Goal: Task Accomplishment & Management: Manage account settings

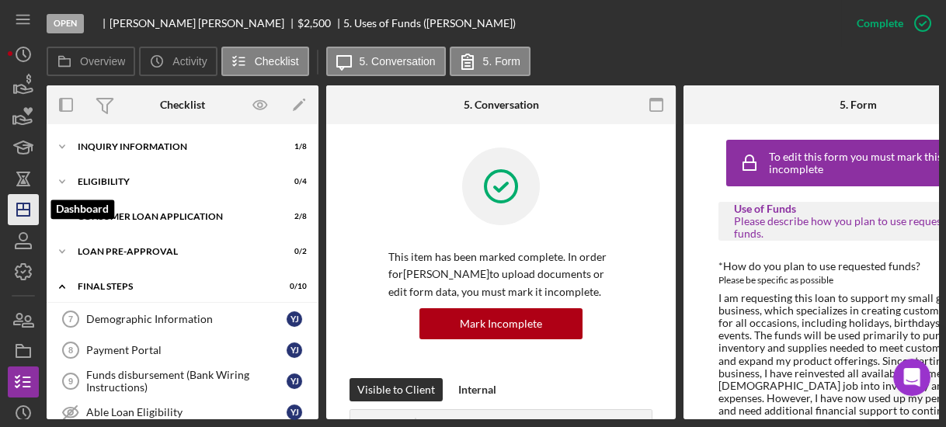
click at [19, 202] on icon "Icon/Dashboard" at bounding box center [23, 209] width 39 height 39
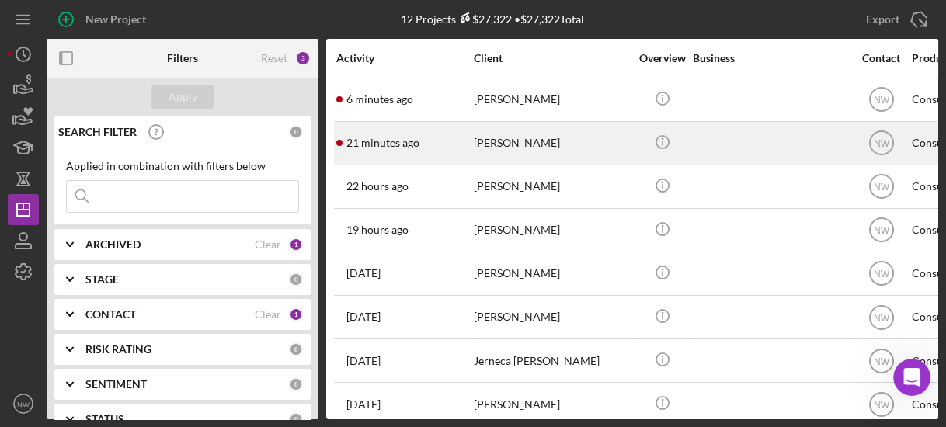
click at [513, 133] on div "[PERSON_NAME]" at bounding box center [551, 143] width 155 height 41
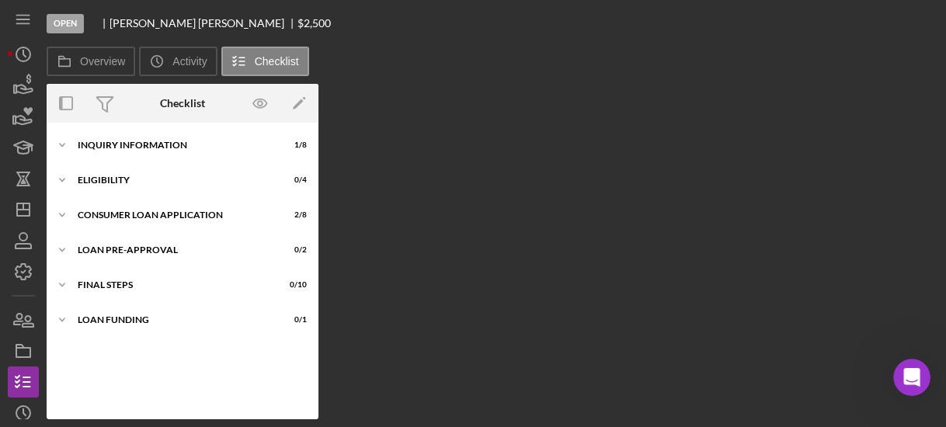
scroll to position [106, 0]
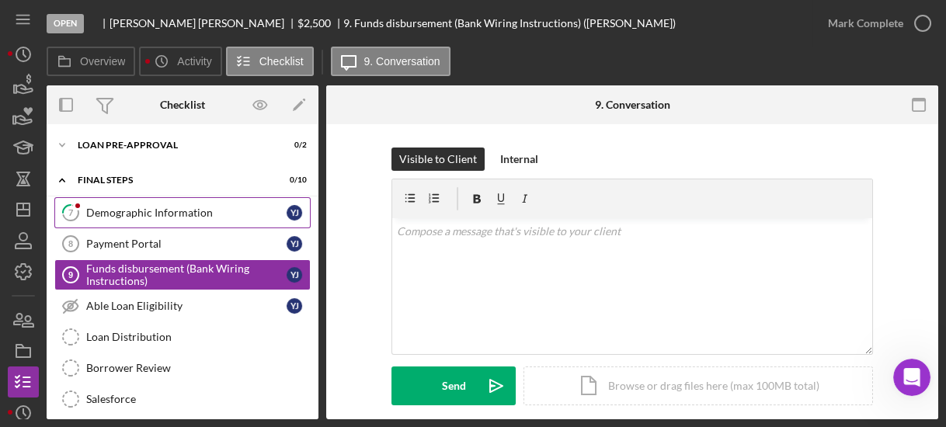
click at [172, 211] on div "Demographic Information" at bounding box center [186, 213] width 200 height 12
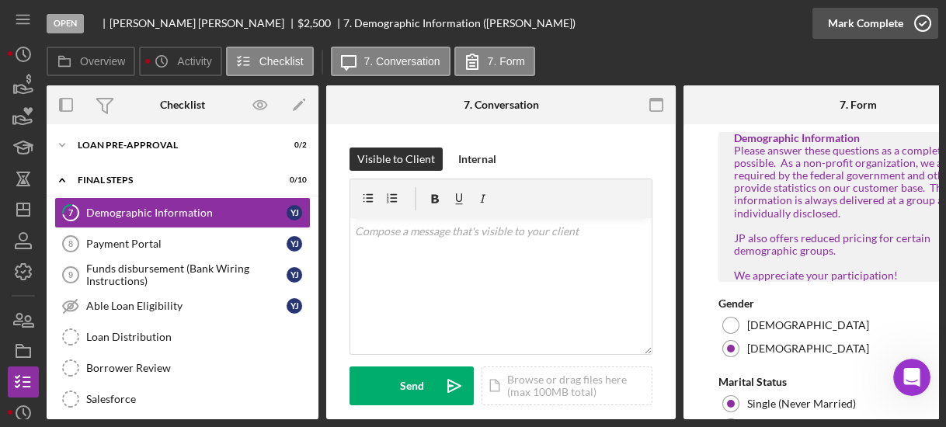
click at [921, 23] on icon "button" at bounding box center [922, 23] width 39 height 39
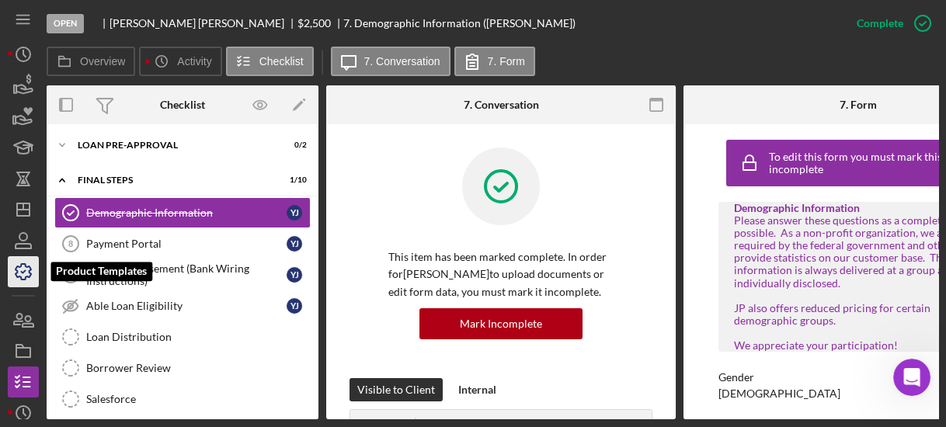
click at [29, 269] on icon "button" at bounding box center [23, 271] width 39 height 39
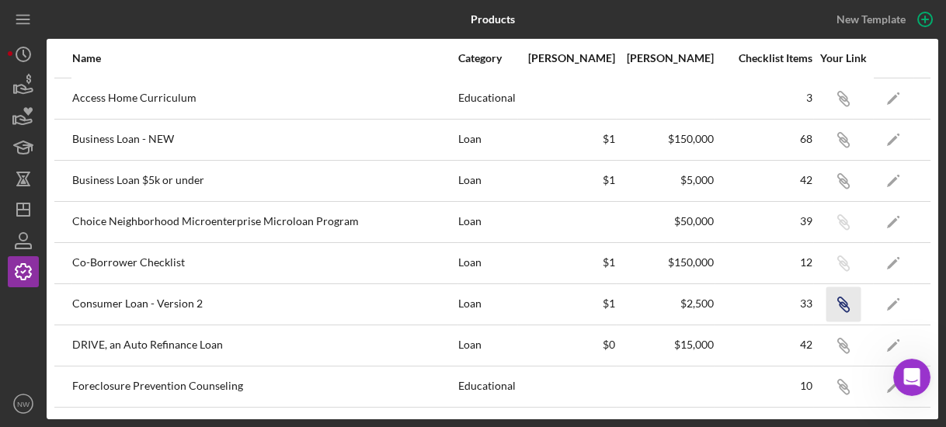
click at [835, 308] on icon "Icon/Link" at bounding box center [842, 304] width 35 height 35
click at [24, 207] on icon "Icon/Dashboard" at bounding box center [23, 209] width 39 height 39
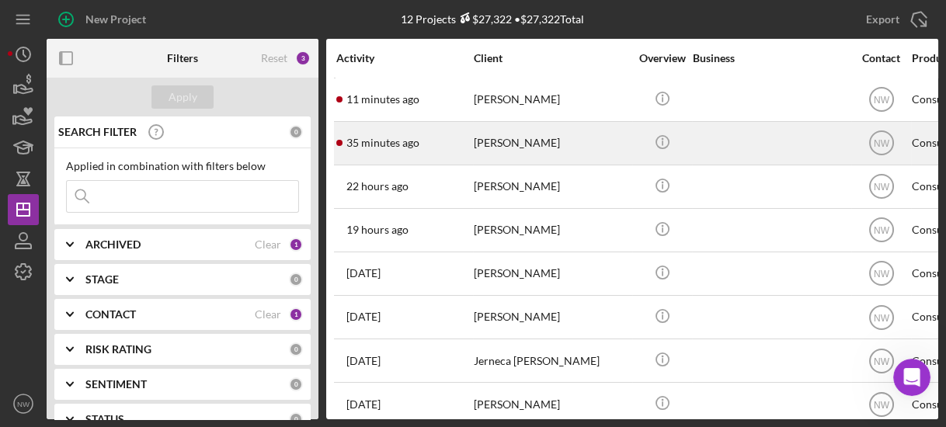
click at [496, 132] on div "[PERSON_NAME]" at bounding box center [551, 143] width 155 height 41
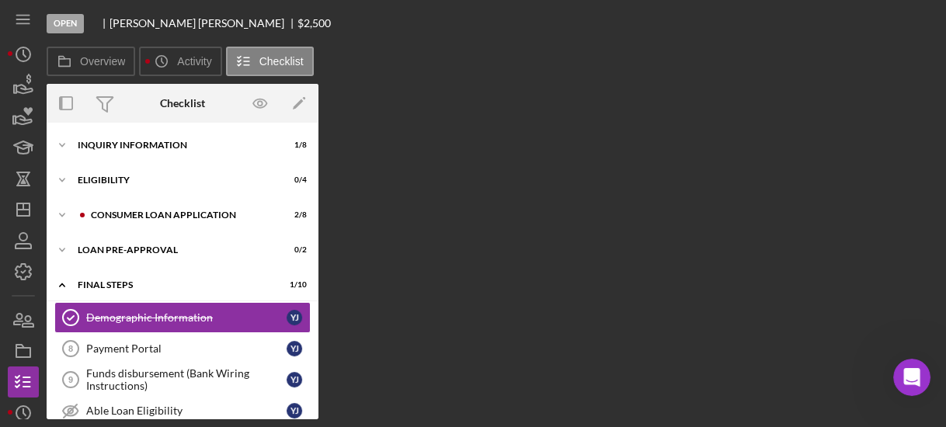
scroll to position [45, 0]
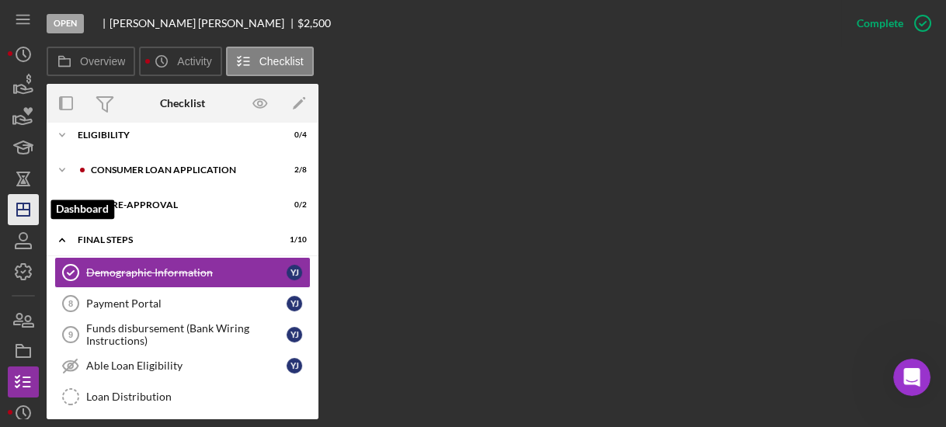
click at [23, 210] on icon "Icon/Dashboard" at bounding box center [23, 209] width 39 height 39
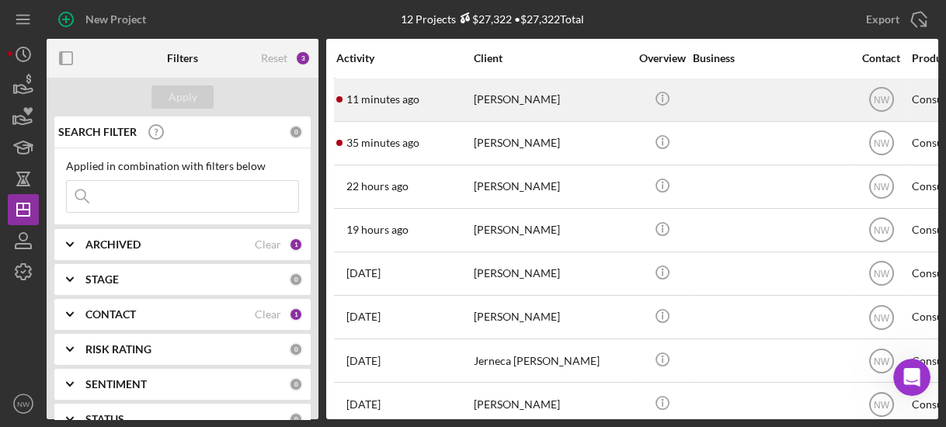
click at [495, 100] on div "[PERSON_NAME]" at bounding box center [551, 99] width 155 height 41
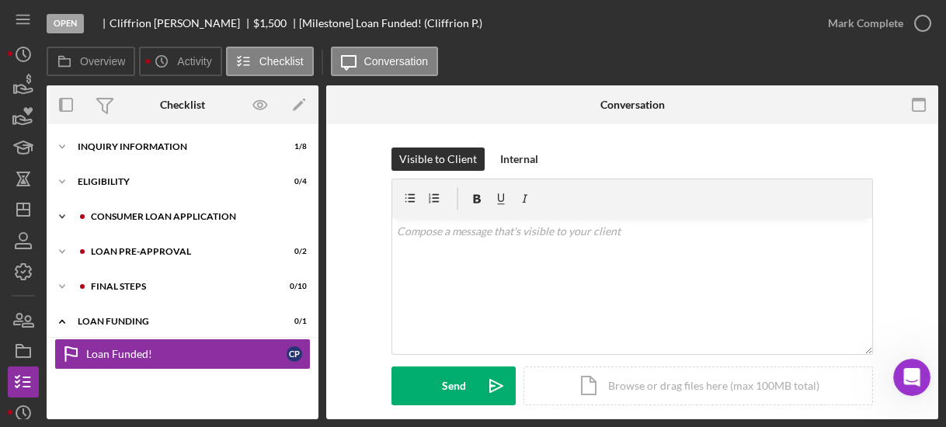
click at [64, 215] on polyline at bounding box center [62, 216] width 5 height 3
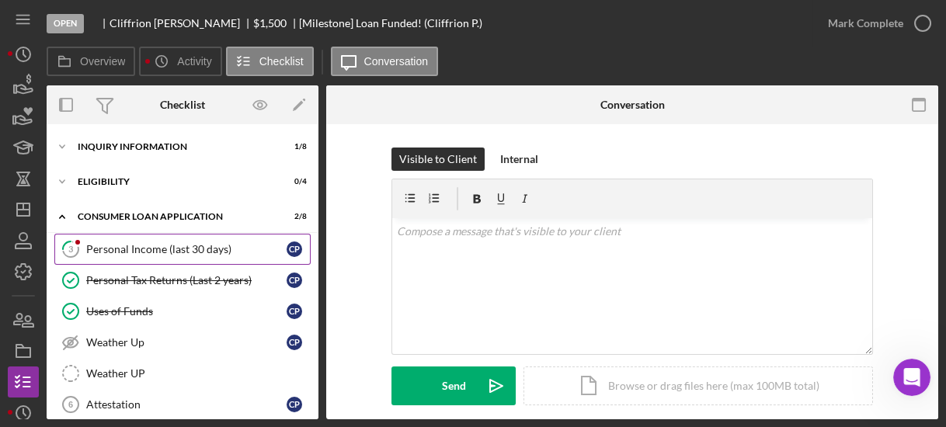
click at [98, 251] on div "Personal Income (last 30 days)" at bounding box center [186, 249] width 200 height 12
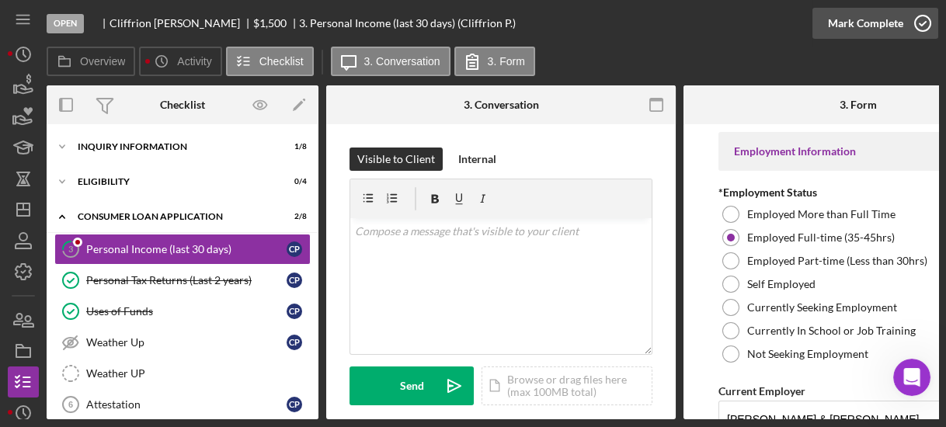
click at [915, 26] on icon "button" at bounding box center [922, 23] width 39 height 39
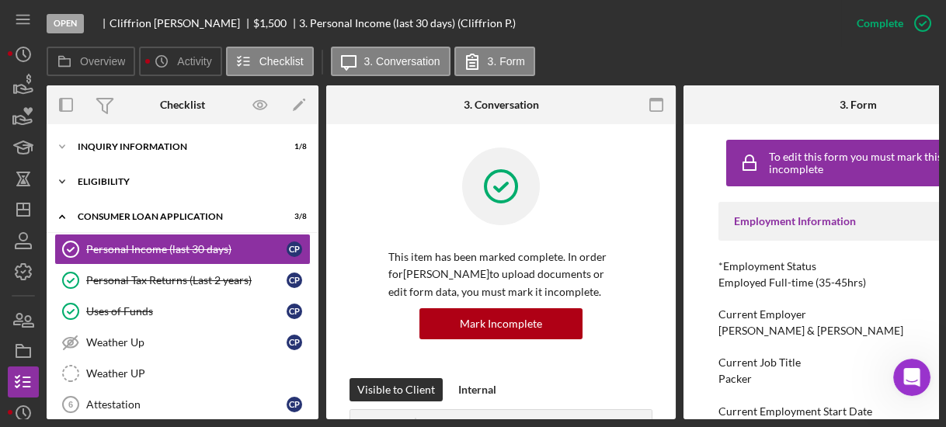
click at [61, 177] on icon "Icon/Expander" at bounding box center [62, 181] width 31 height 31
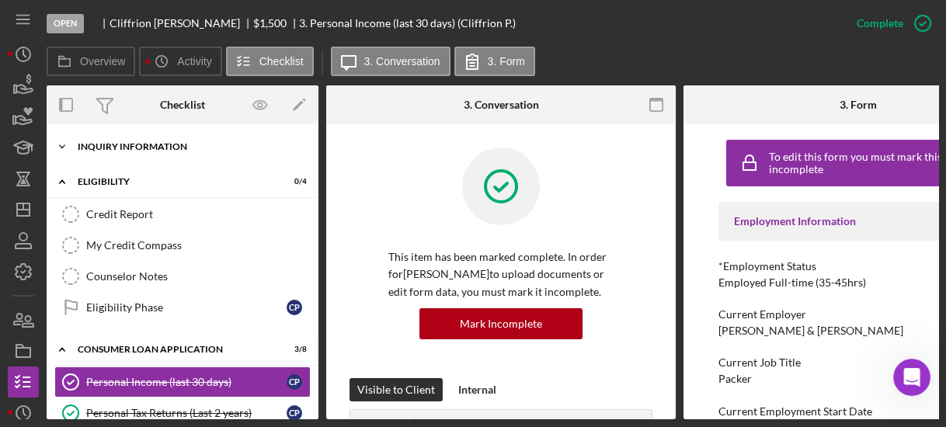
click at [60, 145] on polyline at bounding box center [62, 146] width 5 height 3
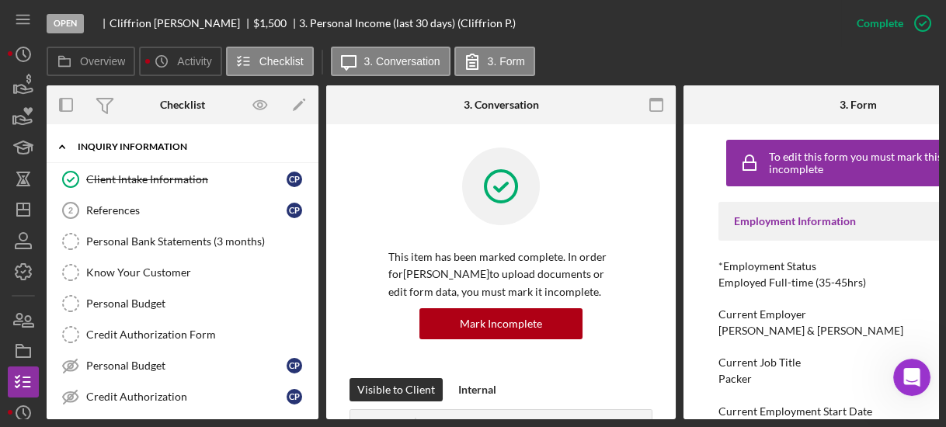
click at [60, 145] on icon "Icon/Expander" at bounding box center [62, 146] width 31 height 31
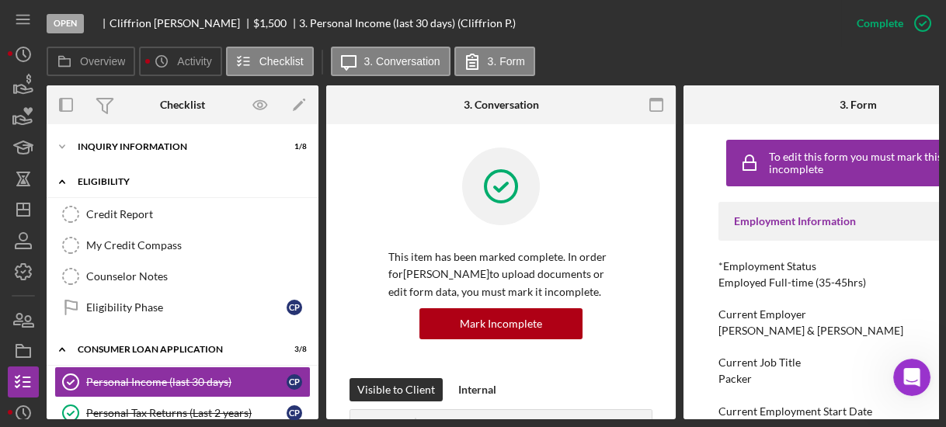
click at [59, 179] on icon "Icon/Expander" at bounding box center [62, 181] width 31 height 31
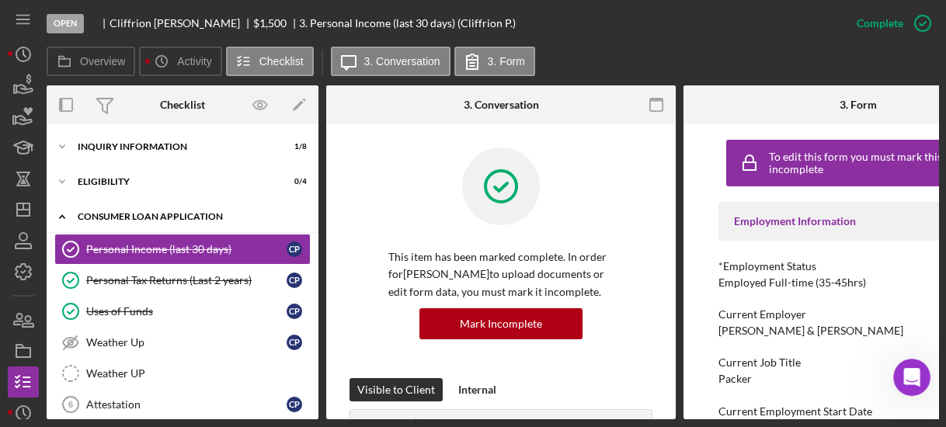
click at [59, 214] on icon "Icon/Expander" at bounding box center [62, 216] width 31 height 31
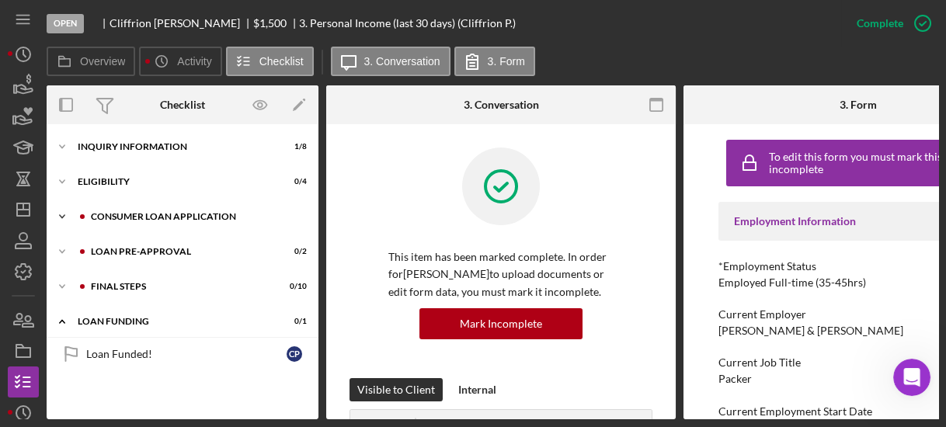
click at [109, 219] on div "Consumer Loan Application" at bounding box center [195, 216] width 208 height 9
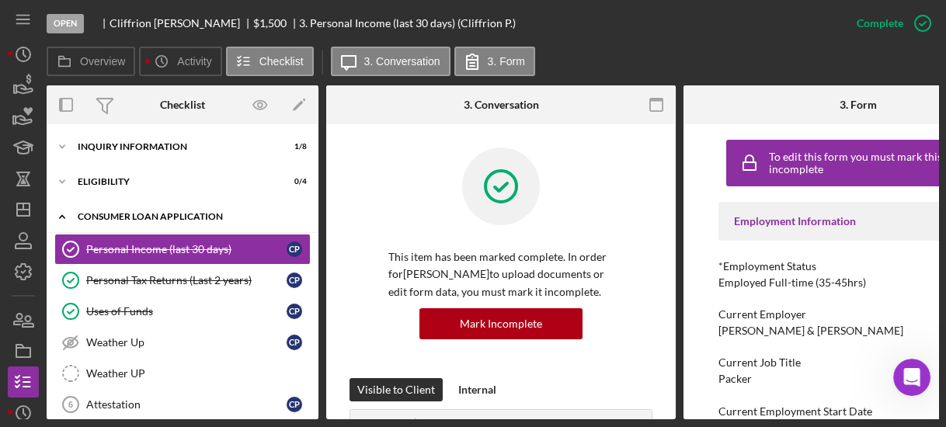
click at [62, 217] on icon "Icon/Expander" at bounding box center [62, 216] width 31 height 31
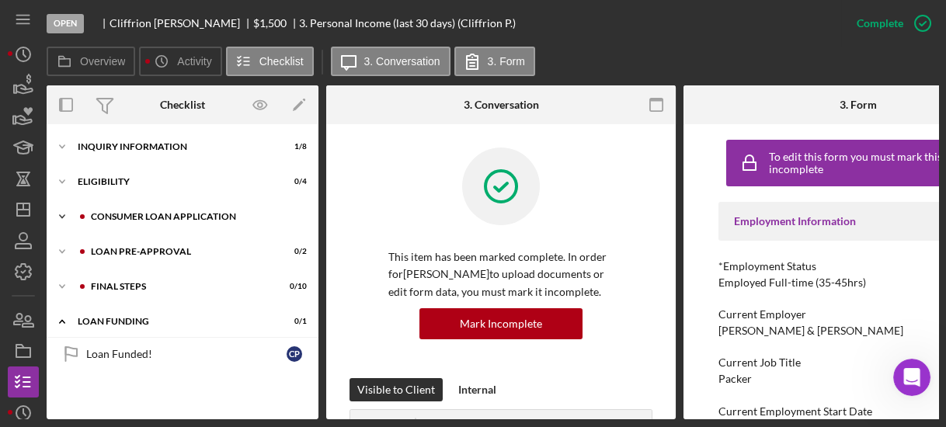
click at [106, 218] on div "Consumer Loan Application" at bounding box center [195, 216] width 208 height 9
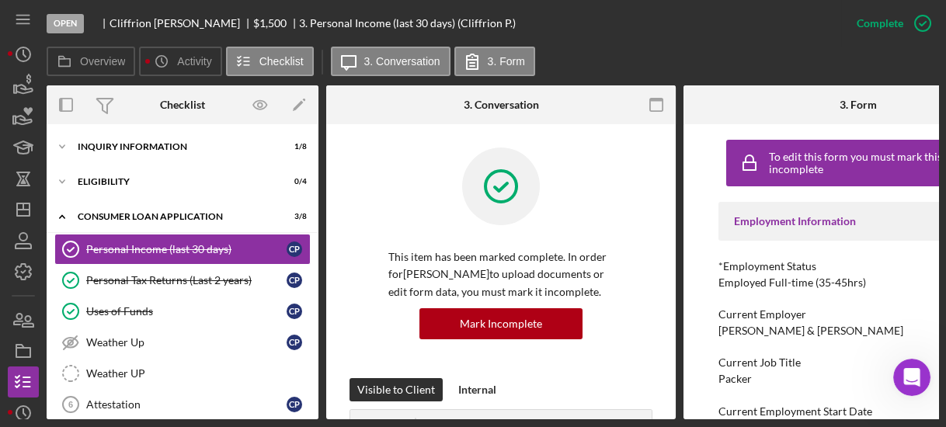
click at [312, 408] on div "Personal Income (last 30 days) Personal Income (last 30 days) C P Personal Tax …" at bounding box center [183, 362] width 272 height 256
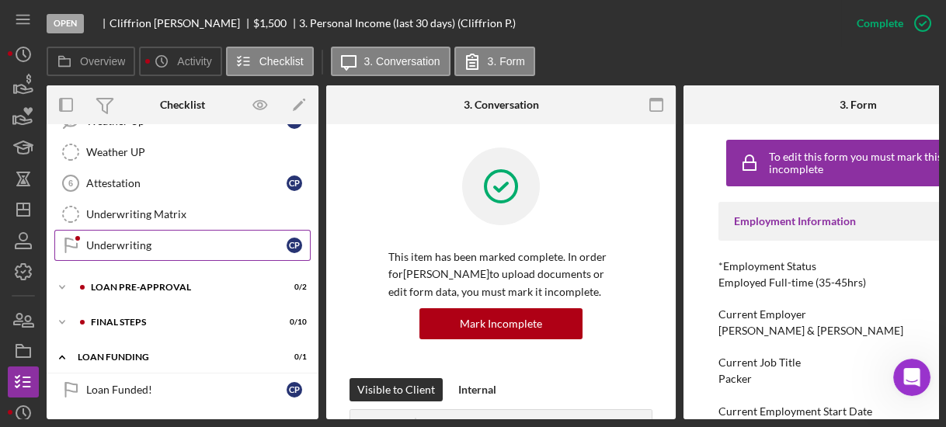
click at [88, 235] on icon "Underwriting" at bounding box center [70, 245] width 39 height 39
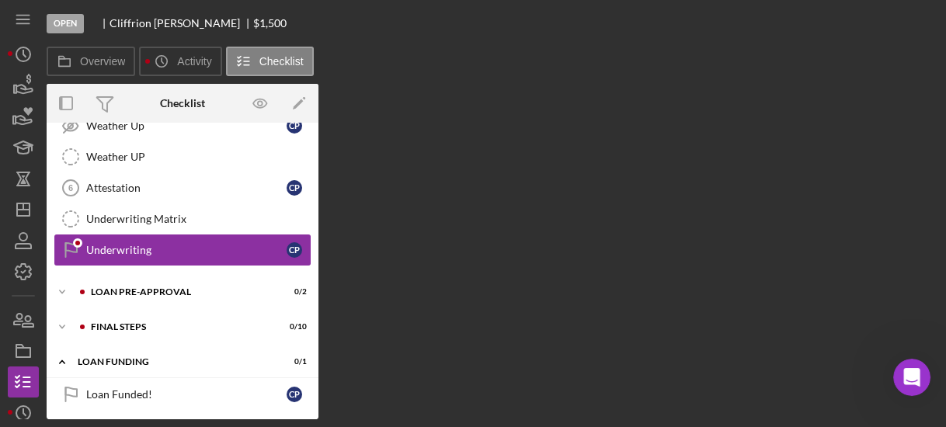
scroll to position [217, 0]
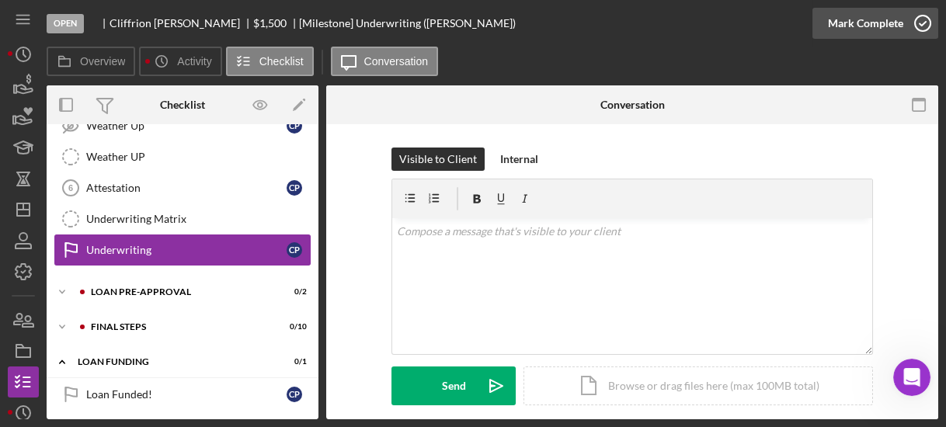
click at [920, 25] on polyline "button" at bounding box center [922, 24] width 6 height 4
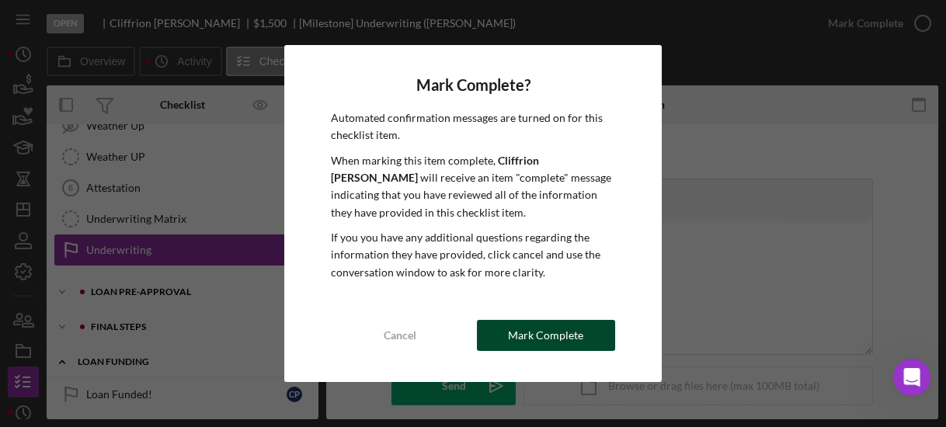
click at [584, 327] on button "Mark Complete" at bounding box center [546, 335] width 138 height 31
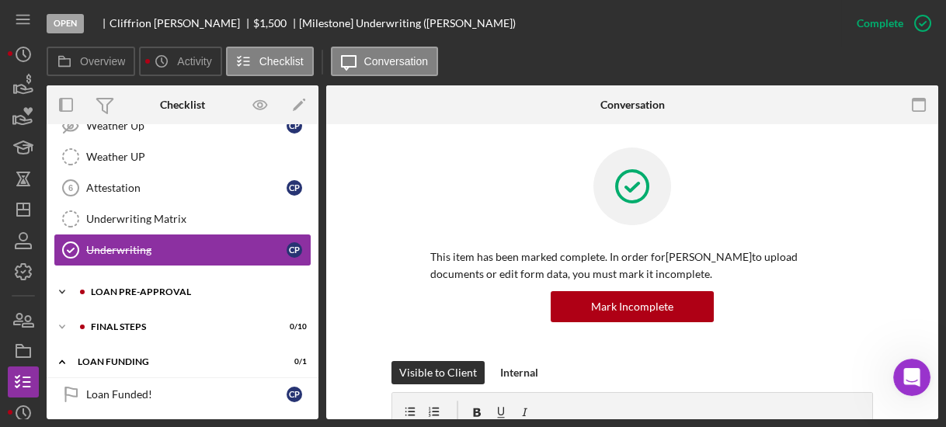
click at [62, 283] on icon "Icon/Expander" at bounding box center [62, 291] width 31 height 31
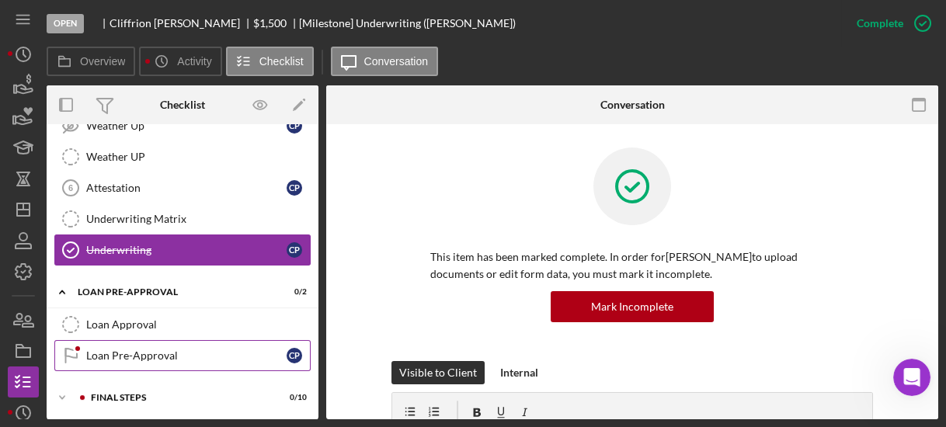
click at [96, 353] on div "Loan Pre-Approval" at bounding box center [186, 355] width 200 height 12
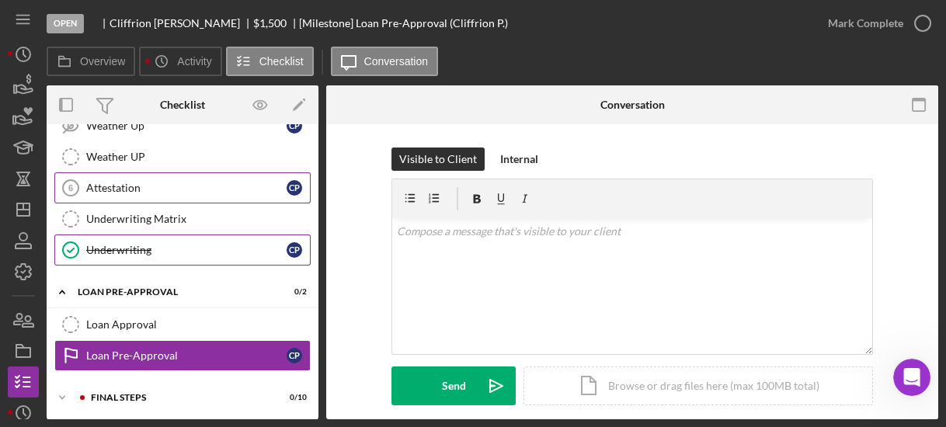
click at [92, 194] on link "Attestation 6 Attestation C P" at bounding box center [182, 187] width 256 height 31
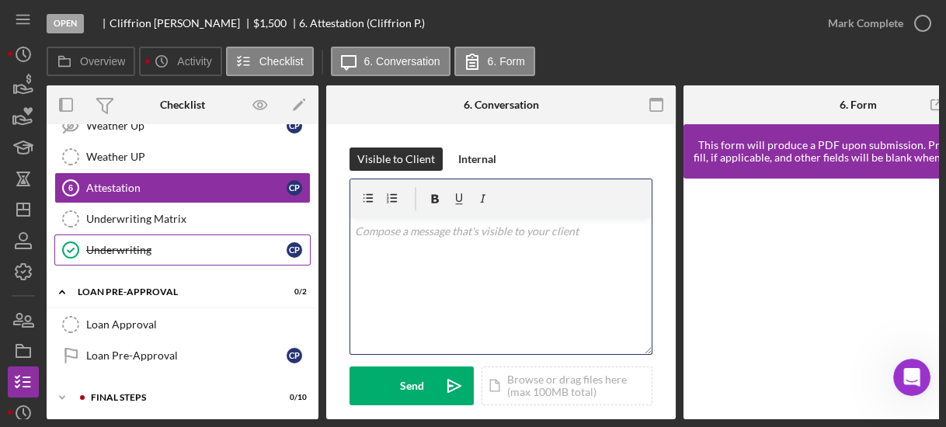
click at [443, 285] on div "v Color teal Color pink Remove color Add row above Add row below Add column bef…" at bounding box center [500, 286] width 301 height 136
click at [448, 231] on p "please complete" at bounding box center [501, 231] width 293 height 17
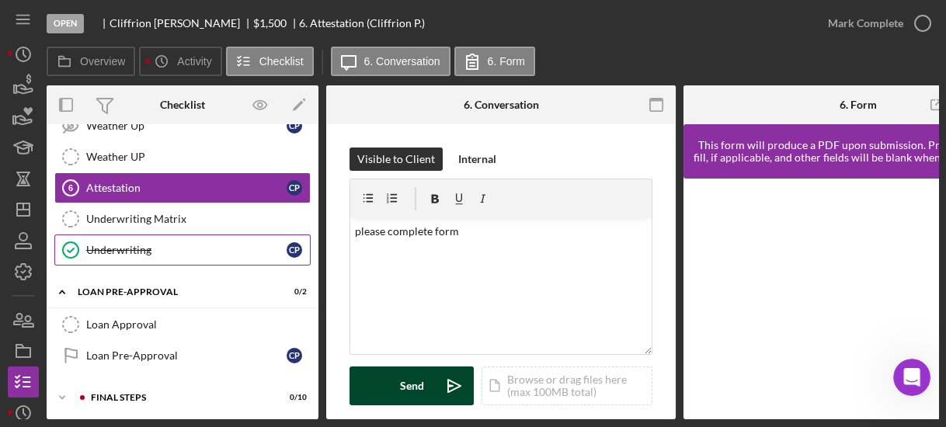
click at [389, 381] on button "Send Icon/icon-invite-send" at bounding box center [411, 386] width 124 height 39
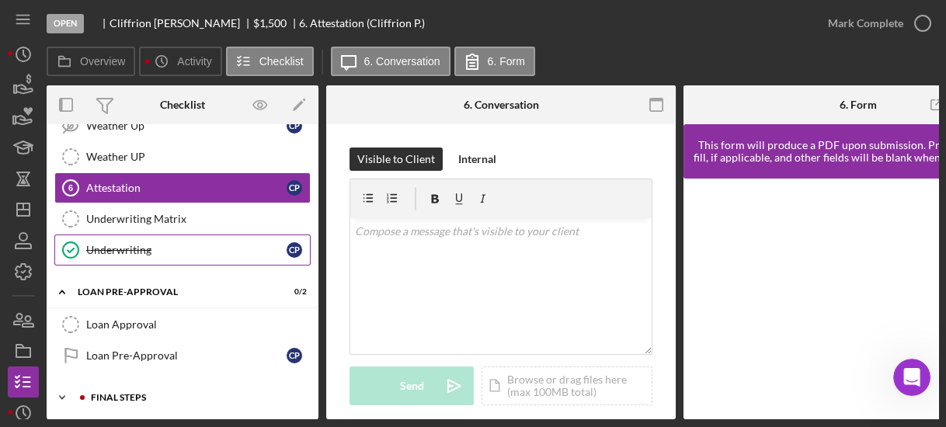
click at [56, 383] on icon "Icon/Expander" at bounding box center [62, 397] width 31 height 31
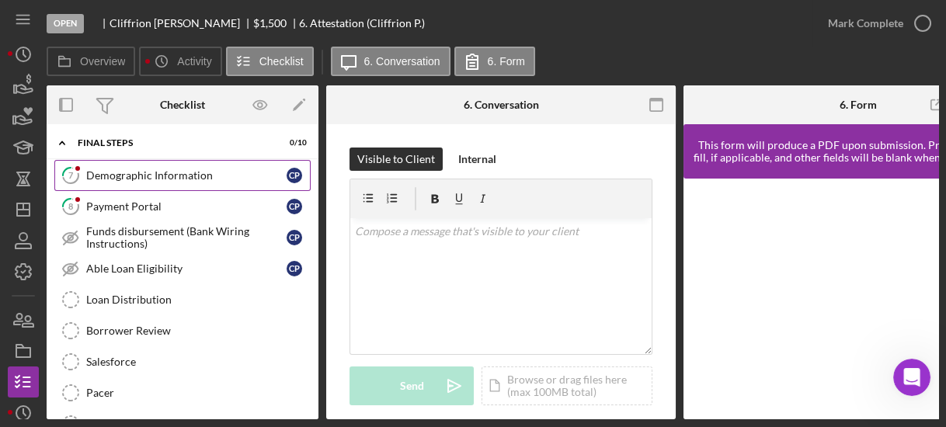
click at [92, 169] on div "Demographic Information" at bounding box center [186, 175] width 200 height 12
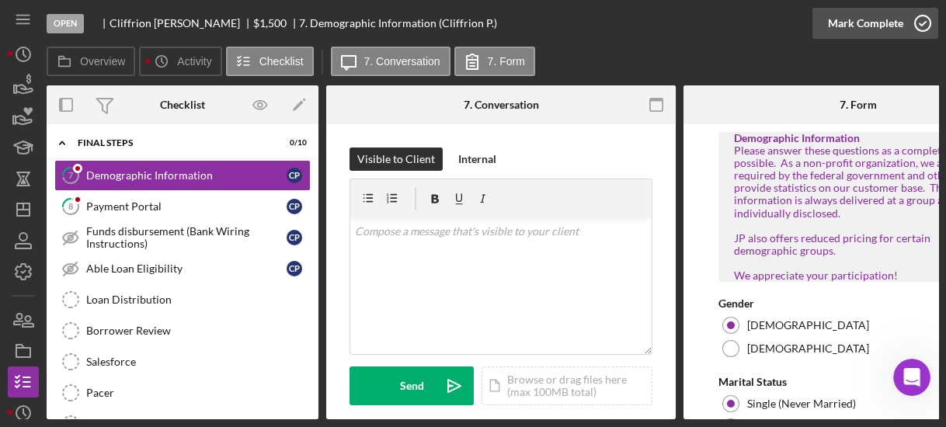
click at [916, 23] on icon "button" at bounding box center [922, 23] width 39 height 39
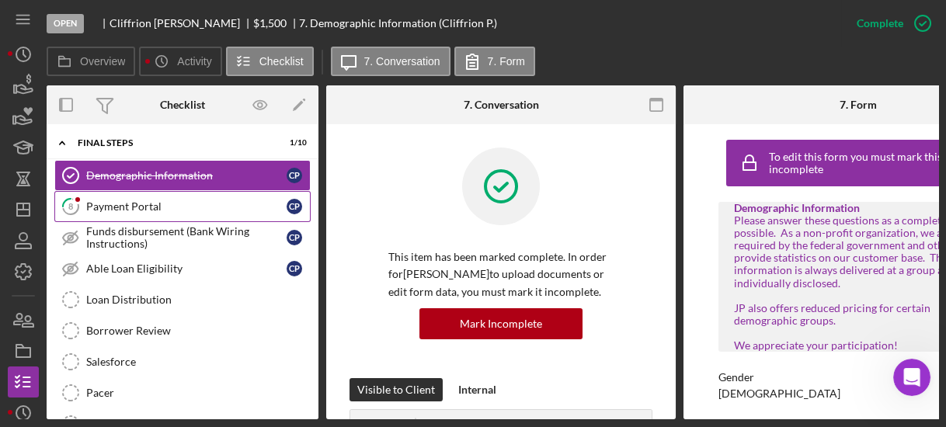
click at [160, 200] on div "Payment Portal" at bounding box center [186, 206] width 200 height 12
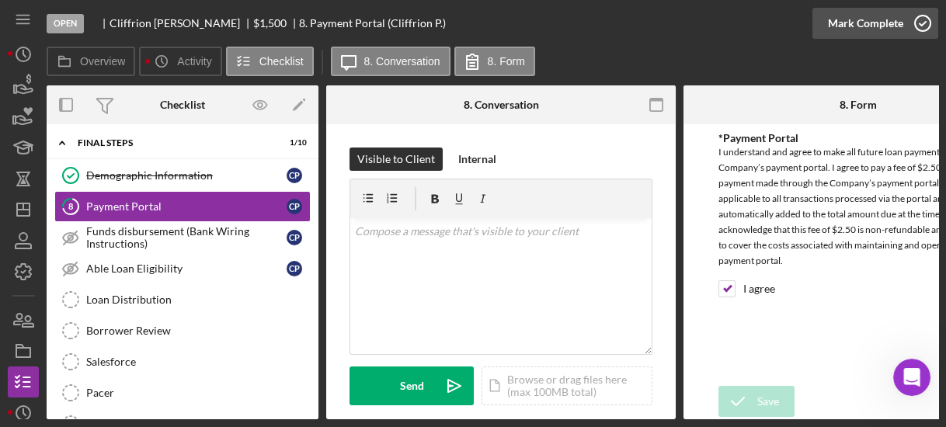
click at [918, 23] on icon "button" at bounding box center [922, 23] width 39 height 39
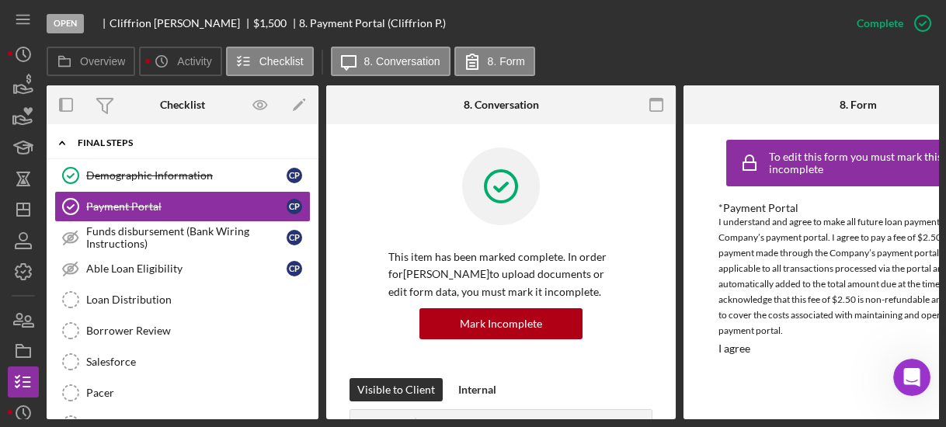
click at [59, 130] on icon "Icon/Expander" at bounding box center [62, 142] width 31 height 31
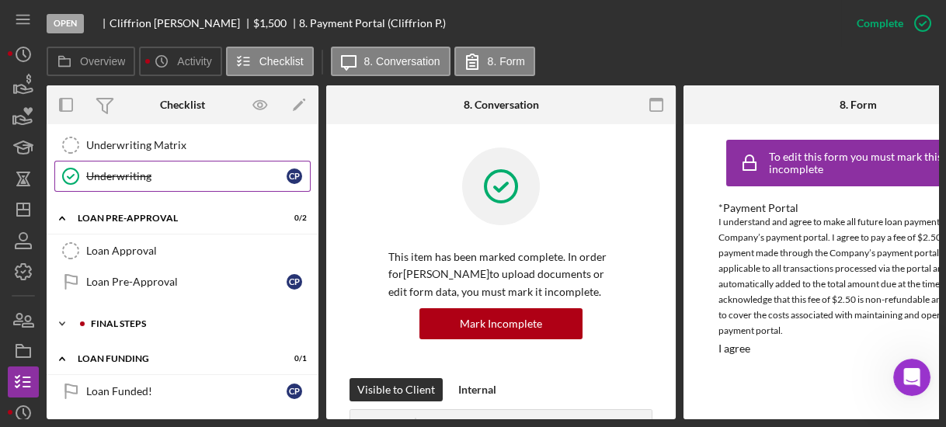
click at [66, 318] on icon "Icon/Expander" at bounding box center [62, 323] width 31 height 31
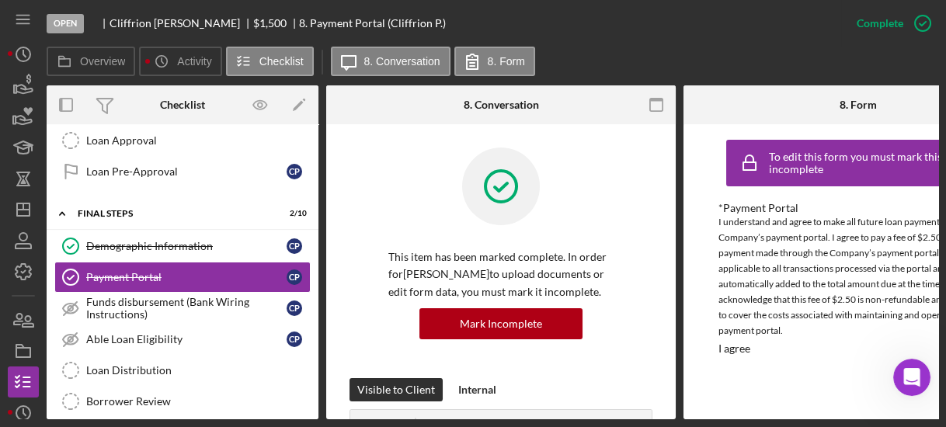
scroll to position [604, 0]
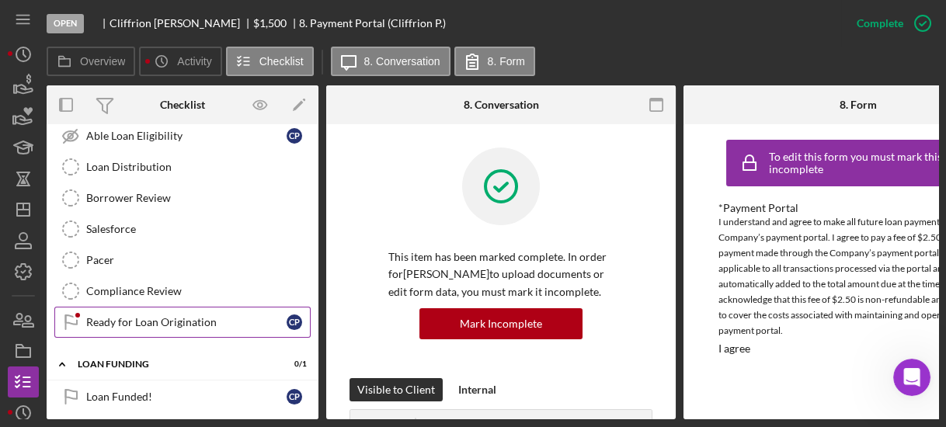
click at [153, 316] on div "Ready for Loan Origination" at bounding box center [186, 322] width 200 height 12
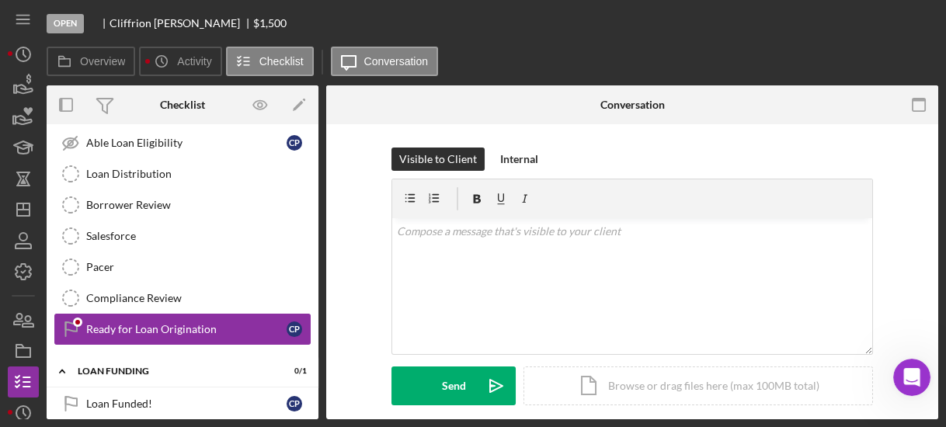
scroll to position [599, 0]
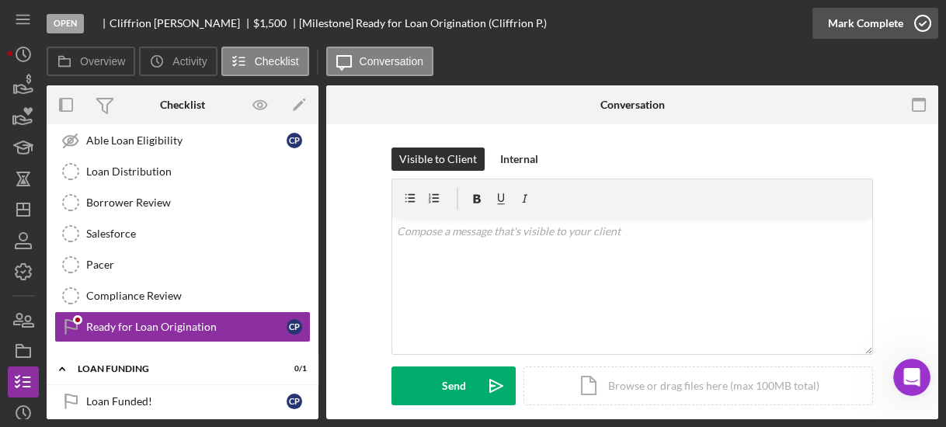
click at [919, 23] on icon "button" at bounding box center [922, 23] width 39 height 39
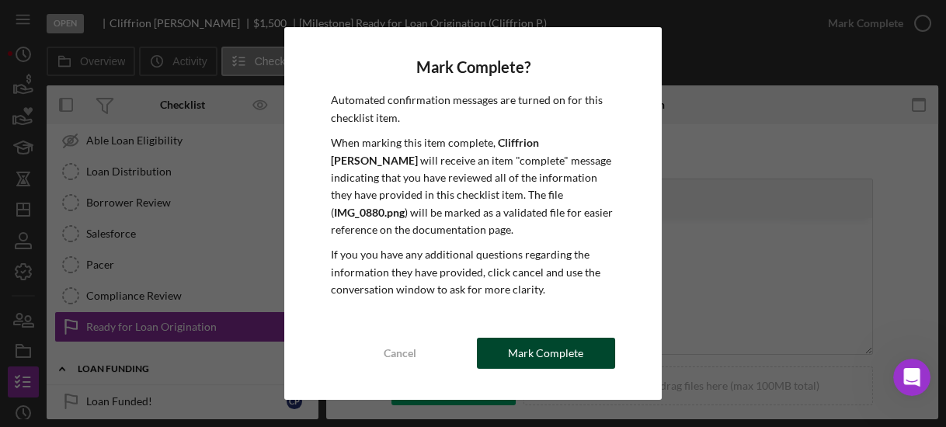
click at [539, 349] on div "Mark Complete" at bounding box center [545, 353] width 75 height 31
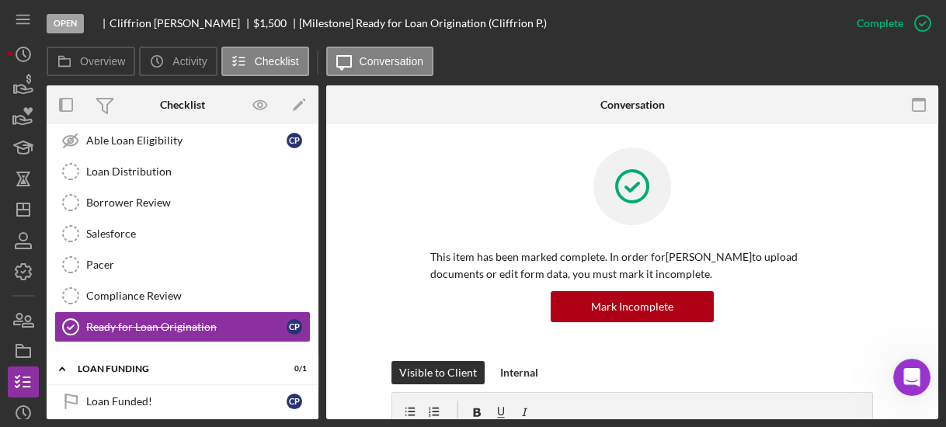
click at [312, 197] on div "Demographic Information Demographic Information C P Payment Portal Payment Port…" at bounding box center [183, 191] width 272 height 318
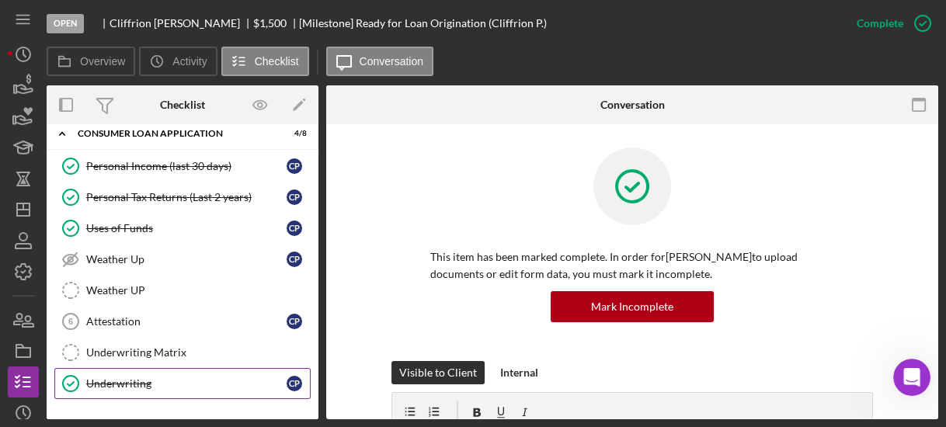
scroll to position [0, 0]
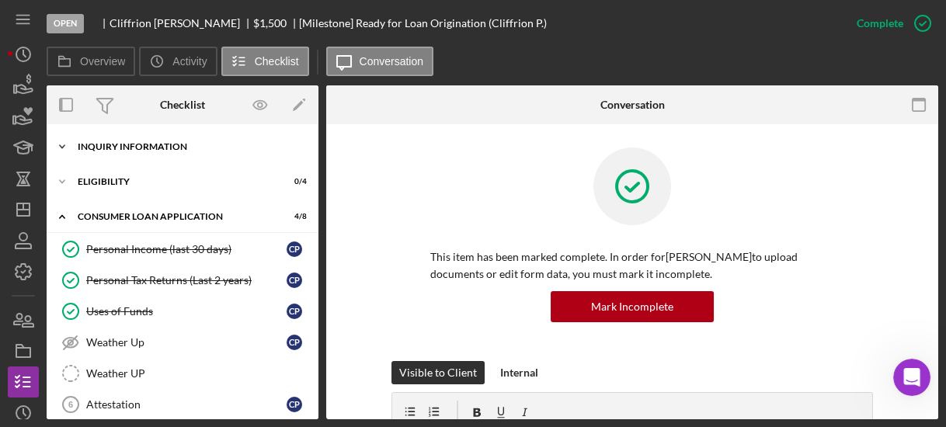
click at [64, 148] on icon "Icon/Expander" at bounding box center [62, 146] width 31 height 31
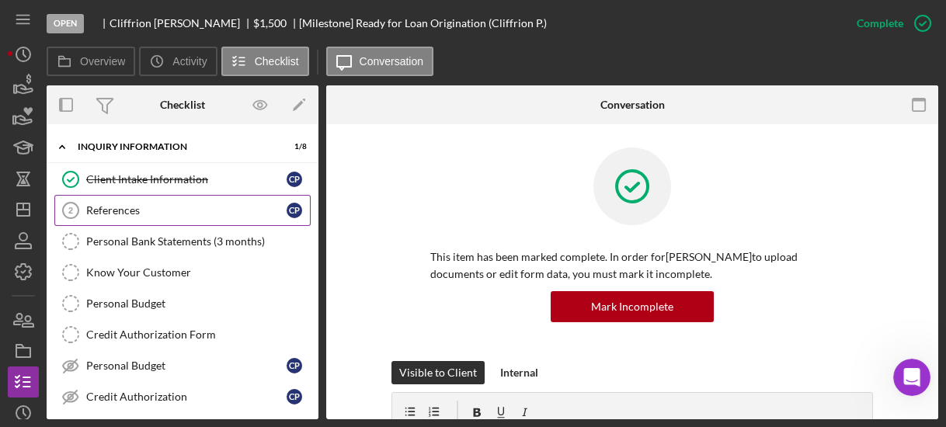
click at [104, 200] on link "References 2 References C P" at bounding box center [182, 210] width 256 height 31
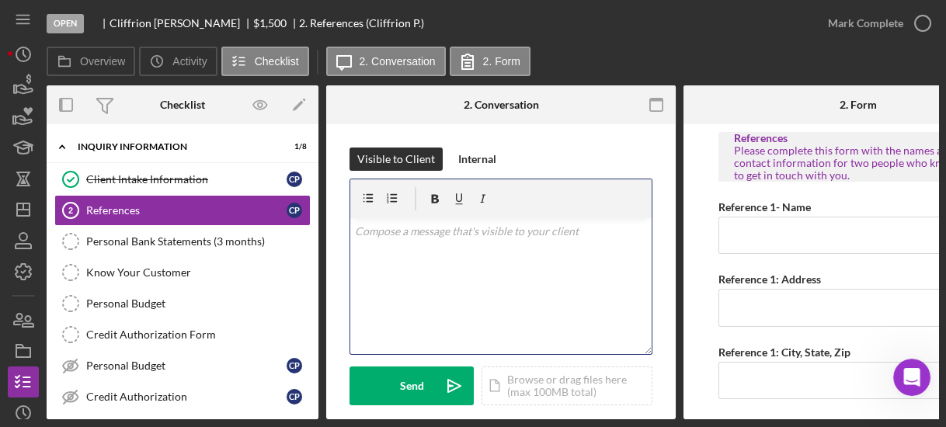
click at [488, 267] on div "v Color teal Color pink Remove color Add row above Add row below Add column bef…" at bounding box center [500, 286] width 301 height 136
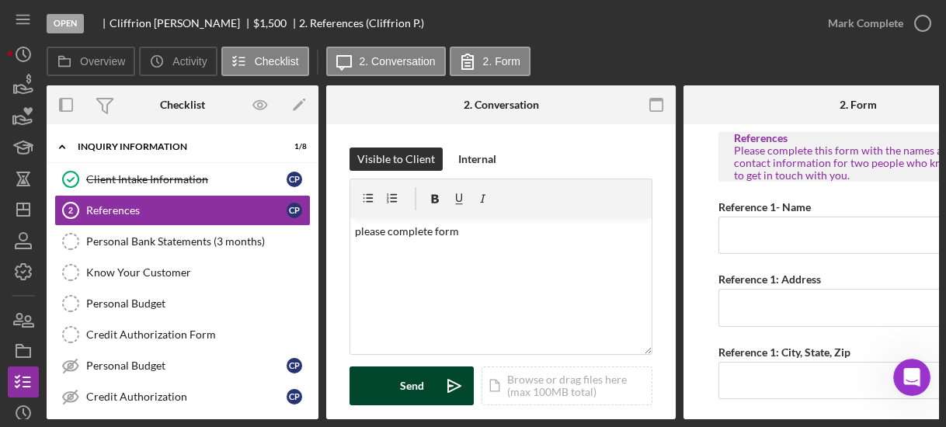
click at [425, 377] on button "Send Icon/icon-invite-send" at bounding box center [411, 386] width 124 height 39
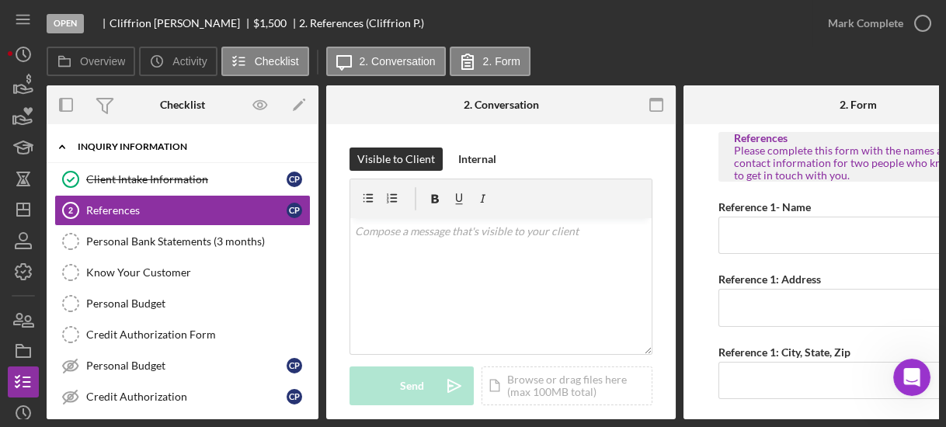
click at [63, 144] on icon "Icon/Expander" at bounding box center [62, 146] width 31 height 31
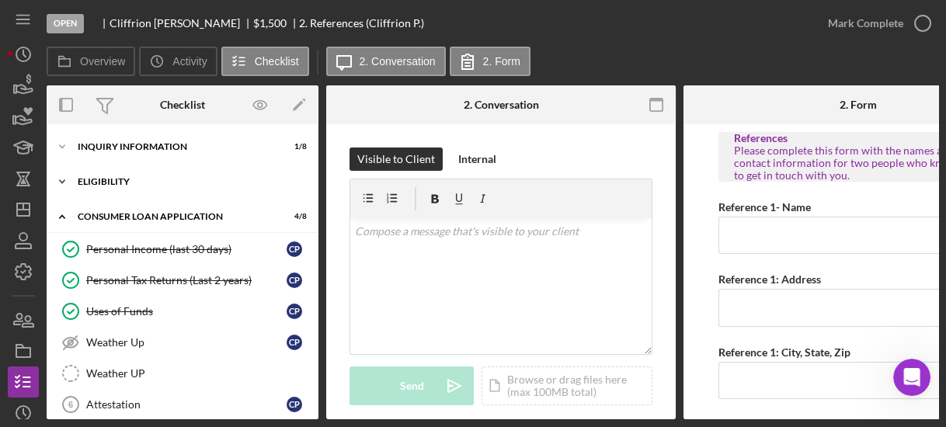
click at [61, 179] on icon "Icon/Expander" at bounding box center [62, 181] width 31 height 31
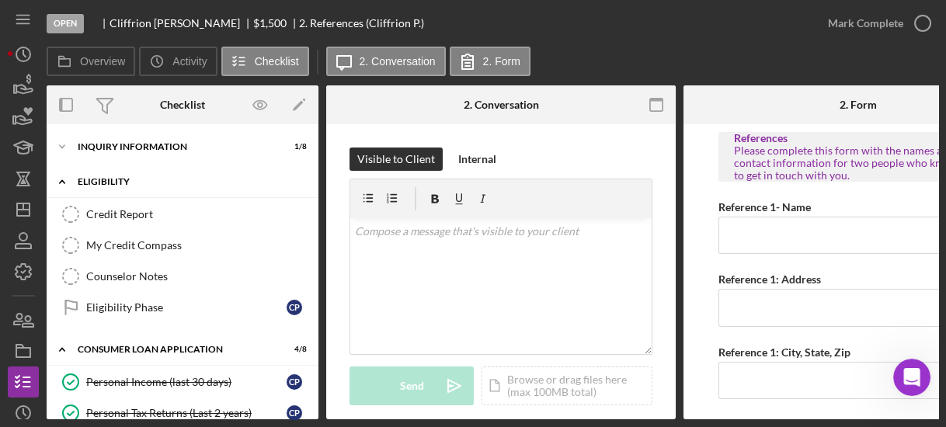
click at [62, 182] on polyline at bounding box center [62, 181] width 5 height 3
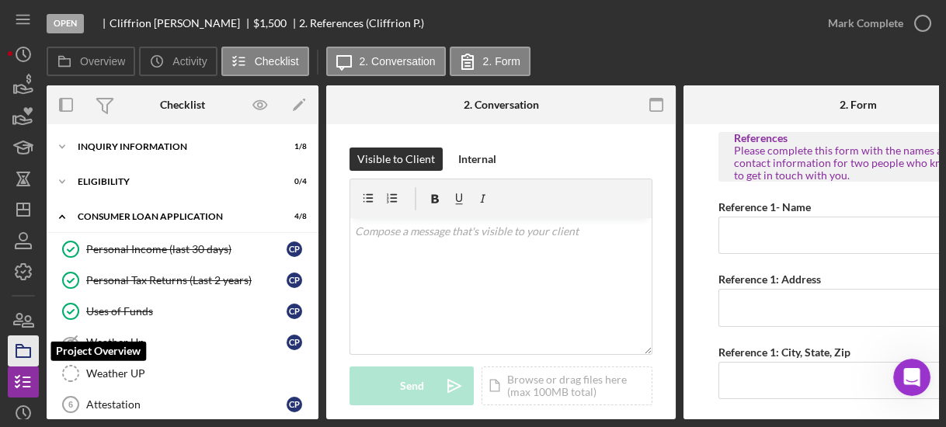
click at [30, 352] on rect "button" at bounding box center [23, 352] width 14 height 9
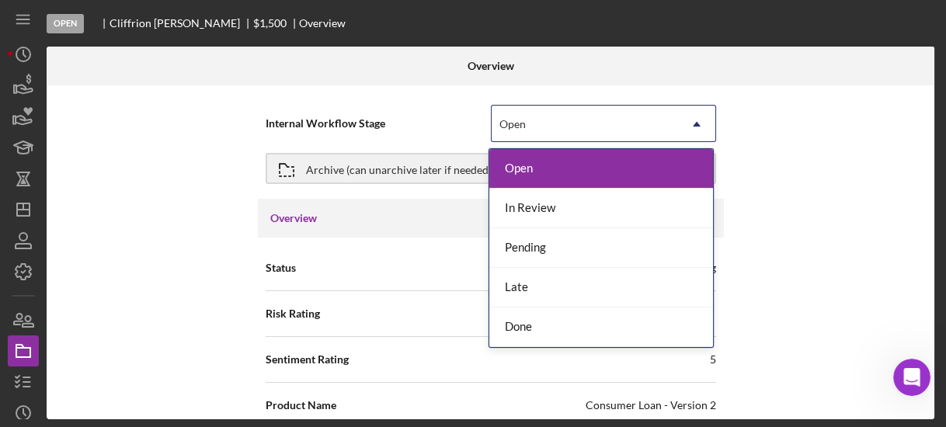
click at [557, 121] on div "Open" at bounding box center [585, 124] width 186 height 36
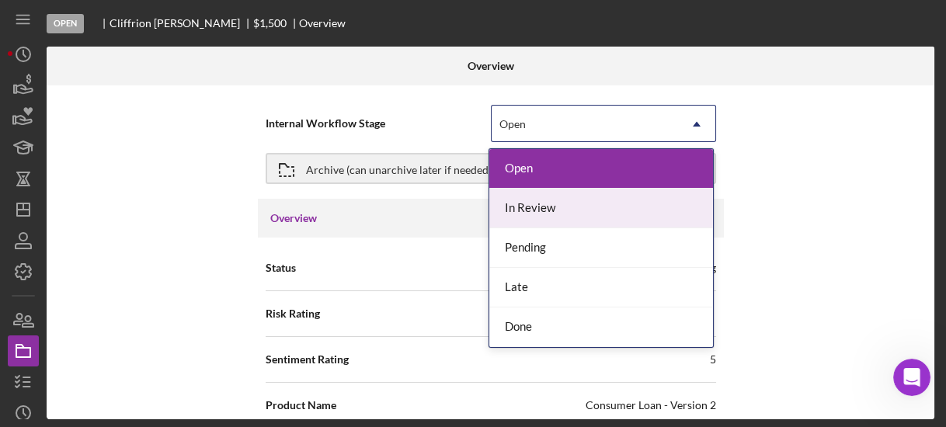
click at [535, 201] on div "In Review" at bounding box center [601, 209] width 224 height 40
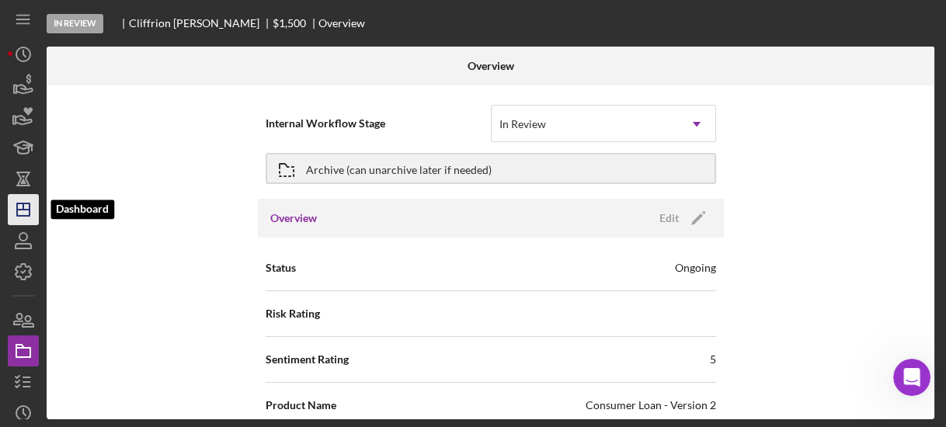
click at [28, 219] on icon "Icon/Dashboard" at bounding box center [23, 209] width 39 height 39
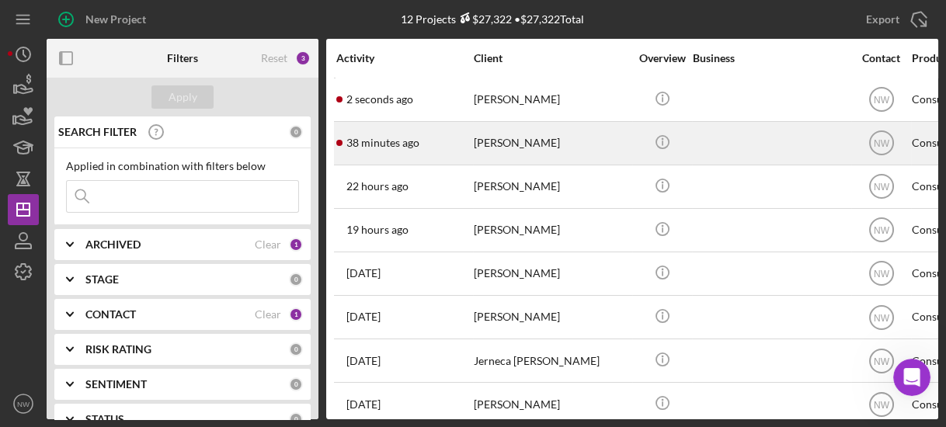
click at [487, 148] on div "[PERSON_NAME]" at bounding box center [551, 143] width 155 height 41
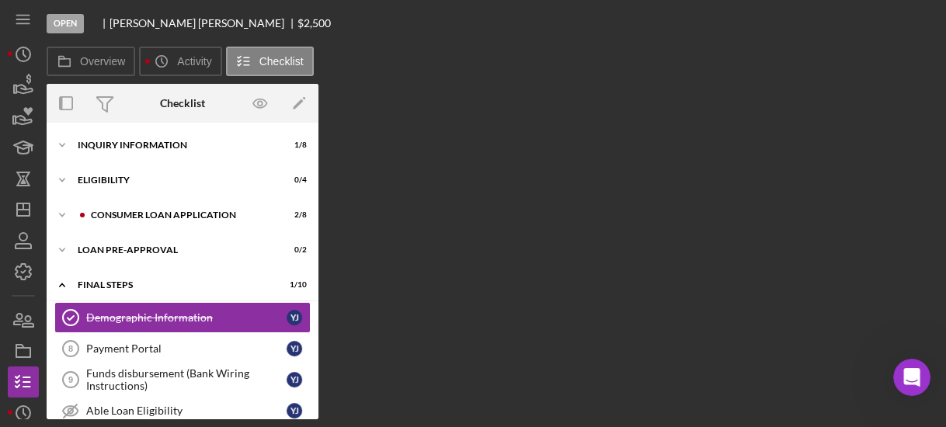
scroll to position [45, 0]
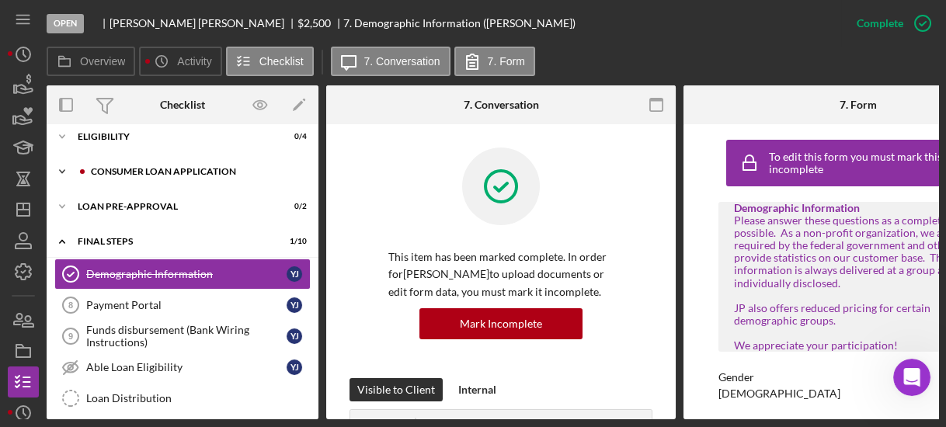
click at [63, 165] on icon "Icon/Expander" at bounding box center [62, 171] width 31 height 31
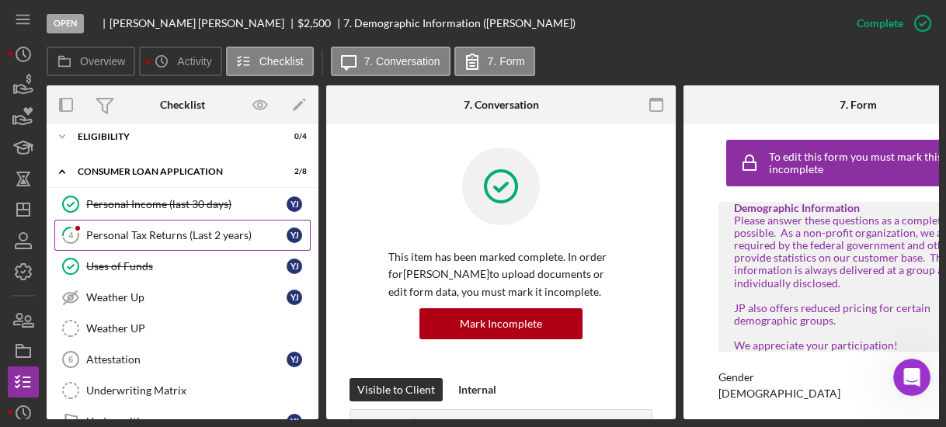
click at [113, 224] on link "4 Personal Tax Returns (Last 2 years) Y J" at bounding box center [182, 235] width 256 height 31
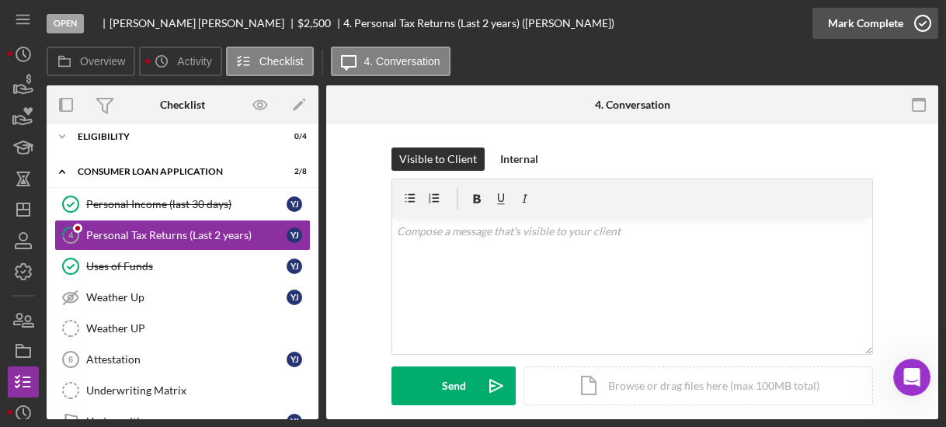
click at [927, 23] on icon "button" at bounding box center [922, 23] width 39 height 39
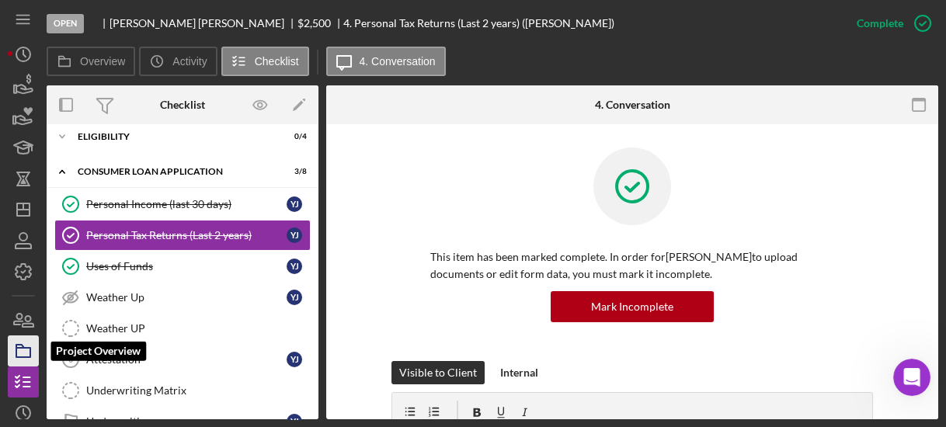
click at [21, 345] on polygon "button" at bounding box center [20, 346] width 8 height 3
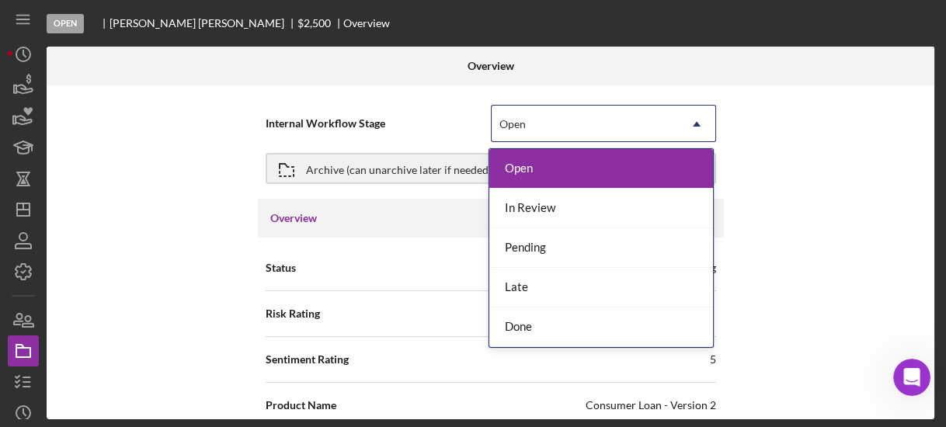
click at [554, 111] on div "Open" at bounding box center [585, 124] width 186 height 36
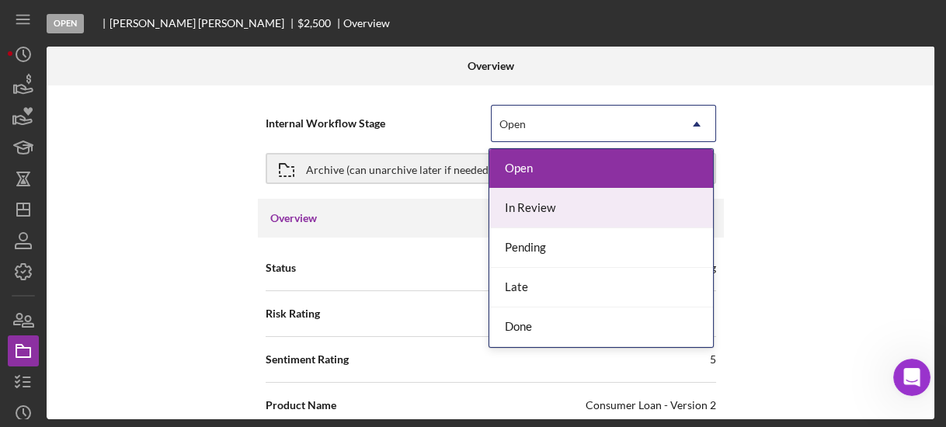
click at [537, 198] on div "In Review" at bounding box center [601, 209] width 224 height 40
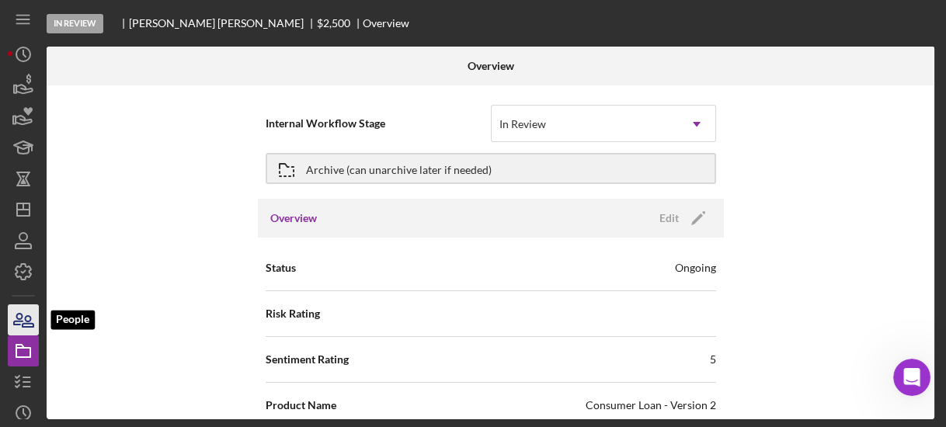
click at [26, 310] on icon "button" at bounding box center [23, 320] width 39 height 39
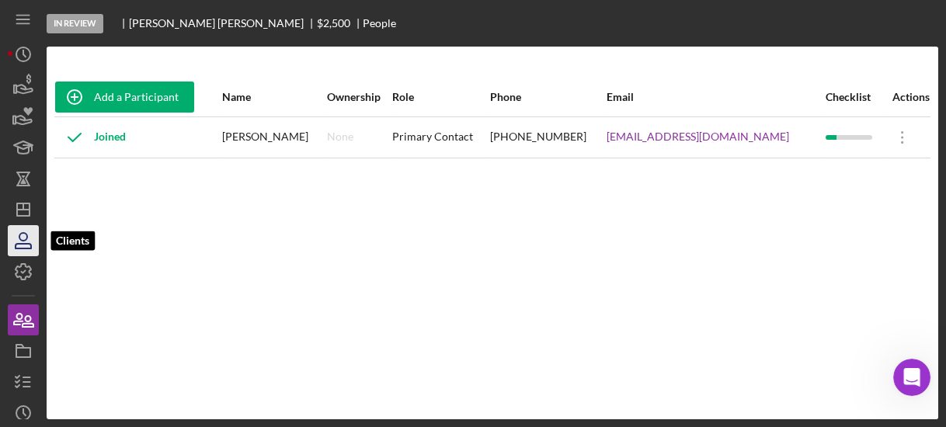
click at [19, 238] on icon "button" at bounding box center [23, 237] width 8 height 8
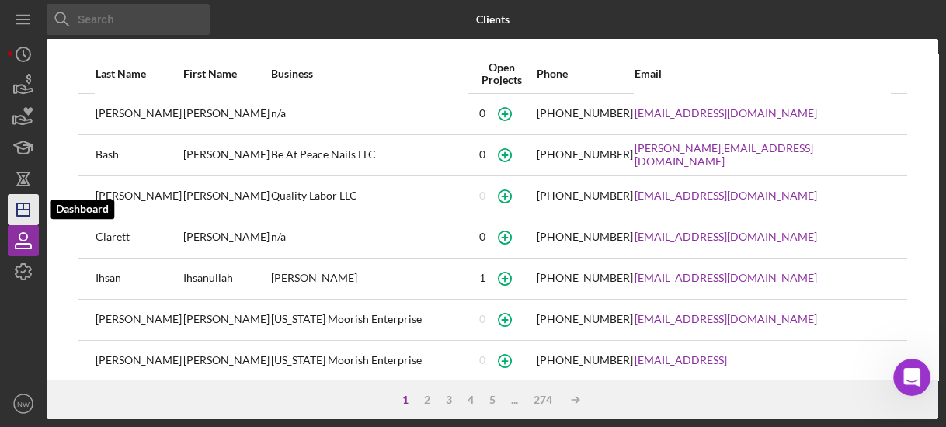
click at [12, 205] on icon "Icon/Dashboard" at bounding box center [23, 209] width 39 height 39
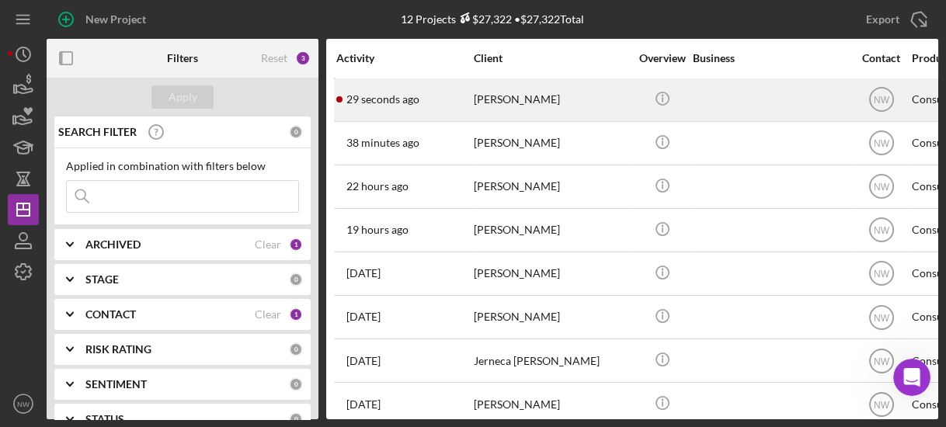
click at [481, 115] on div "[PERSON_NAME]" at bounding box center [551, 99] width 155 height 41
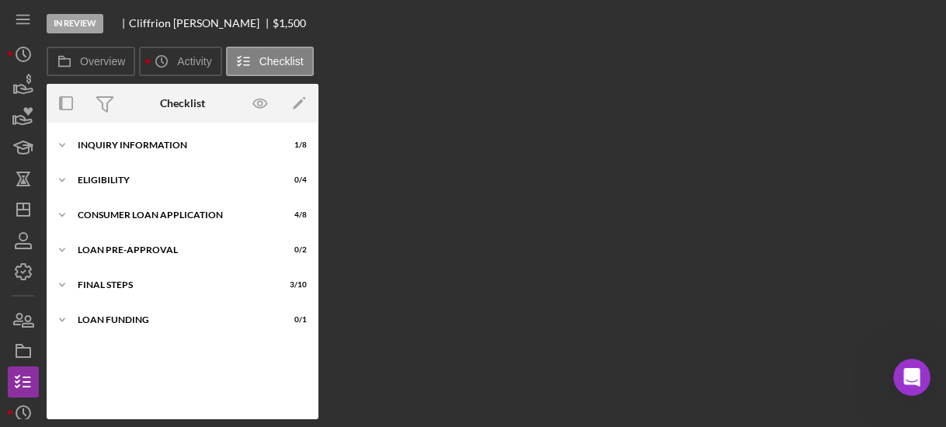
scroll to position [128, 0]
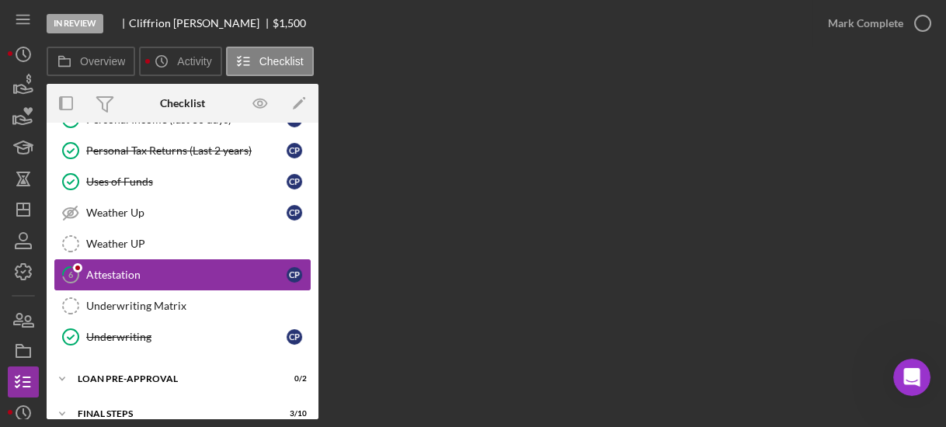
click at [134, 269] on div "Attestation" at bounding box center [186, 275] width 200 height 12
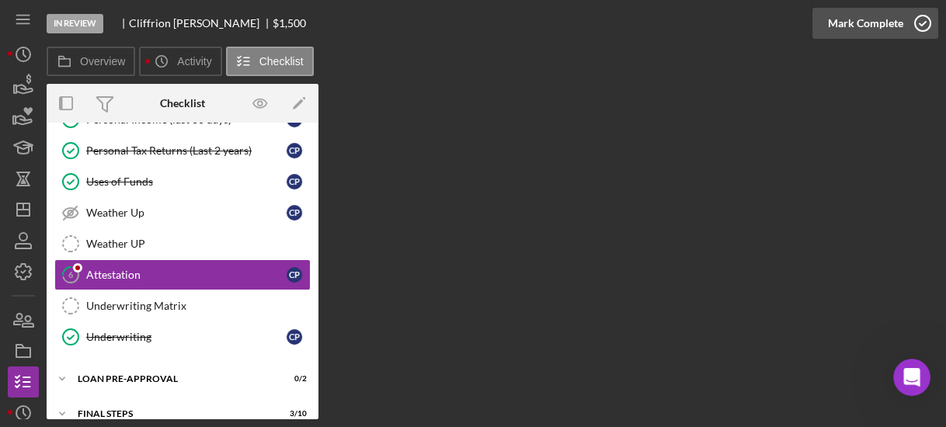
click at [923, 19] on icon "button" at bounding box center [922, 23] width 39 height 39
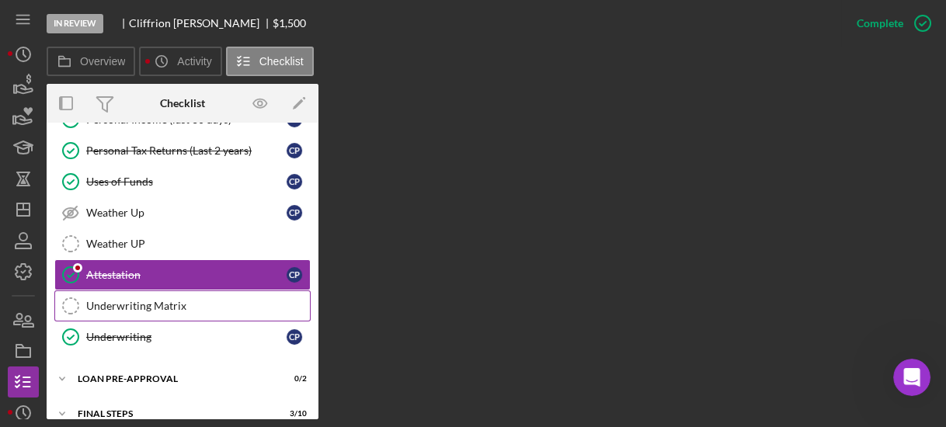
click at [175, 300] on div "Underwriting Matrix" at bounding box center [198, 306] width 224 height 12
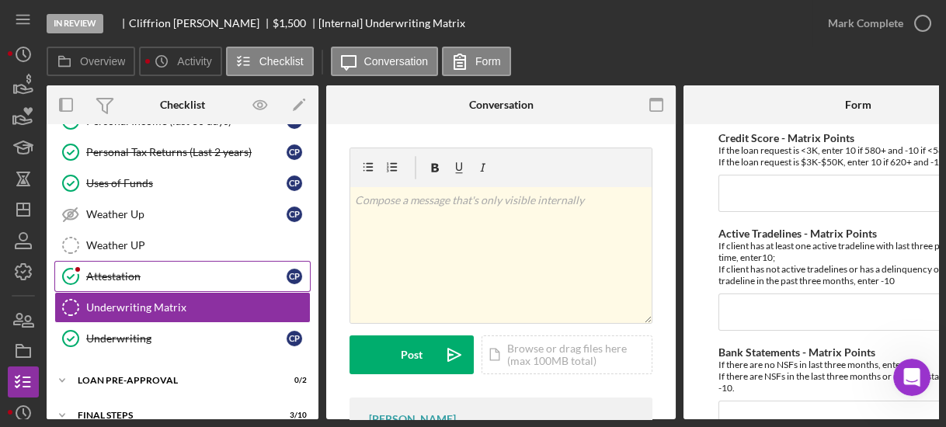
click at [143, 270] on div "Attestation" at bounding box center [186, 276] width 200 height 12
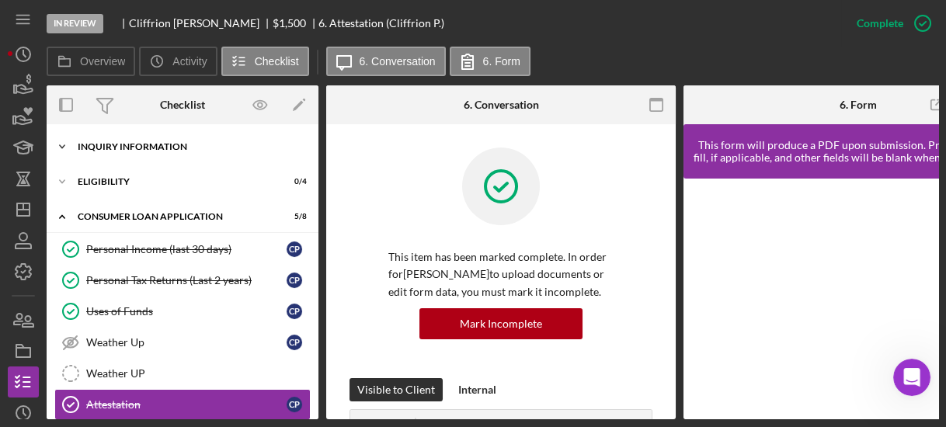
click at [67, 140] on icon "Icon/Expander" at bounding box center [62, 146] width 31 height 31
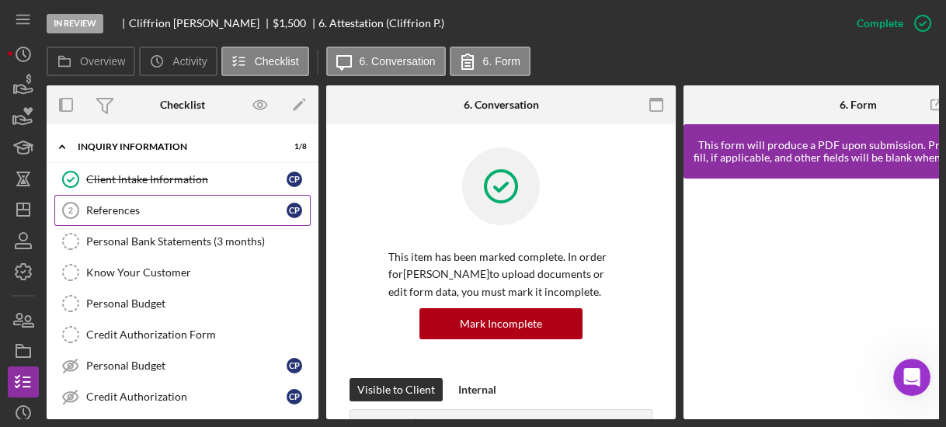
click at [105, 207] on div "References" at bounding box center [186, 210] width 200 height 12
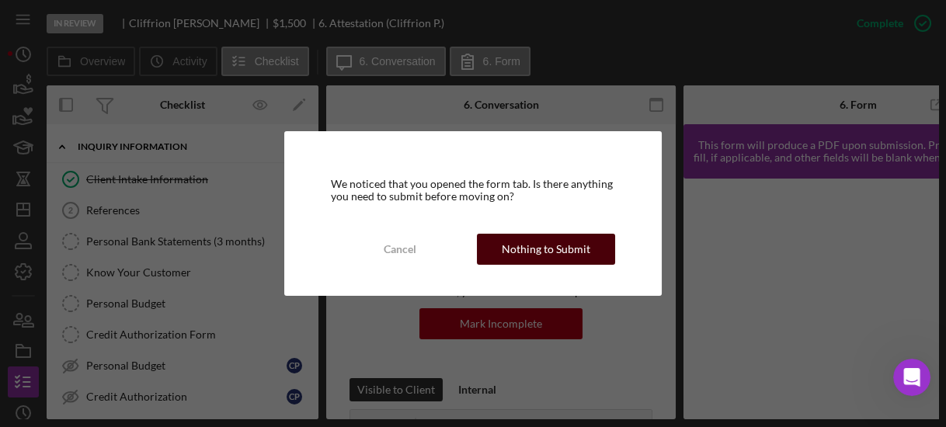
click at [508, 245] on div "Nothing to Submit" at bounding box center [546, 249] width 89 height 31
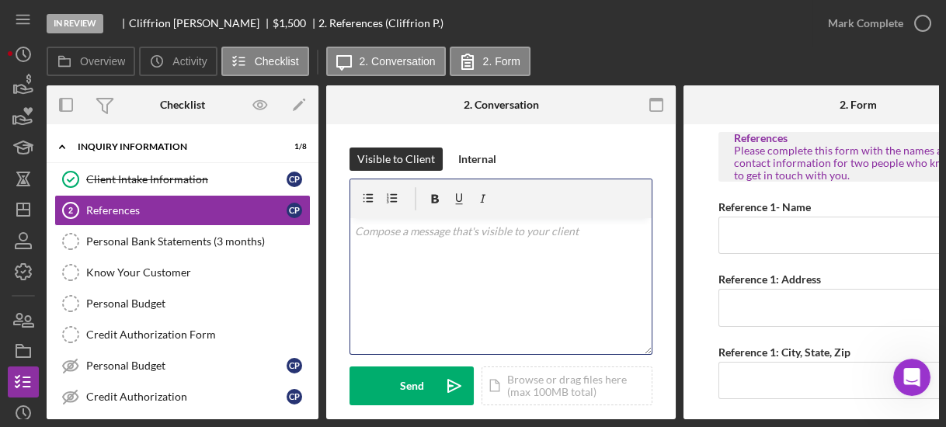
click at [508, 245] on div "v Color teal Color pink Remove color Add row above Add row below Add column bef…" at bounding box center [500, 286] width 301 height 136
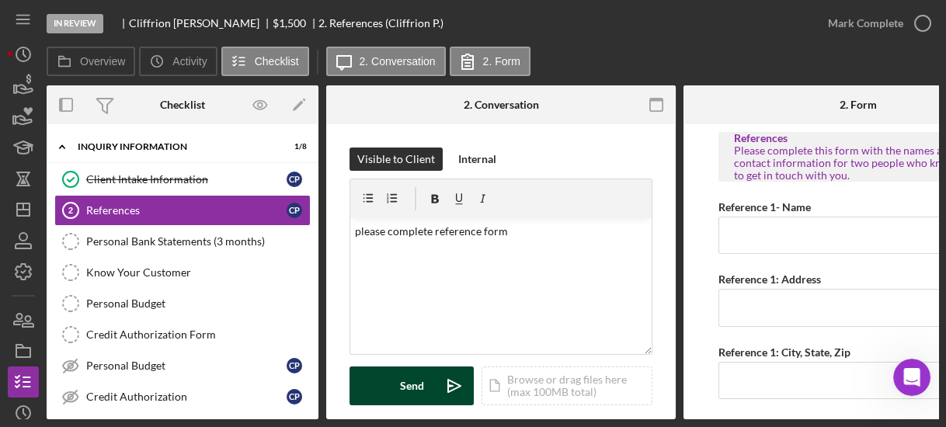
click at [405, 382] on div "Send" at bounding box center [412, 386] width 24 height 39
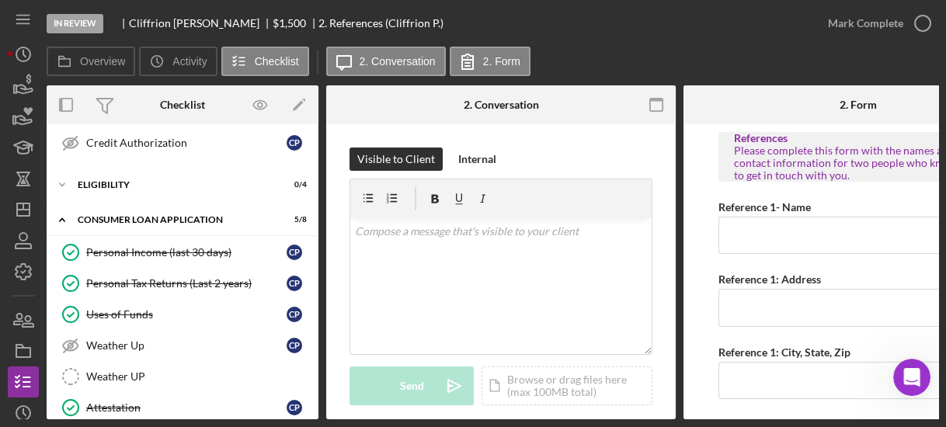
scroll to position [435, 0]
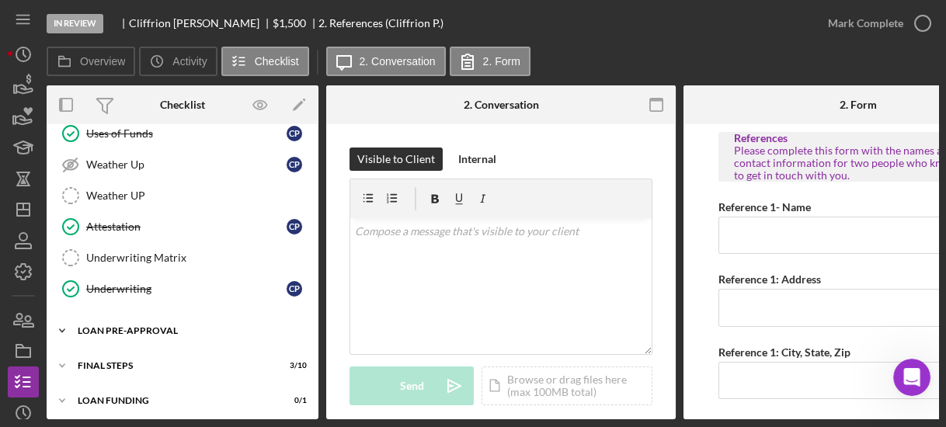
click at [64, 321] on icon "Icon/Expander" at bounding box center [62, 330] width 31 height 31
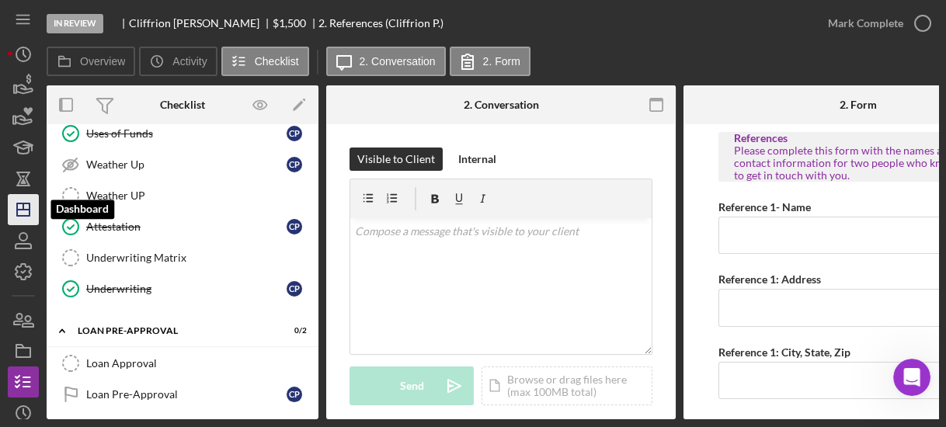
click at [25, 210] on line "button" at bounding box center [23, 210] width 12 height 0
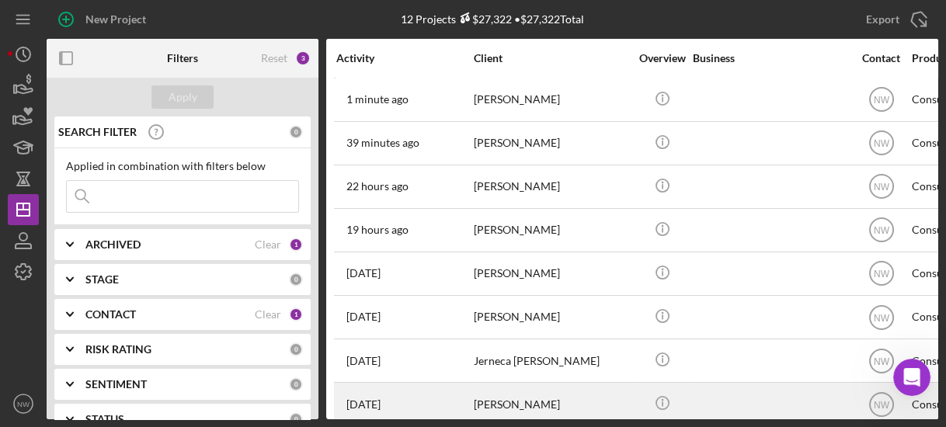
click at [534, 394] on div "[PERSON_NAME]" at bounding box center [551, 404] width 155 height 41
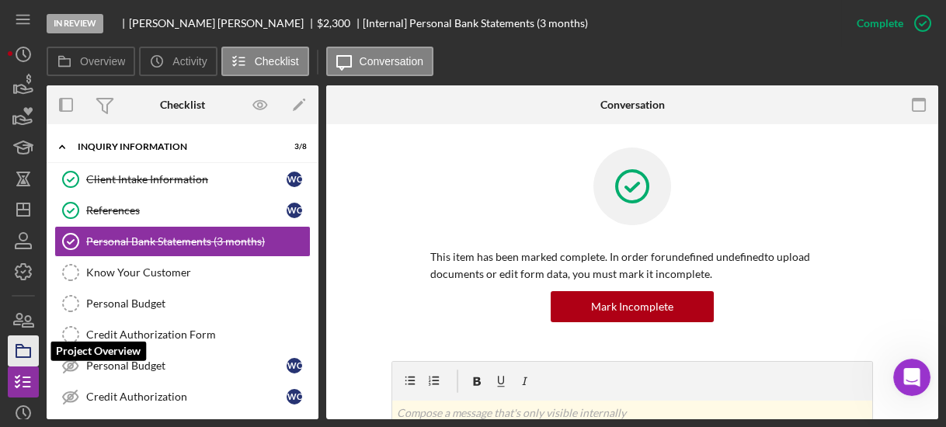
click at [27, 349] on icon "button" at bounding box center [23, 351] width 39 height 39
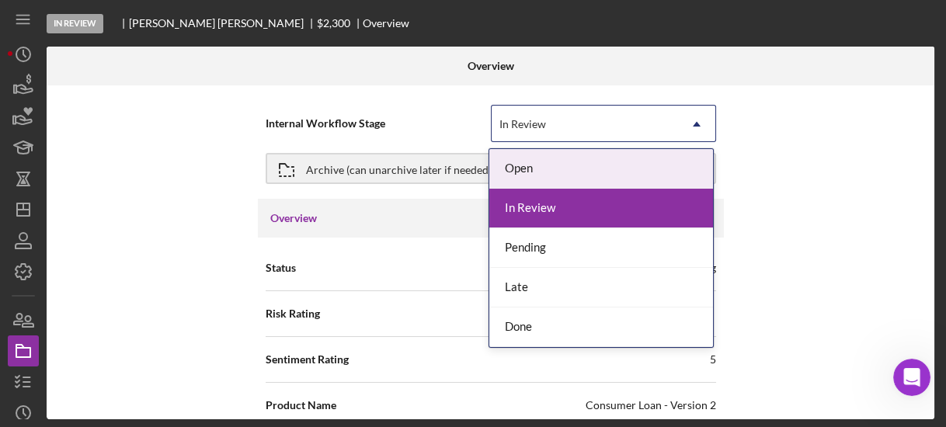
click at [495, 116] on div "In Review" at bounding box center [585, 124] width 186 height 36
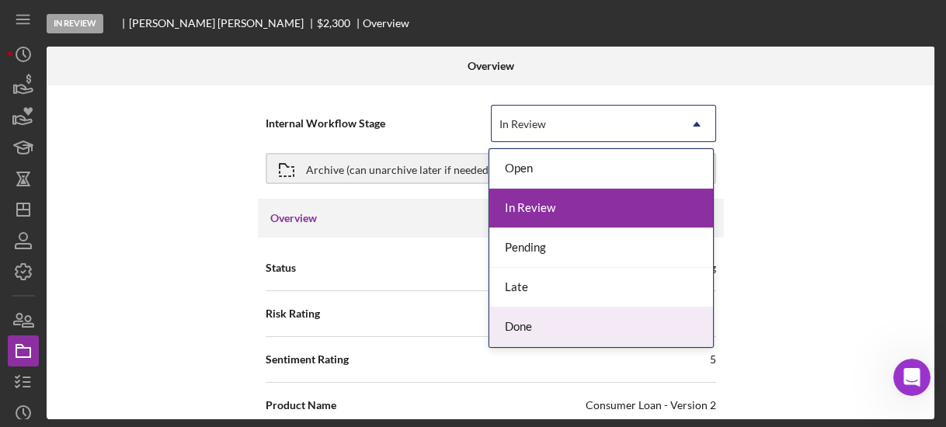
click at [510, 322] on div "Done" at bounding box center [601, 327] width 224 height 40
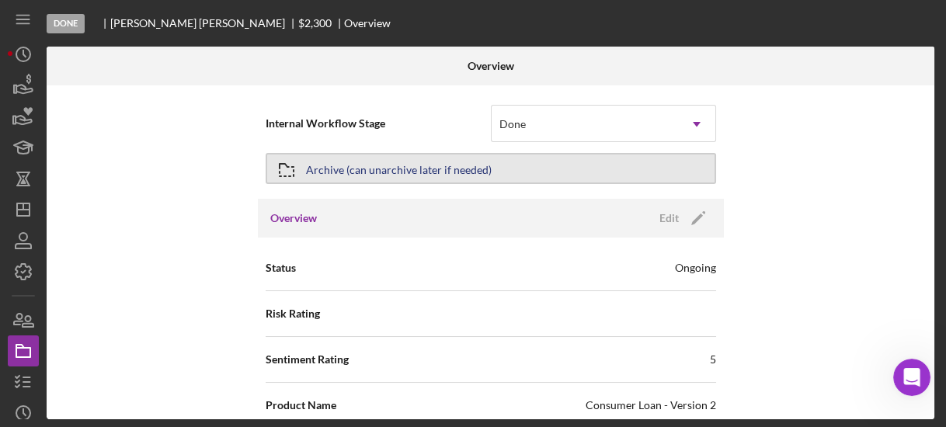
click at [453, 171] on div "Archive (can unarchive later if needed)" at bounding box center [399, 169] width 186 height 28
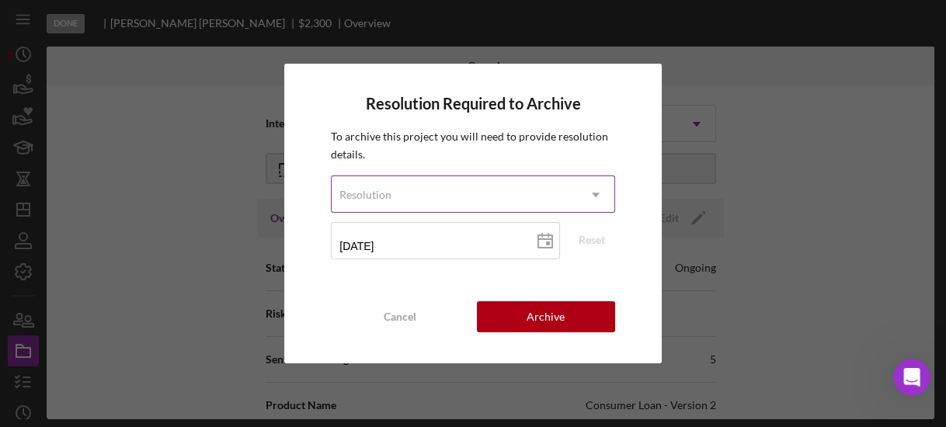
click at [453, 192] on div "Resolution" at bounding box center [454, 195] width 245 height 36
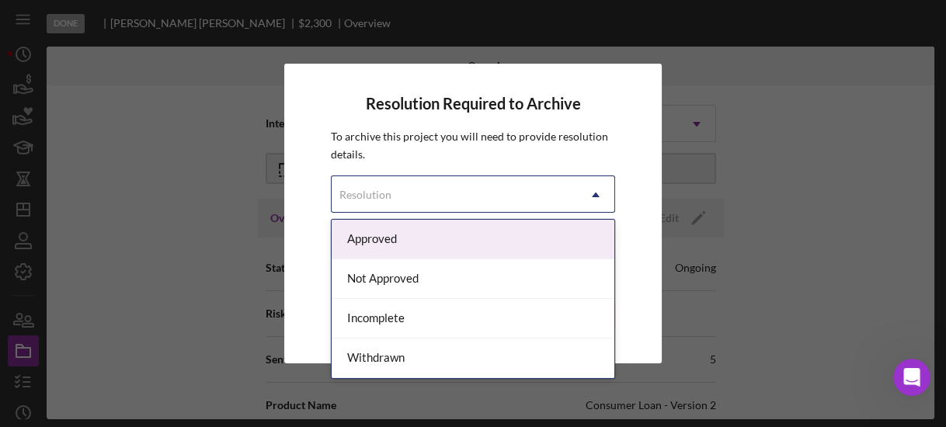
click at [433, 235] on div "Approved" at bounding box center [473, 240] width 282 height 40
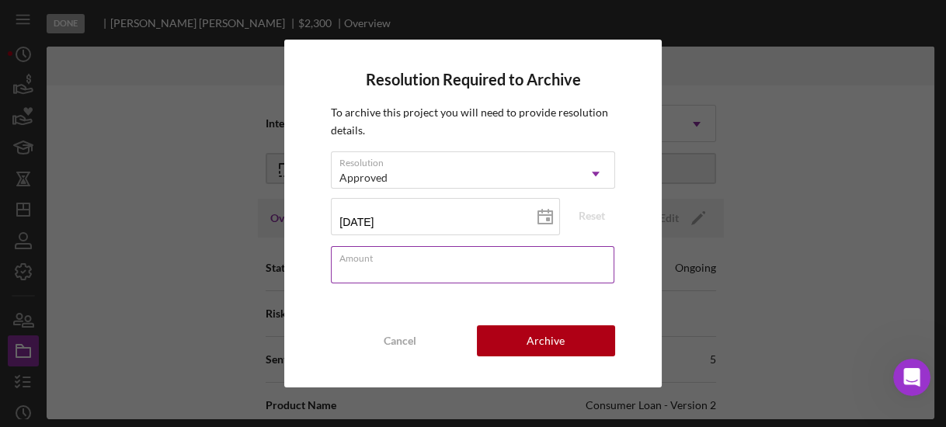
click at [410, 263] on div "Amount" at bounding box center [472, 265] width 283 height 39
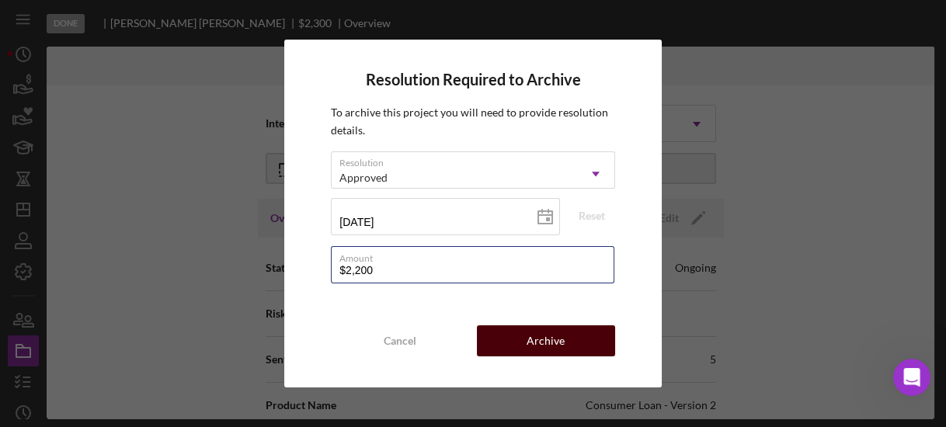
type input "$2,200"
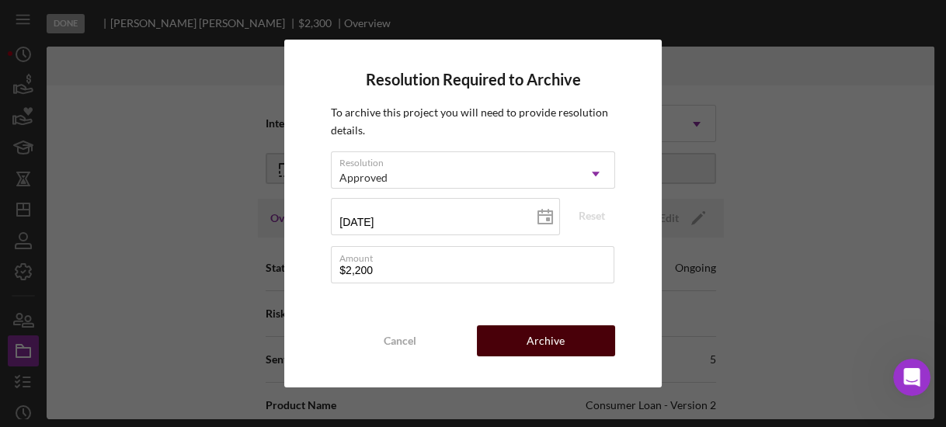
click at [524, 347] on button "Archive" at bounding box center [546, 340] width 138 height 31
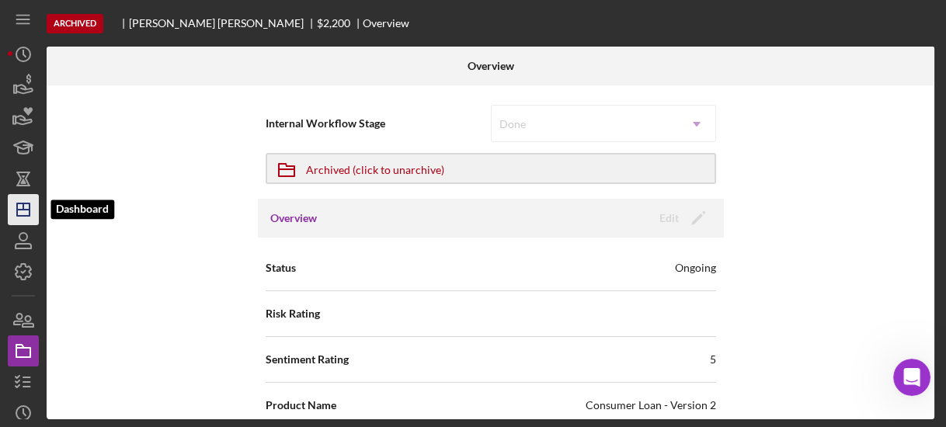
click at [25, 210] on icon "Icon/Dashboard" at bounding box center [23, 209] width 39 height 39
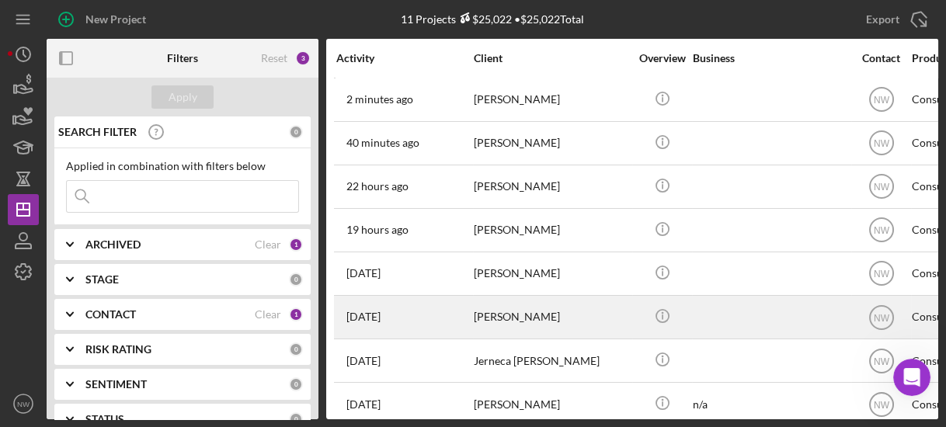
click at [469, 306] on div "[DATE] [PERSON_NAME]" at bounding box center [404, 317] width 136 height 41
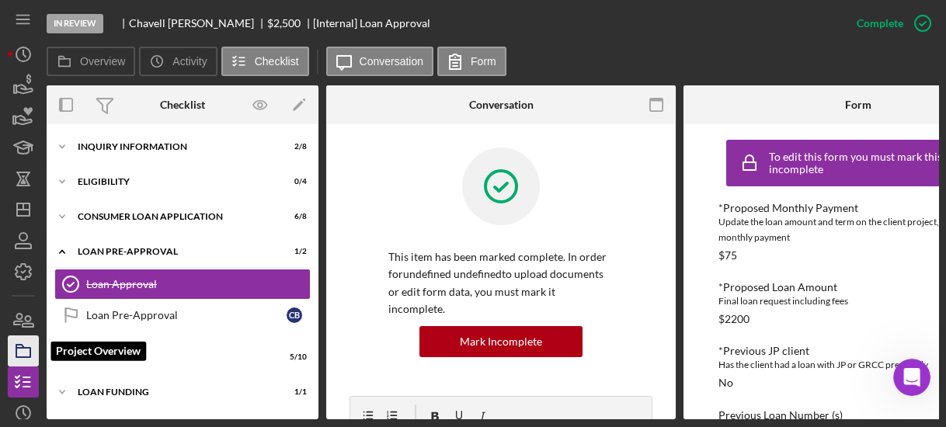
click at [19, 340] on icon "button" at bounding box center [23, 351] width 39 height 39
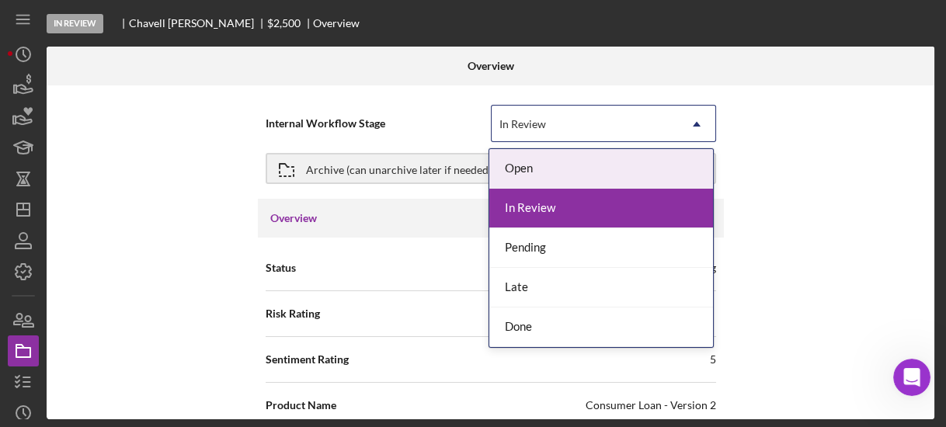
click at [508, 119] on div "In Review" at bounding box center [522, 124] width 47 height 12
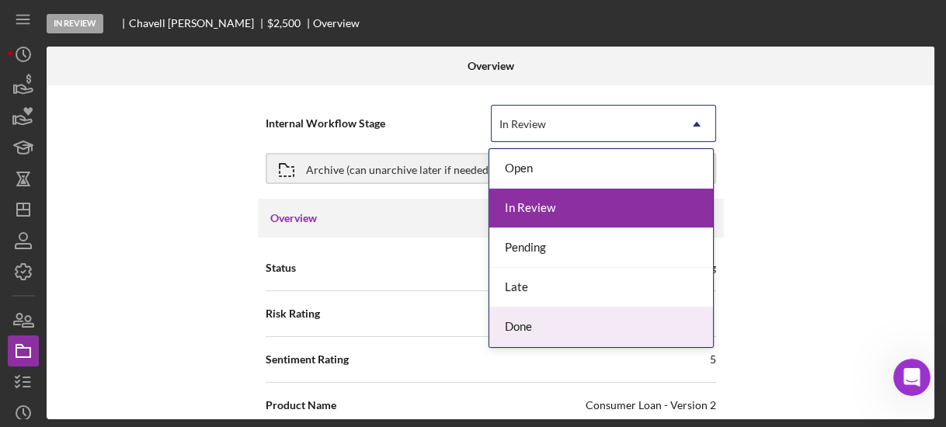
click at [510, 324] on div "Done" at bounding box center [601, 327] width 224 height 40
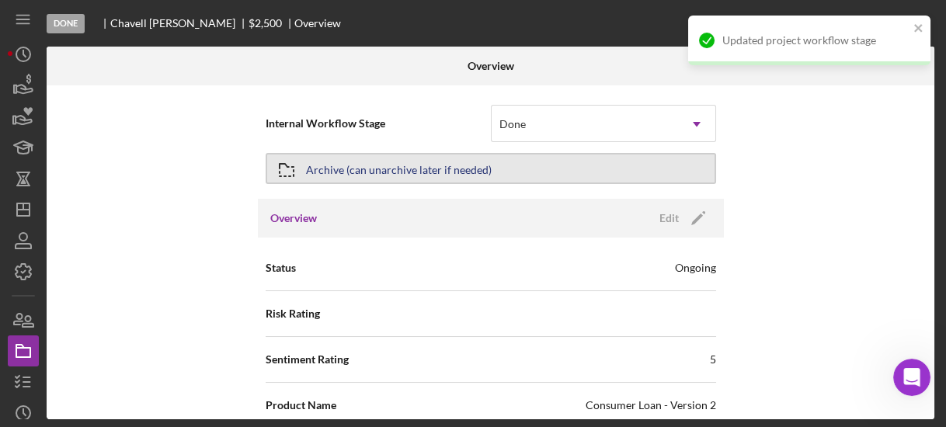
click at [416, 162] on div "Archive (can unarchive later if needed)" at bounding box center [399, 169] width 186 height 28
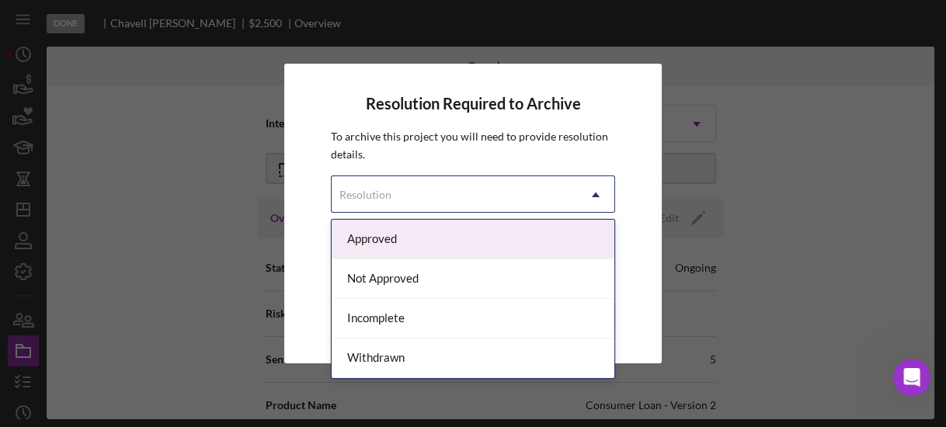
click at [443, 186] on div "Resolution" at bounding box center [454, 195] width 245 height 36
click at [439, 245] on div "Approved" at bounding box center [473, 240] width 282 height 40
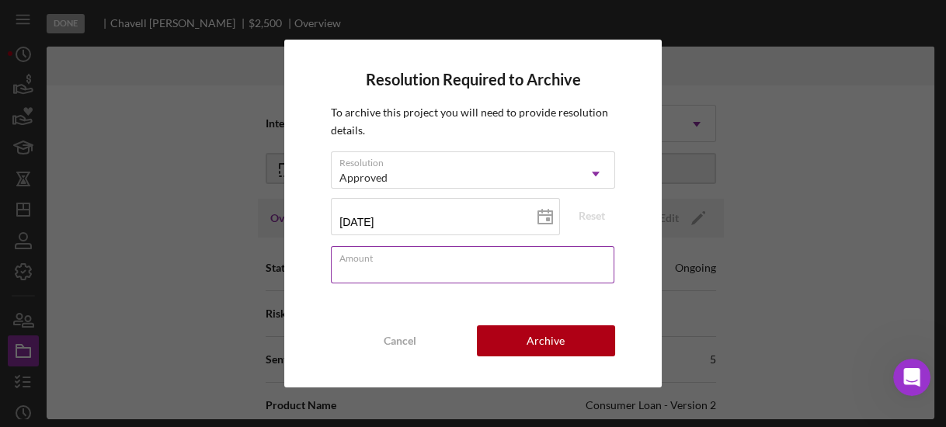
click at [443, 256] on div "Amount" at bounding box center [472, 265] width 283 height 39
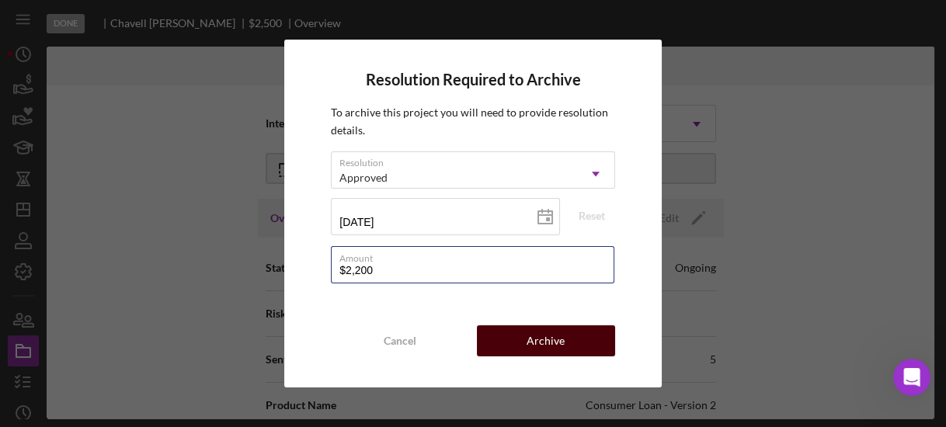
type input "$2,200"
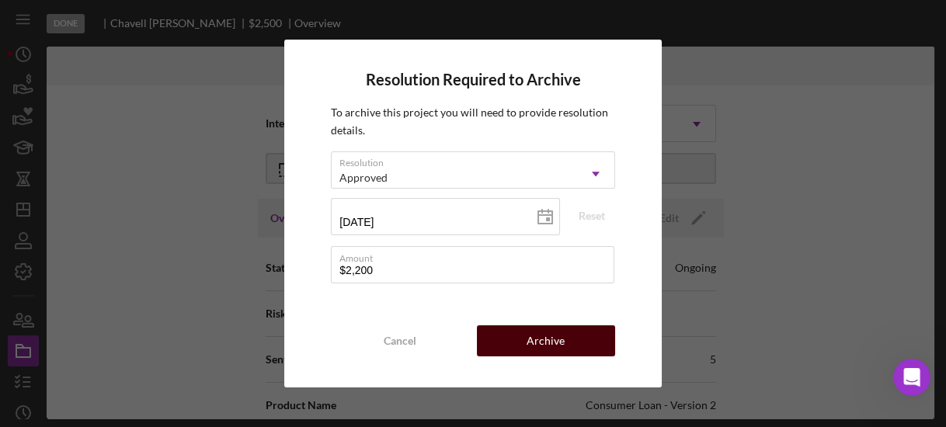
click at [568, 339] on button "Archive" at bounding box center [546, 340] width 138 height 31
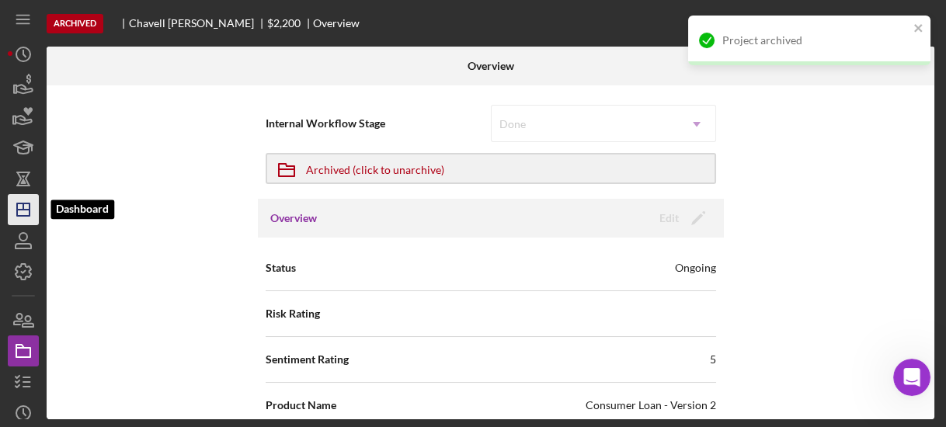
click at [23, 214] on icon "Icon/Dashboard" at bounding box center [23, 209] width 39 height 39
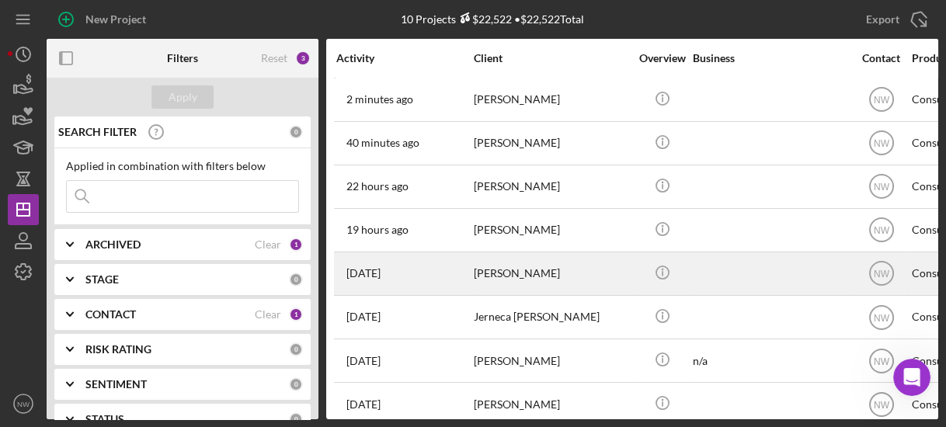
click at [419, 270] on div "[DATE] [PERSON_NAME]" at bounding box center [404, 273] width 136 height 41
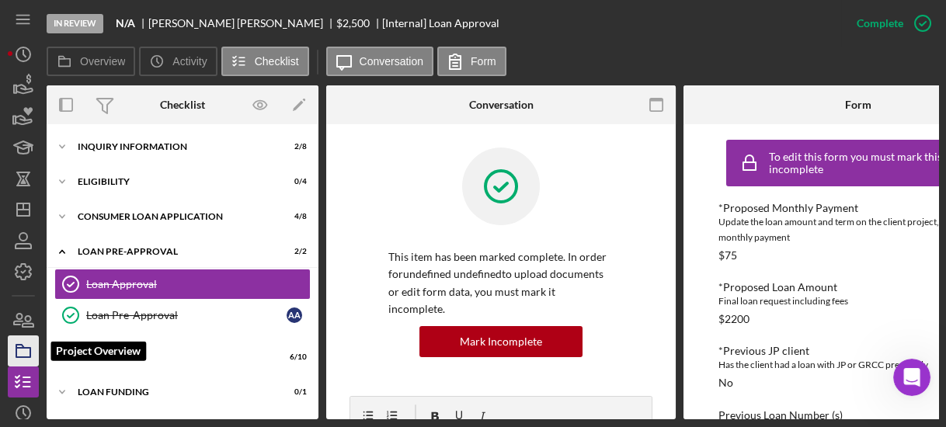
click at [23, 339] on icon "button" at bounding box center [23, 351] width 39 height 39
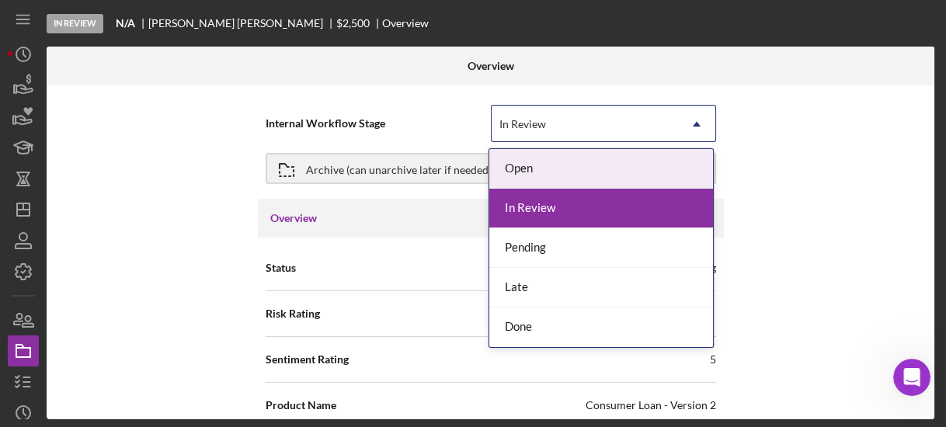
click at [529, 123] on div "In Review" at bounding box center [522, 124] width 47 height 12
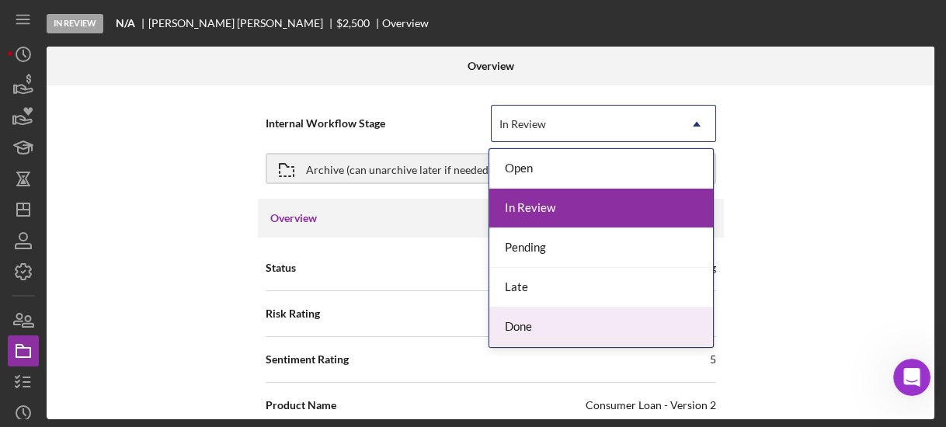
click at [529, 315] on div "Done" at bounding box center [601, 327] width 224 height 40
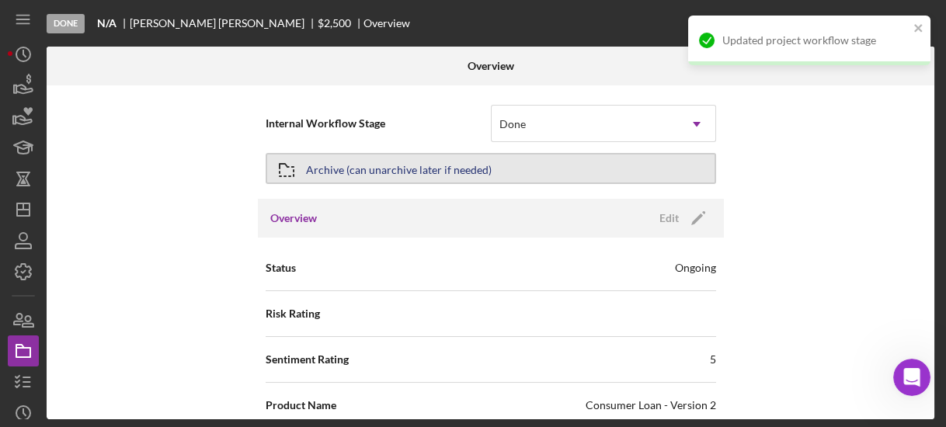
click at [457, 160] on div "Archive (can unarchive later if needed)" at bounding box center [399, 169] width 186 height 28
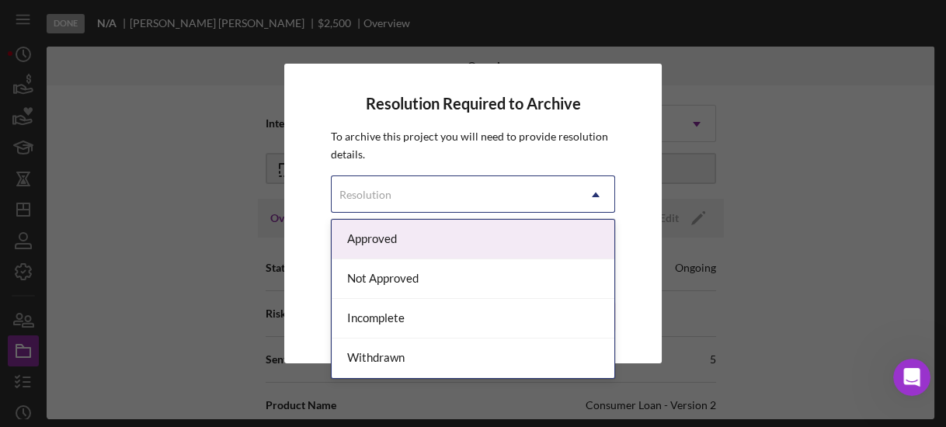
click at [488, 186] on div "Resolution" at bounding box center [454, 195] width 245 height 36
click at [490, 244] on div "Approved" at bounding box center [473, 240] width 282 height 40
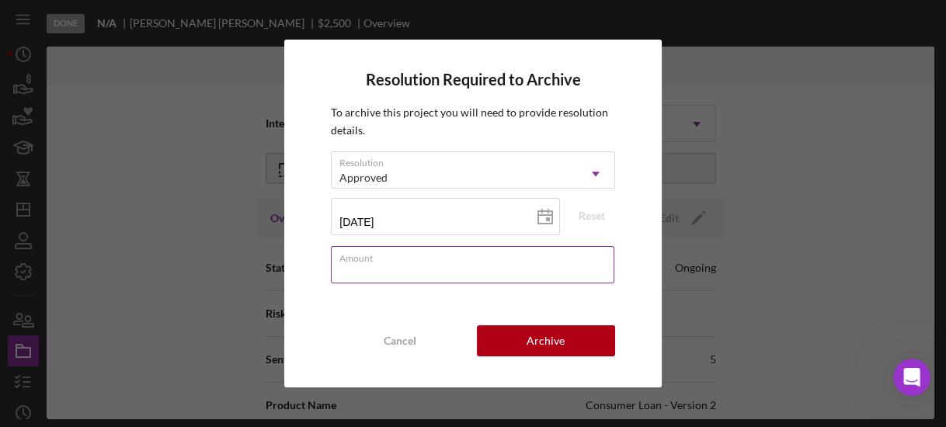
click at [489, 267] on input "Amount" at bounding box center [472, 264] width 283 height 37
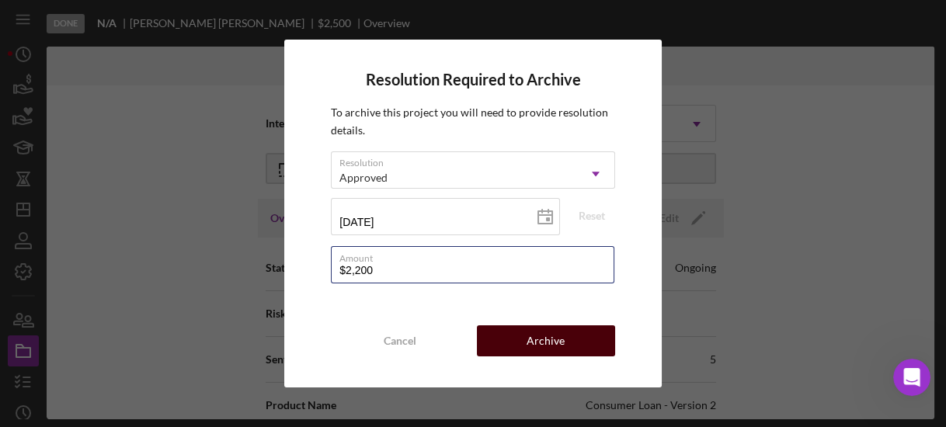
type input "$2,200"
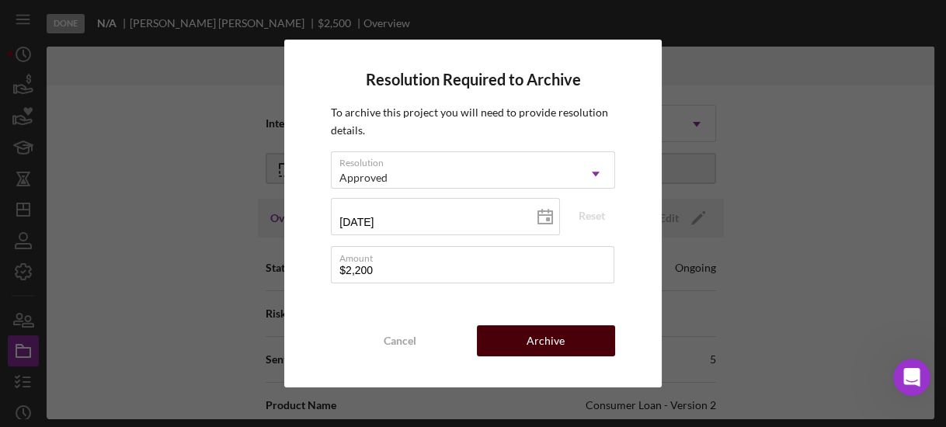
click at [541, 346] on div "Archive" at bounding box center [545, 340] width 38 height 31
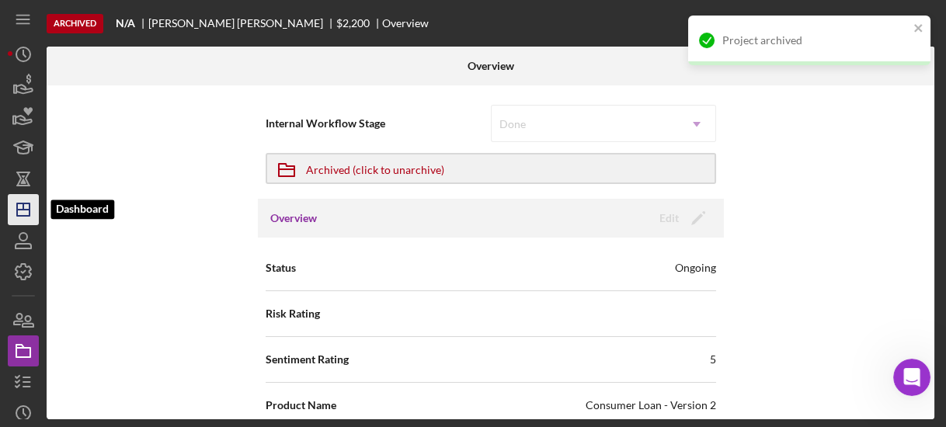
click at [30, 214] on icon "Icon/Dashboard" at bounding box center [23, 209] width 39 height 39
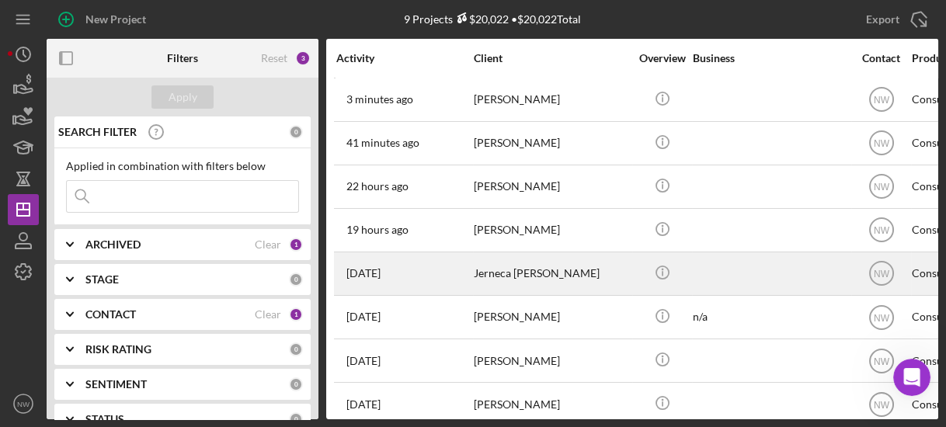
click at [380, 267] on time "[DATE]" at bounding box center [363, 273] width 34 height 12
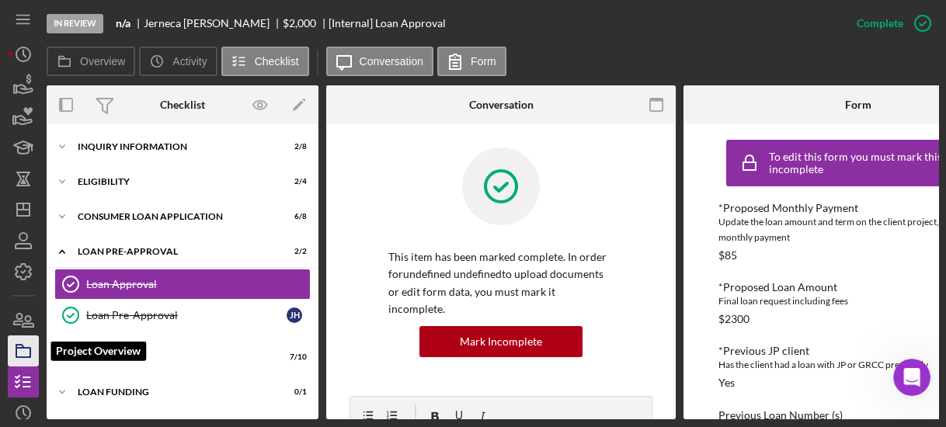
click at [20, 357] on rect "button" at bounding box center [23, 352] width 14 height 9
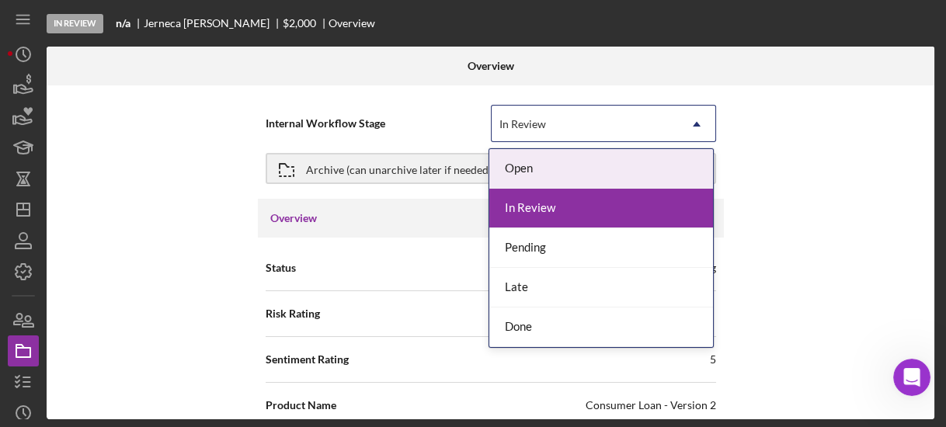
click at [517, 128] on div "In Review" at bounding box center [522, 124] width 47 height 12
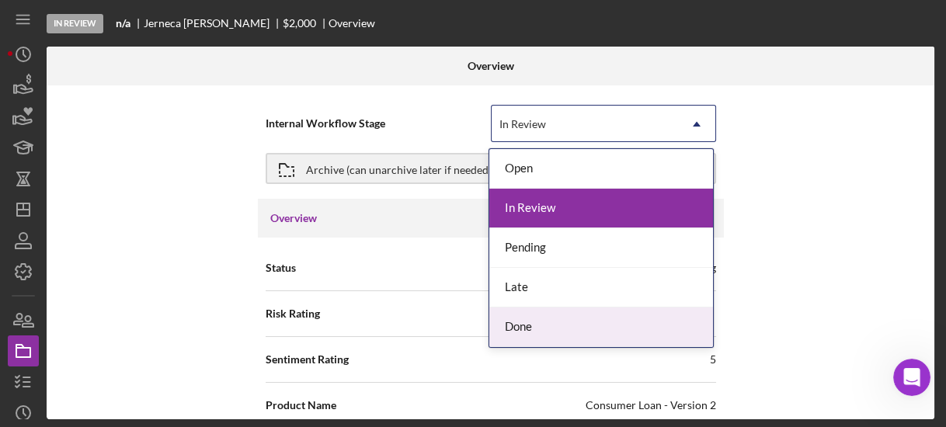
click at [519, 322] on div "Done" at bounding box center [601, 327] width 224 height 40
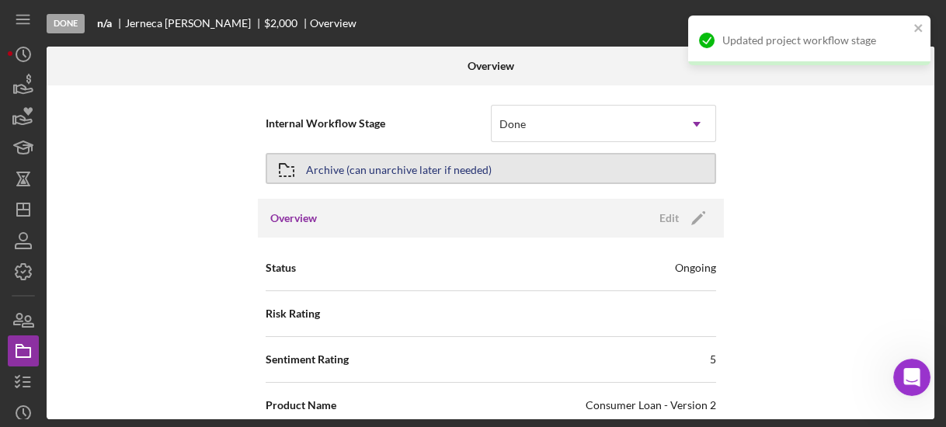
click at [451, 166] on div "Archive (can unarchive later if needed)" at bounding box center [399, 169] width 186 height 28
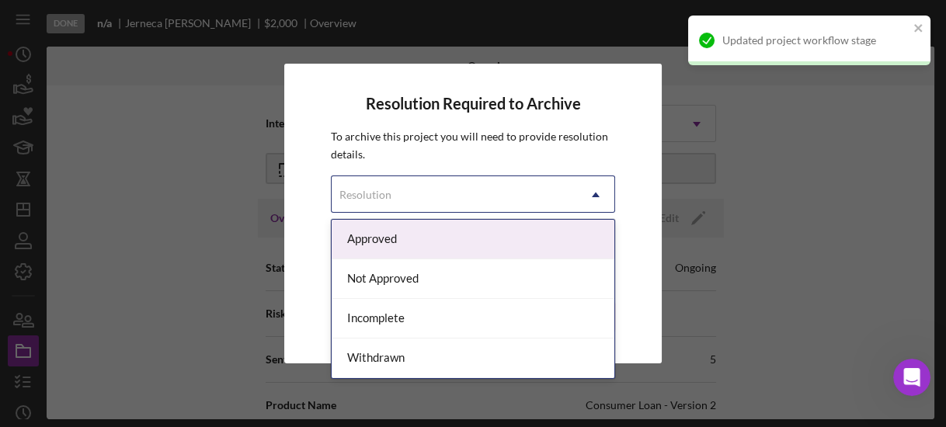
click at [453, 196] on div "Resolution" at bounding box center [454, 195] width 245 height 36
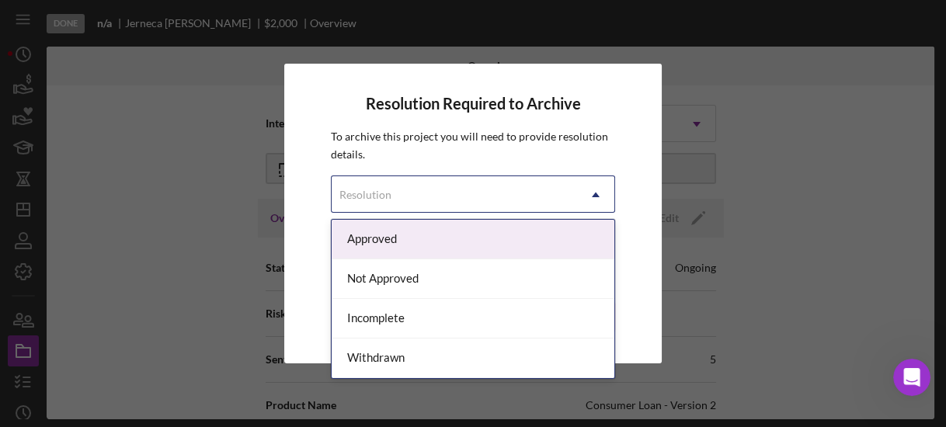
click at [448, 233] on div "Approved" at bounding box center [473, 240] width 282 height 40
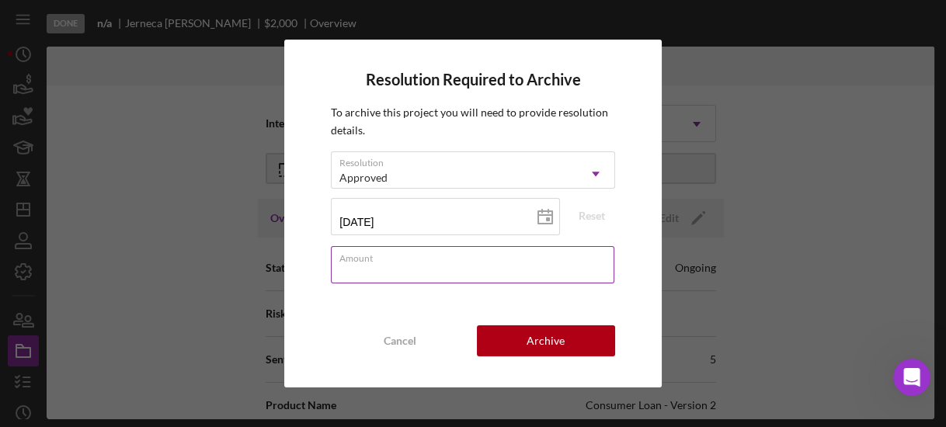
click at [485, 279] on input "Amount" at bounding box center [472, 264] width 283 height 37
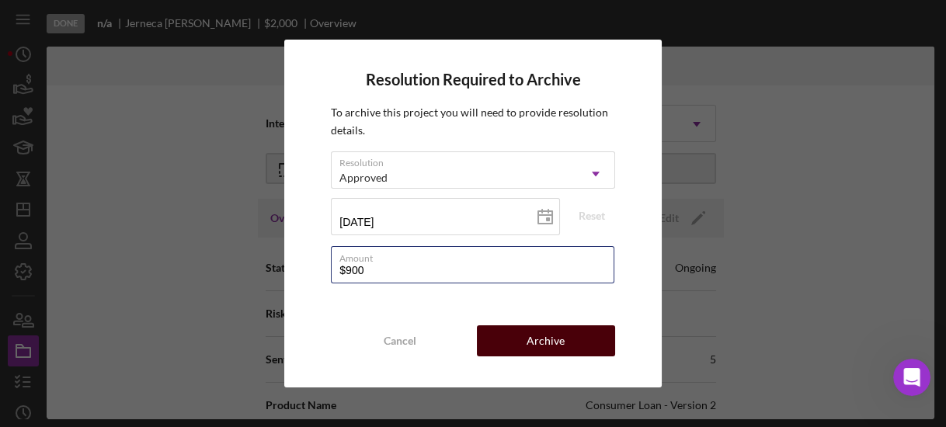
type input "$900"
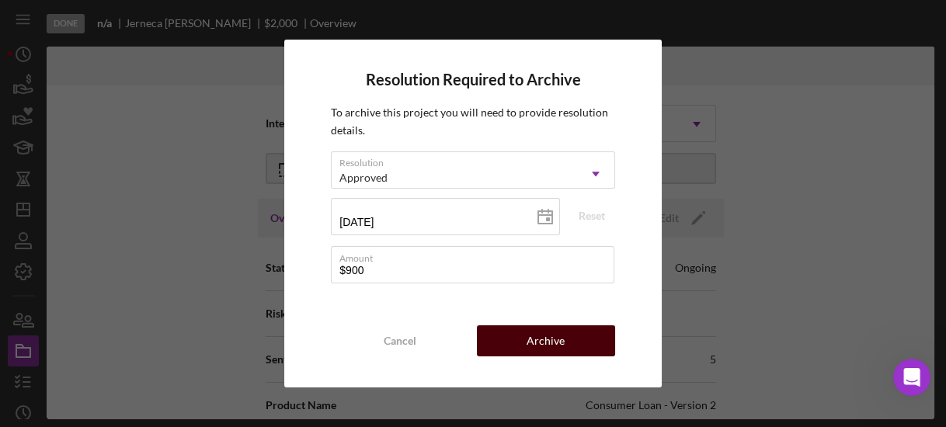
click at [563, 335] on div "Archive" at bounding box center [545, 340] width 38 height 31
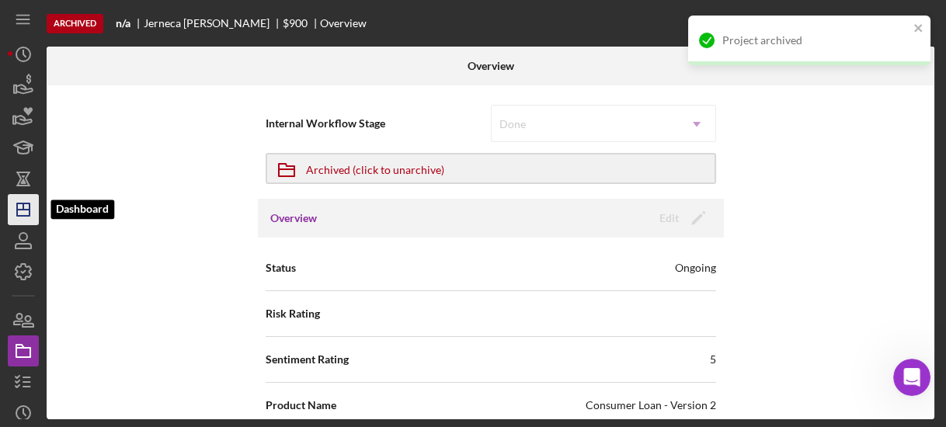
click at [22, 207] on icon "Icon/Dashboard" at bounding box center [23, 209] width 39 height 39
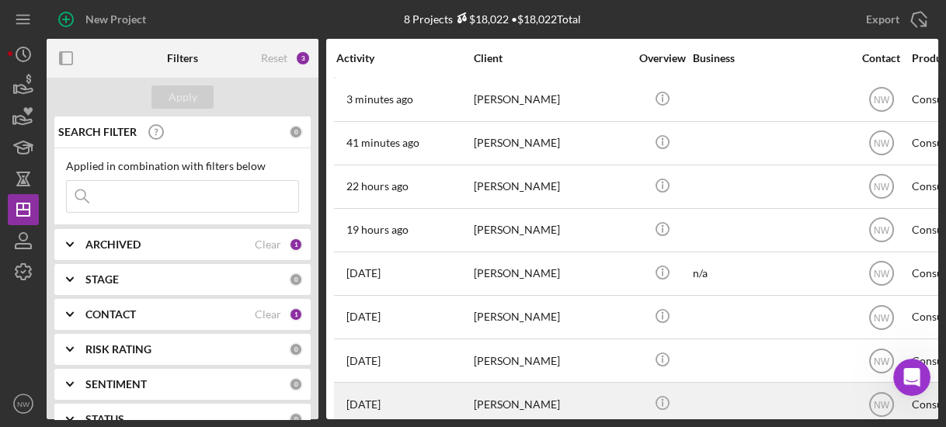
click at [478, 389] on div "[PERSON_NAME]" at bounding box center [551, 404] width 155 height 41
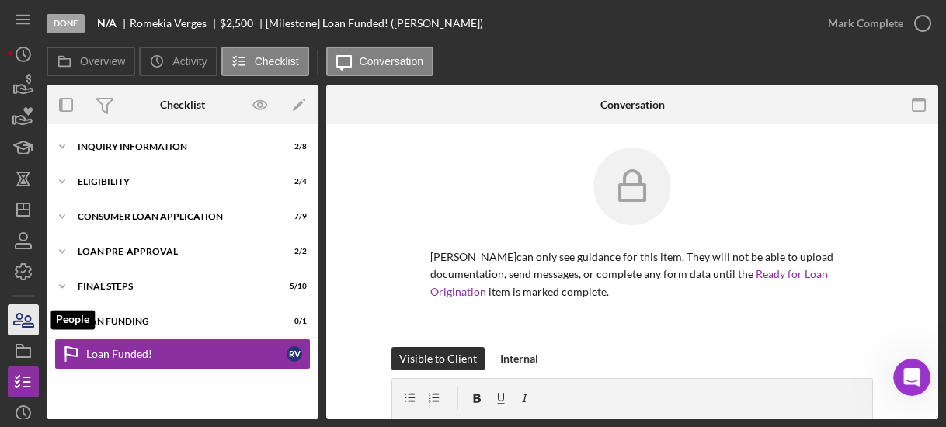
click at [32, 324] on icon "button" at bounding box center [28, 321] width 11 height 11
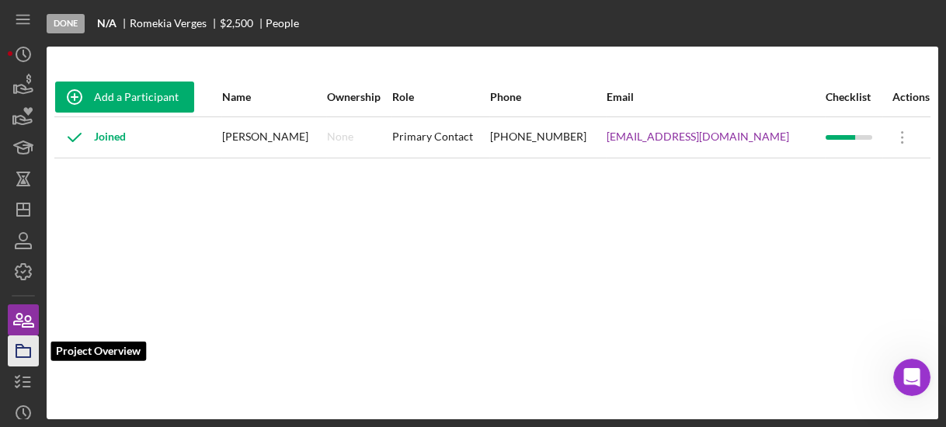
click at [29, 349] on icon "button" at bounding box center [23, 351] width 39 height 39
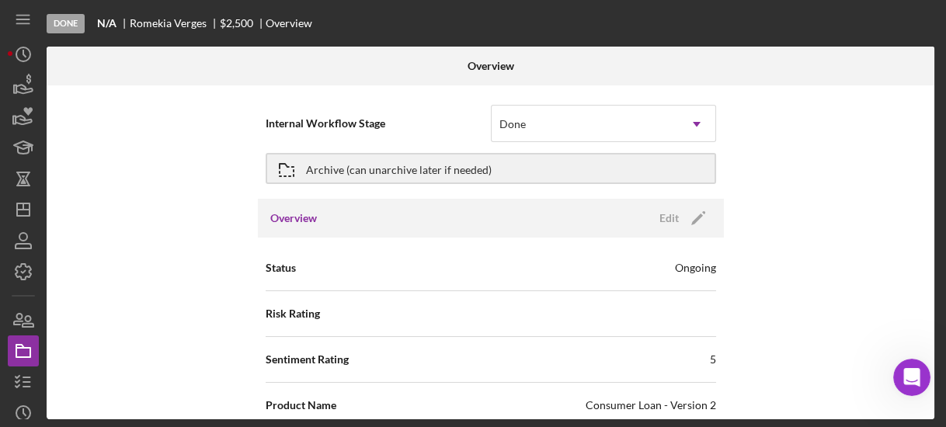
click at [500, 149] on div "Archive (can unarchive later if needed)" at bounding box center [491, 168] width 450 height 39
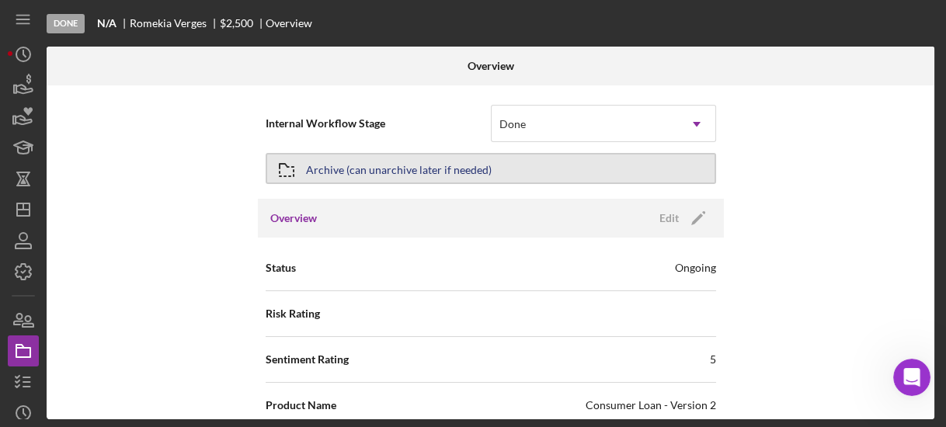
click at [499, 163] on button "Archive (can unarchive later if needed)" at bounding box center [491, 168] width 450 height 31
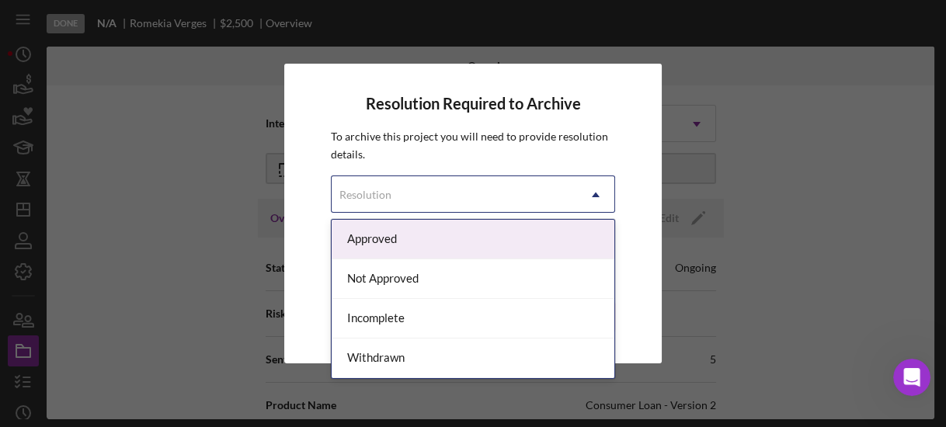
click at [492, 189] on div "Resolution" at bounding box center [454, 195] width 245 height 36
click at [472, 234] on div "Approved" at bounding box center [473, 240] width 282 height 40
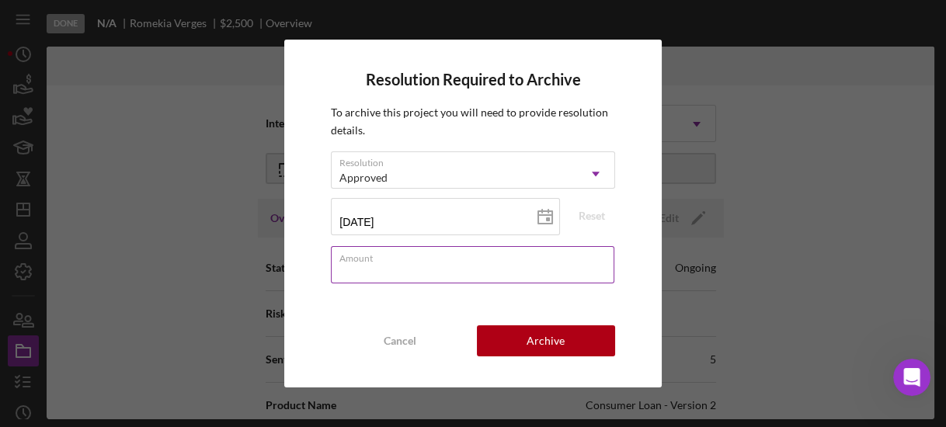
click at [446, 276] on input "Amount" at bounding box center [472, 264] width 283 height 37
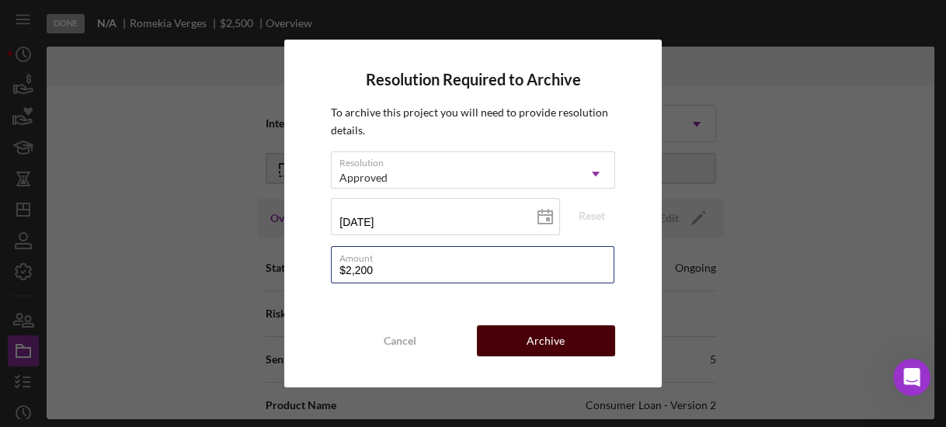
type input "$2,200"
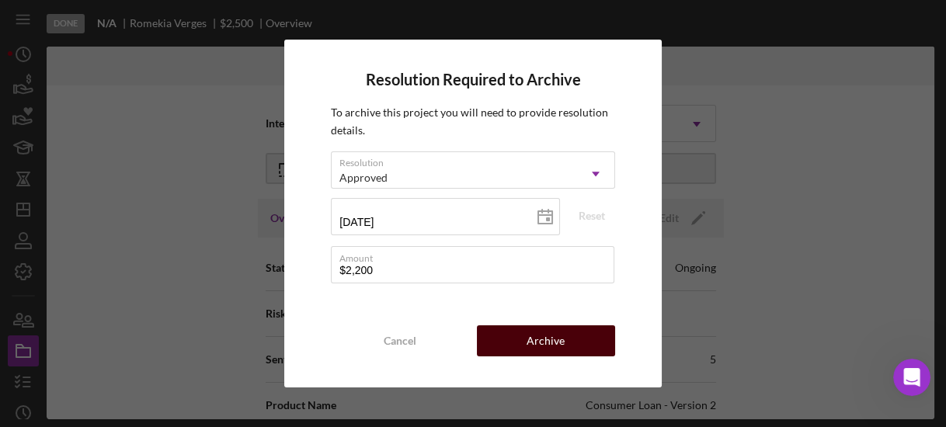
click at [533, 348] on div "Archive" at bounding box center [545, 340] width 38 height 31
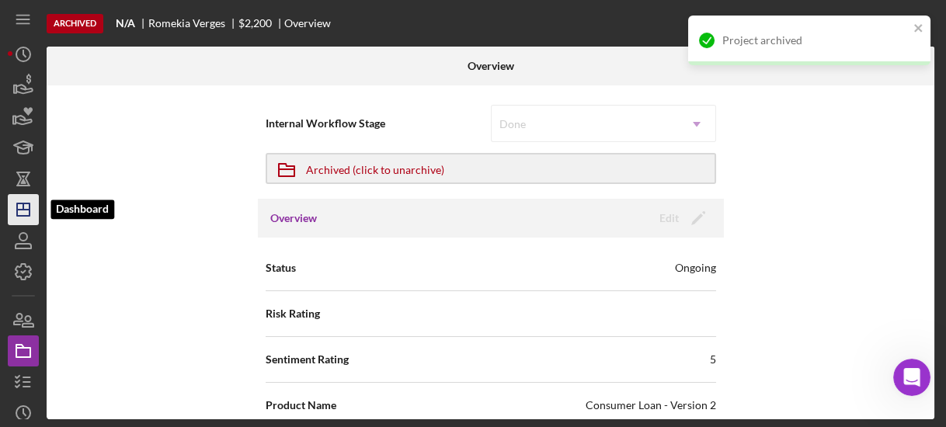
click at [26, 214] on icon "Icon/Dashboard" at bounding box center [23, 209] width 39 height 39
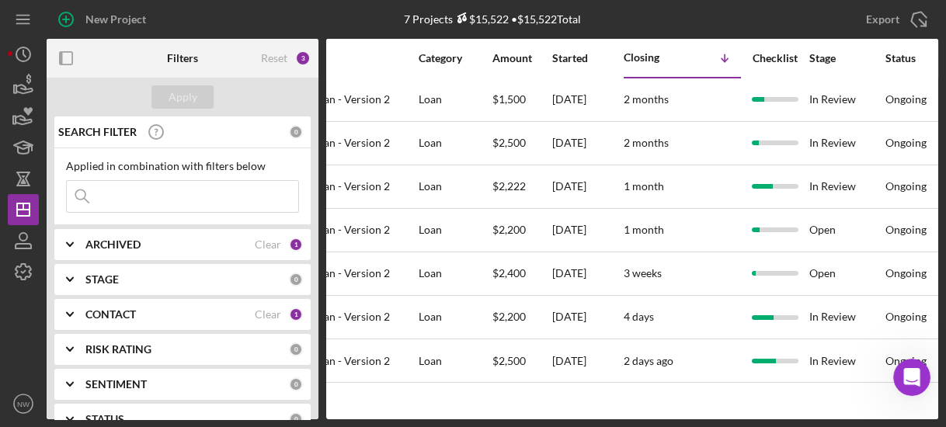
scroll to position [0, 677]
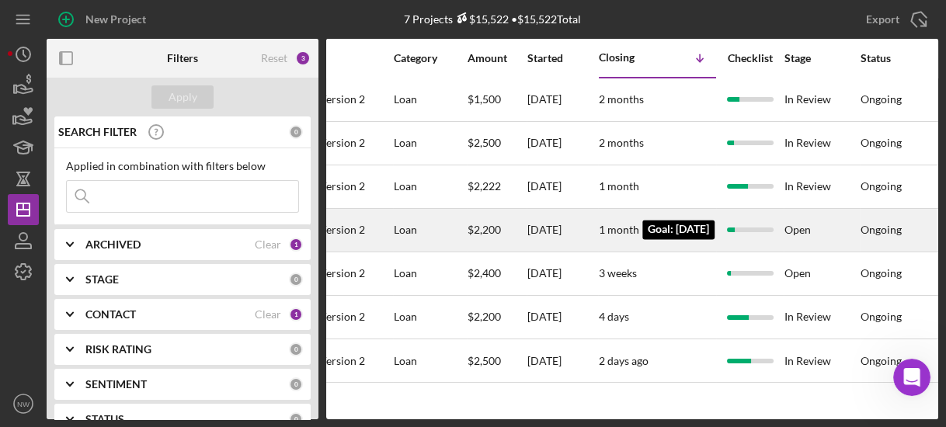
click at [631, 228] on time "1 month" at bounding box center [619, 229] width 40 height 13
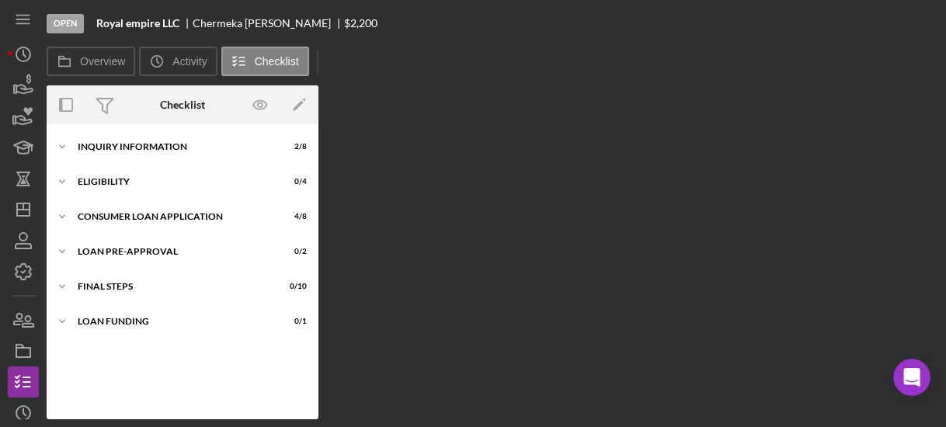
scroll to position [6, 0]
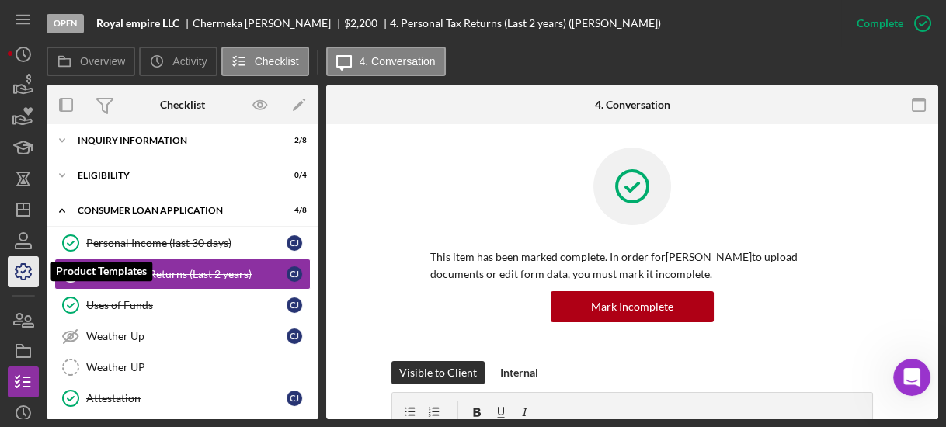
click at [23, 276] on icon "button" at bounding box center [23, 271] width 39 height 39
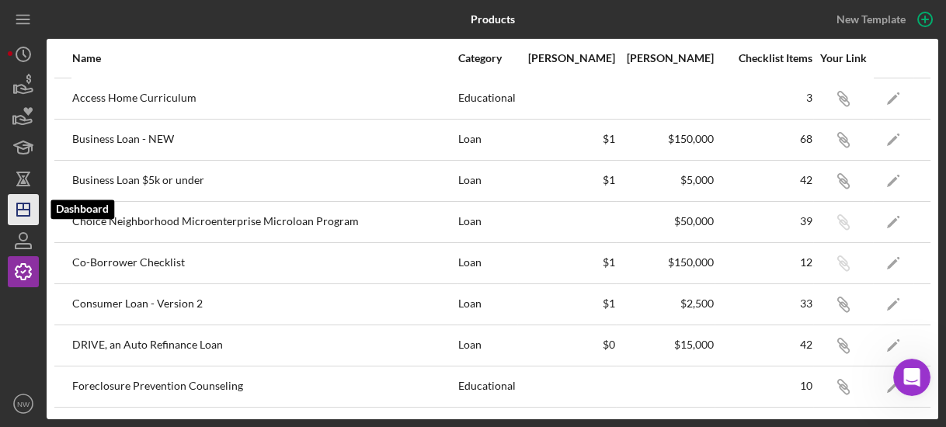
click at [27, 216] on polygon "button" at bounding box center [23, 209] width 12 height 12
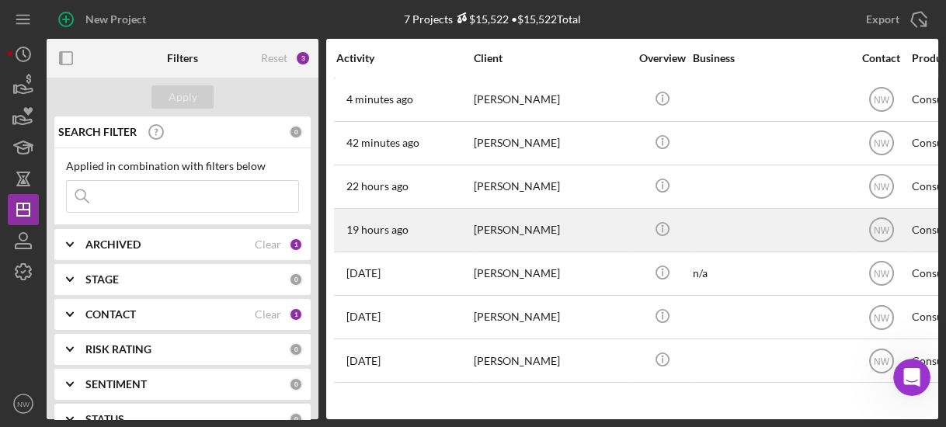
click at [449, 247] on div "19 hours ago [PERSON_NAME]" at bounding box center [404, 230] width 136 height 41
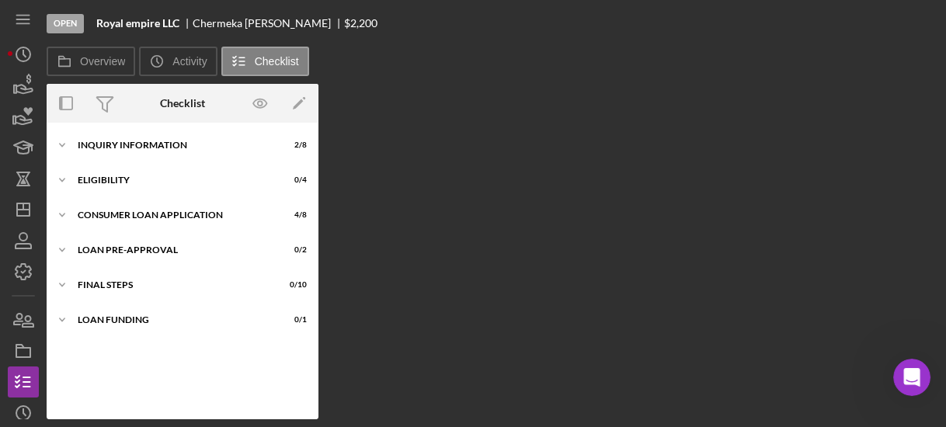
scroll to position [6, 0]
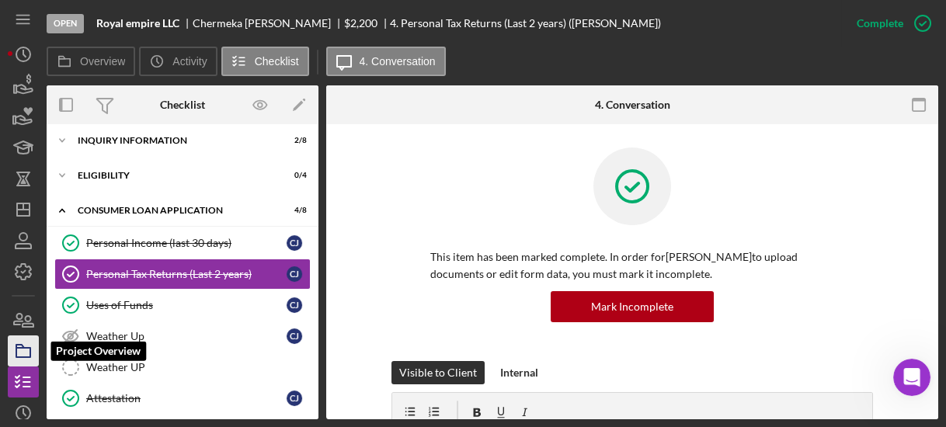
click at [27, 353] on icon "button" at bounding box center [23, 351] width 39 height 39
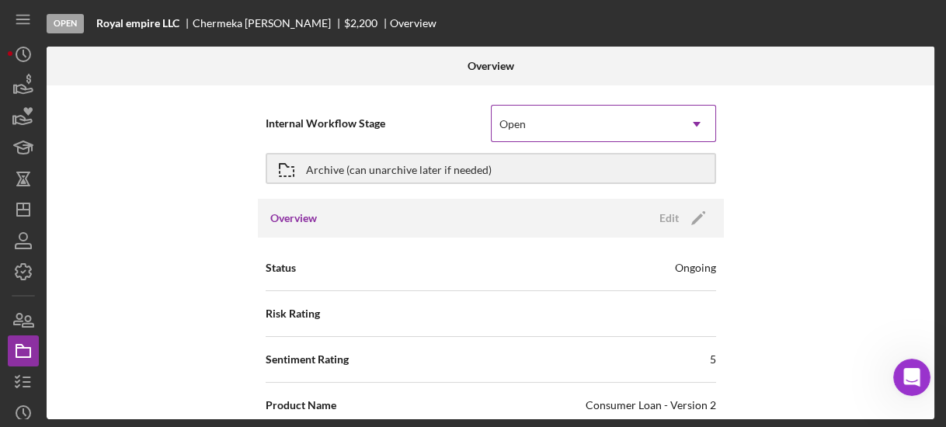
click at [540, 121] on div "Open" at bounding box center [585, 124] width 186 height 36
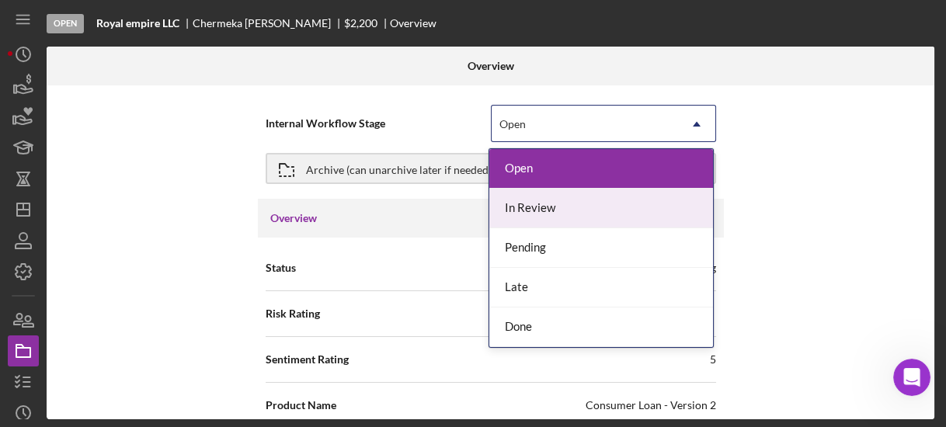
click at [534, 223] on div "In Review" at bounding box center [601, 209] width 224 height 40
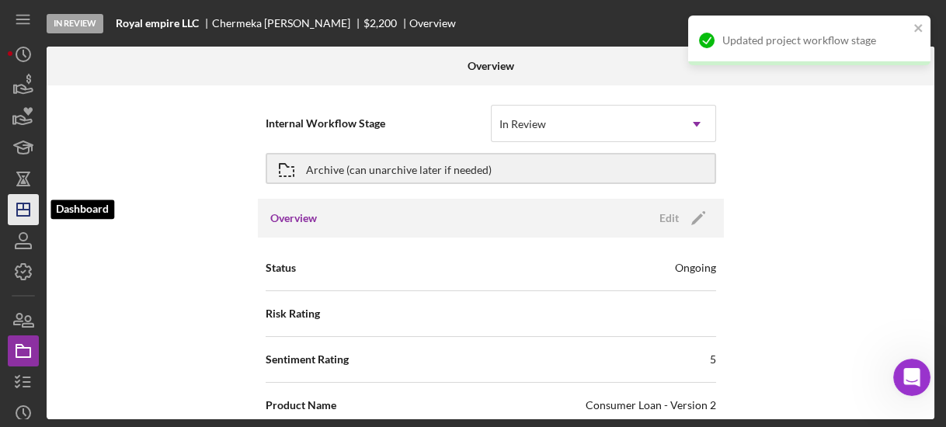
click at [30, 203] on polygon "button" at bounding box center [23, 209] width 12 height 12
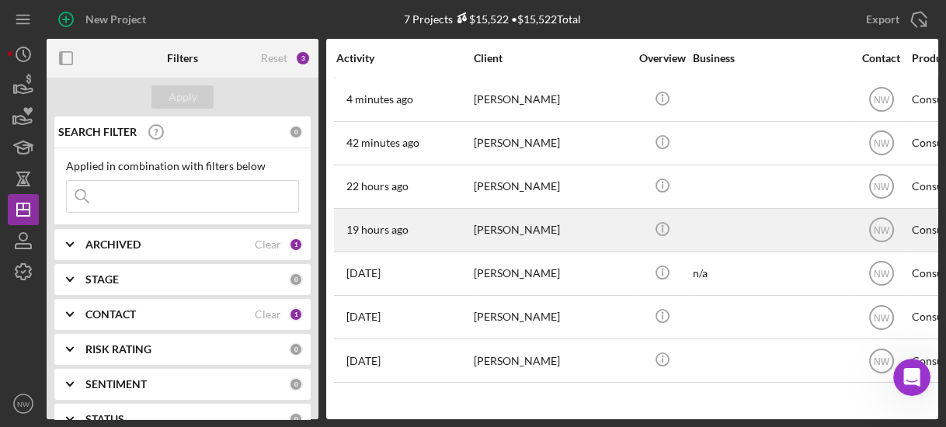
click at [458, 213] on div "19 hours ago [PERSON_NAME]" at bounding box center [404, 230] width 136 height 41
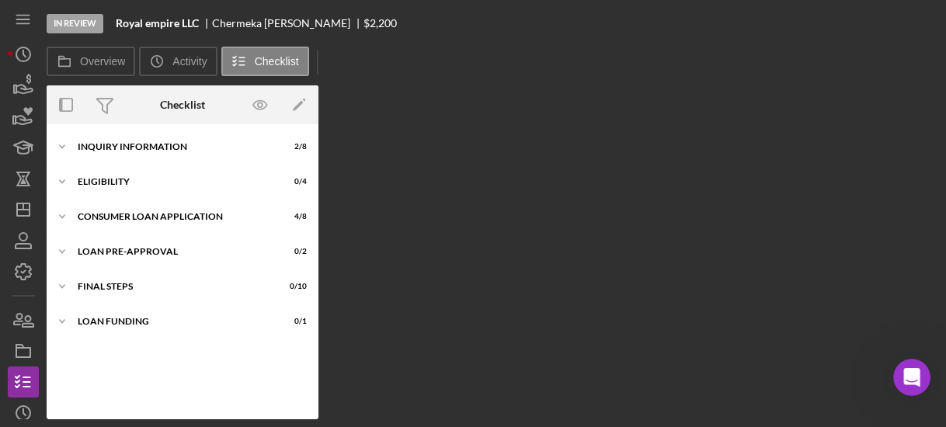
scroll to position [6, 0]
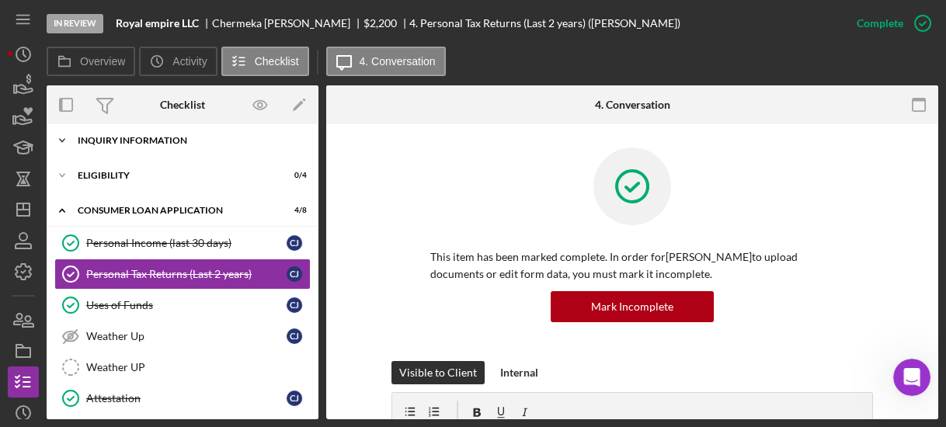
click at [61, 135] on icon "Icon/Expander" at bounding box center [62, 140] width 31 height 31
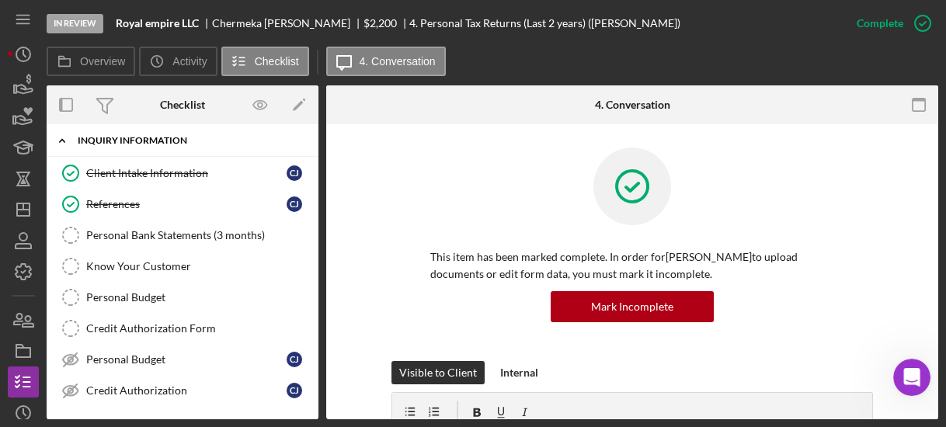
click at [61, 135] on icon "Icon/Expander" at bounding box center [62, 140] width 31 height 31
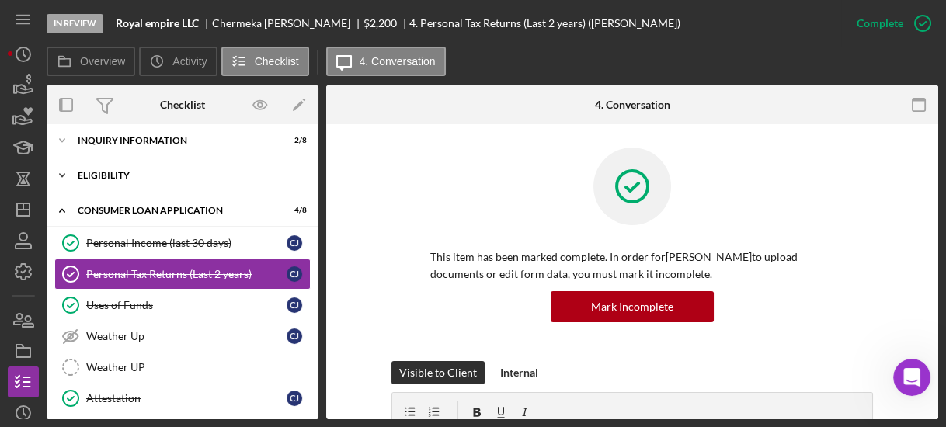
click at [63, 174] on polyline at bounding box center [62, 175] width 5 height 3
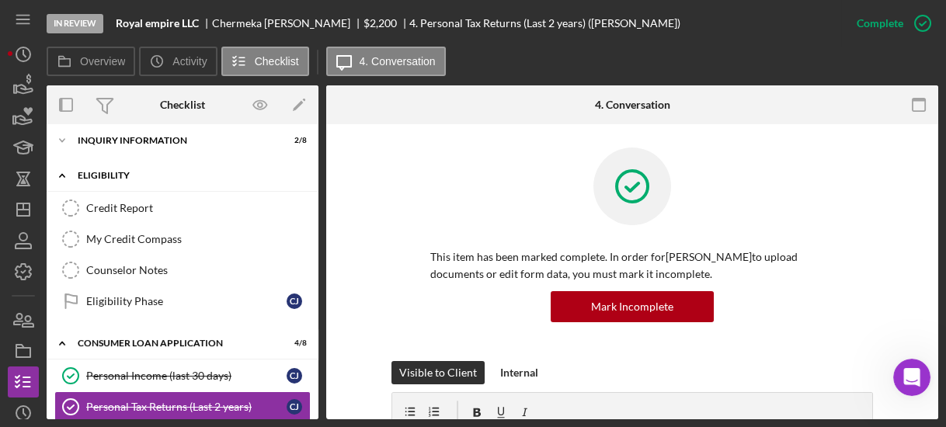
click at [63, 174] on icon "Icon/Expander" at bounding box center [62, 175] width 31 height 31
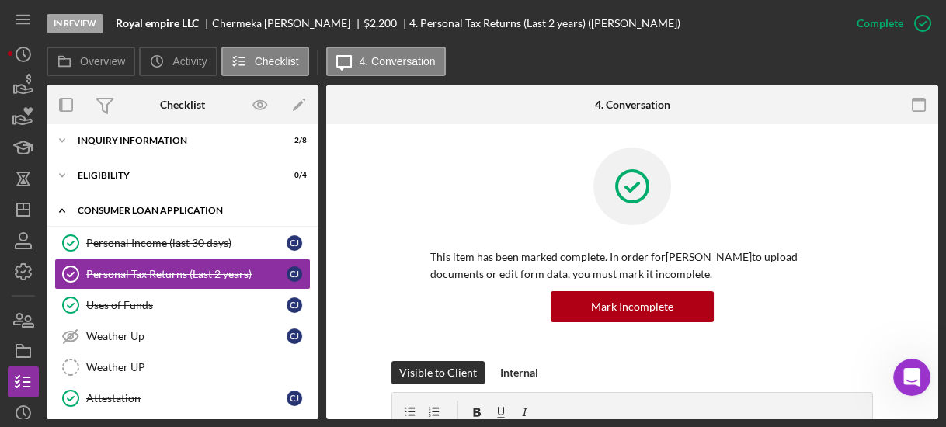
click at [56, 205] on icon "Icon/Expander" at bounding box center [62, 210] width 31 height 31
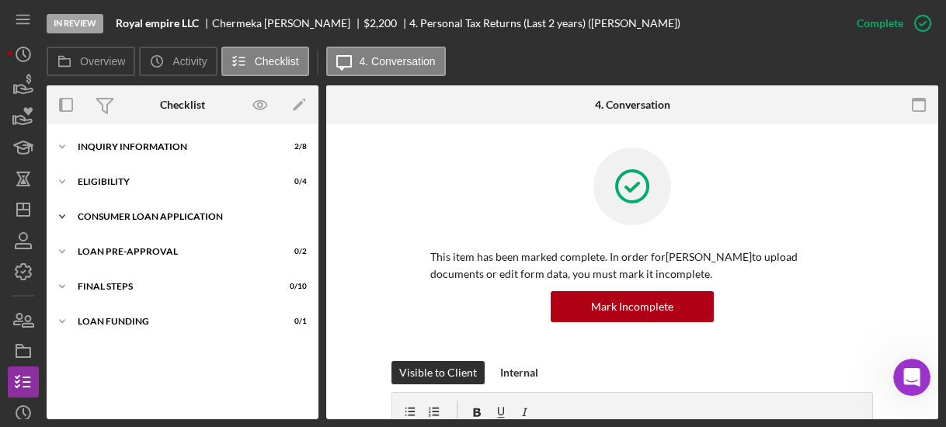
scroll to position [0, 0]
click at [60, 255] on icon "Icon/Expander" at bounding box center [62, 251] width 31 height 31
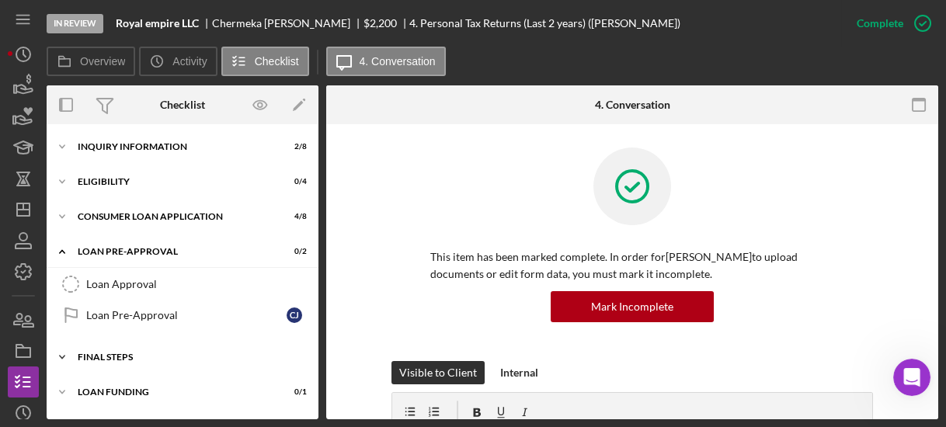
click at [66, 354] on icon "Icon/Expander" at bounding box center [62, 357] width 31 height 31
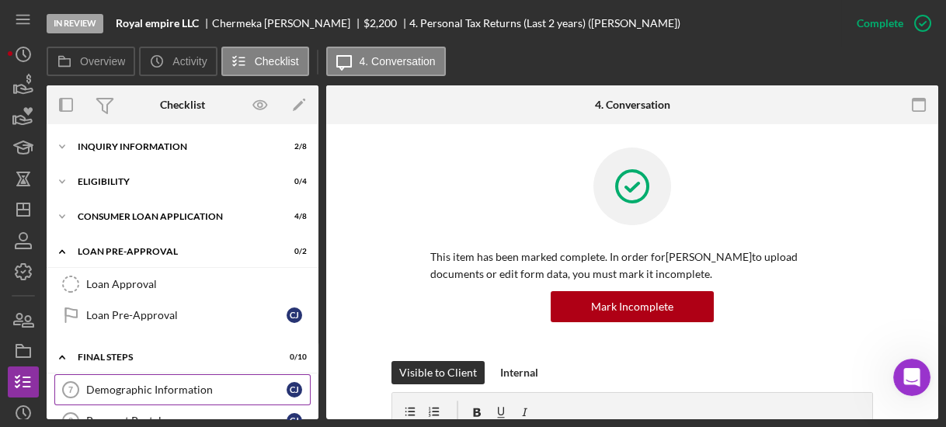
click at [99, 384] on div "Demographic Information" at bounding box center [186, 390] width 200 height 12
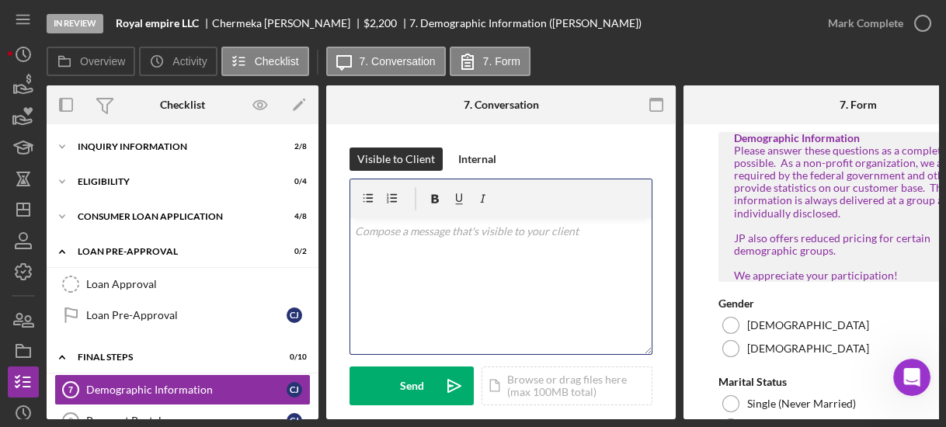
click at [356, 292] on div "v Color teal Color pink Remove color Add row above Add row below Add column bef…" at bounding box center [500, 286] width 301 height 136
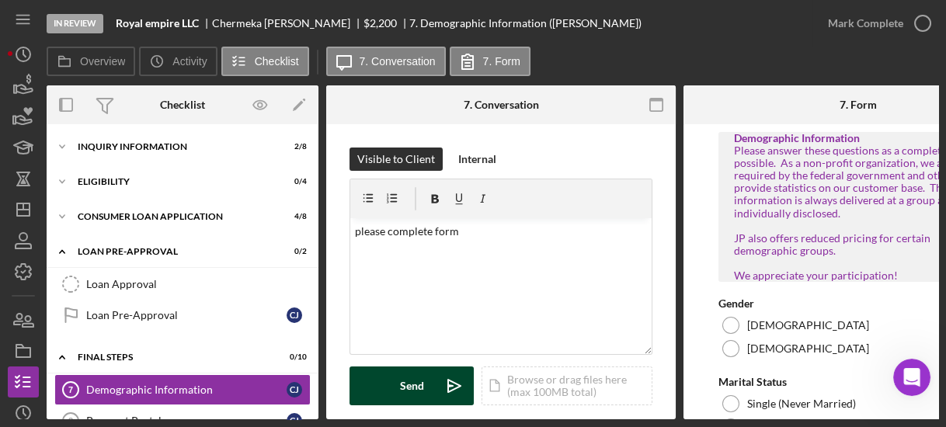
click at [369, 383] on button "Send Icon/icon-invite-send" at bounding box center [411, 386] width 124 height 39
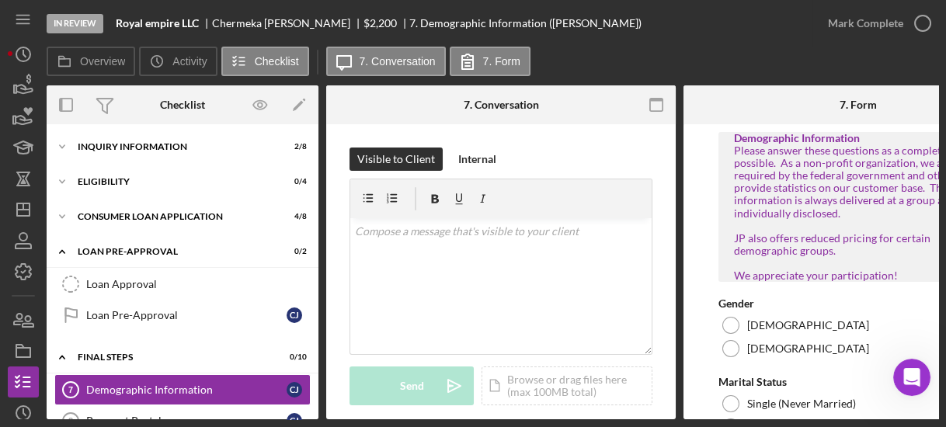
scroll to position [254, 0]
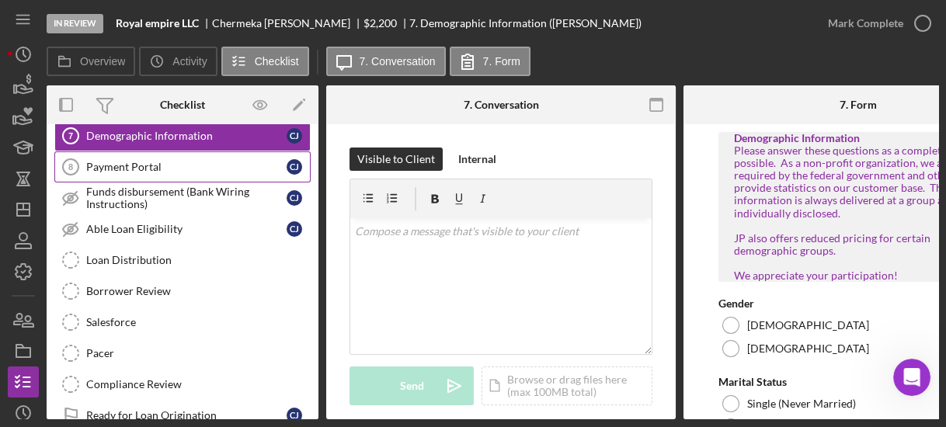
click at [172, 169] on div "Payment Portal" at bounding box center [186, 167] width 200 height 12
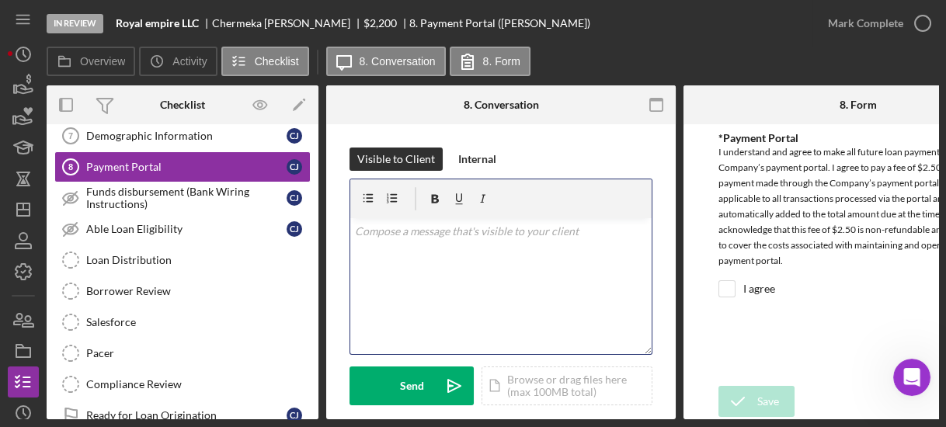
click at [408, 253] on div "v Color teal Color pink Remove color Add row above Add row below Add column bef…" at bounding box center [500, 286] width 301 height 136
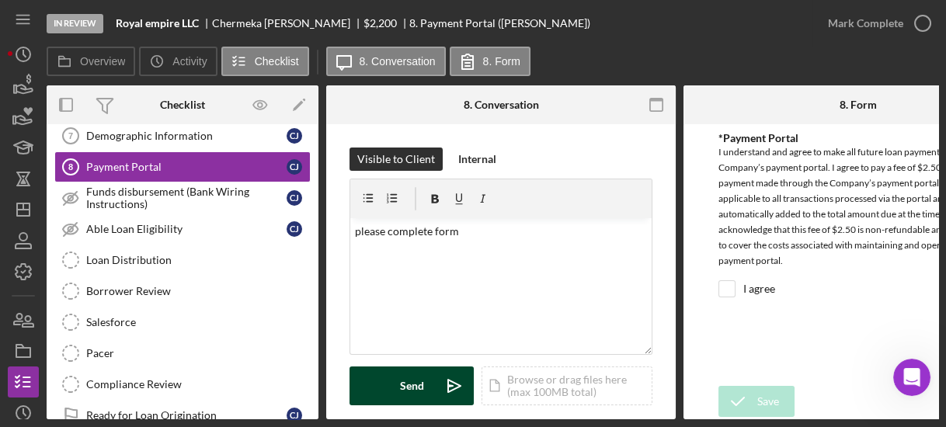
click at [421, 380] on div "Send" at bounding box center [412, 386] width 24 height 39
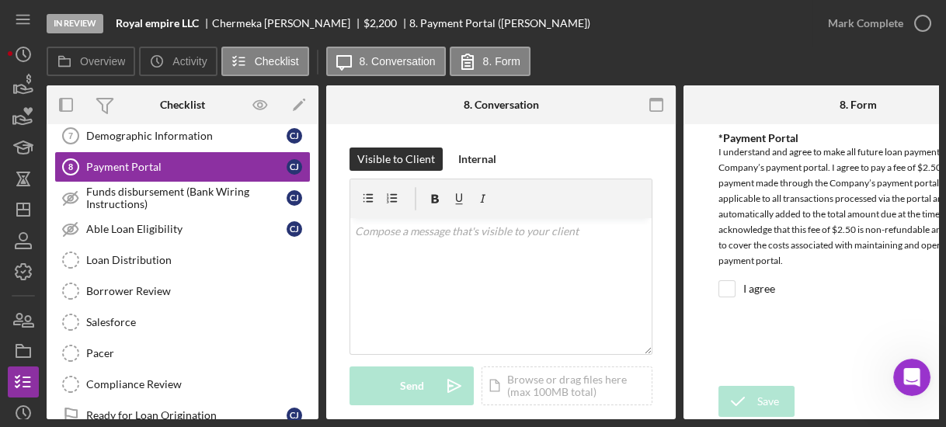
click at [313, 407] on div "Demographic Information 7 Demographic Information [PERSON_NAME] Payment Portal …" at bounding box center [183, 279] width 272 height 318
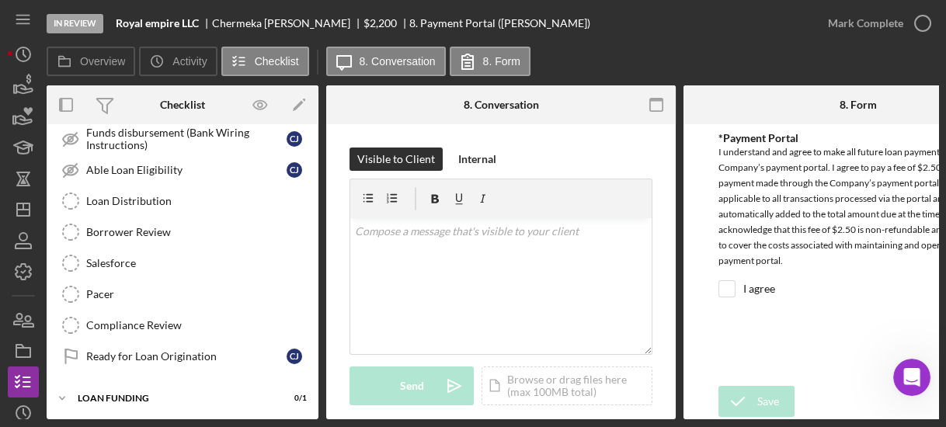
scroll to position [58, 0]
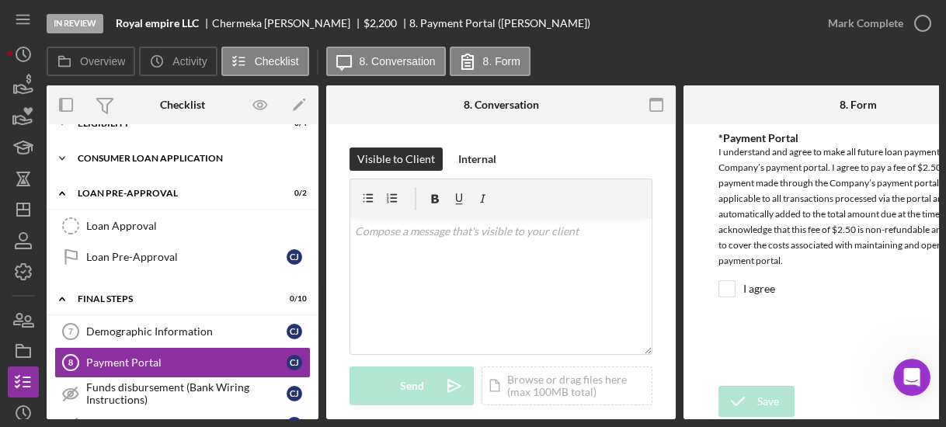
click at [64, 157] on polyline at bounding box center [62, 158] width 5 height 3
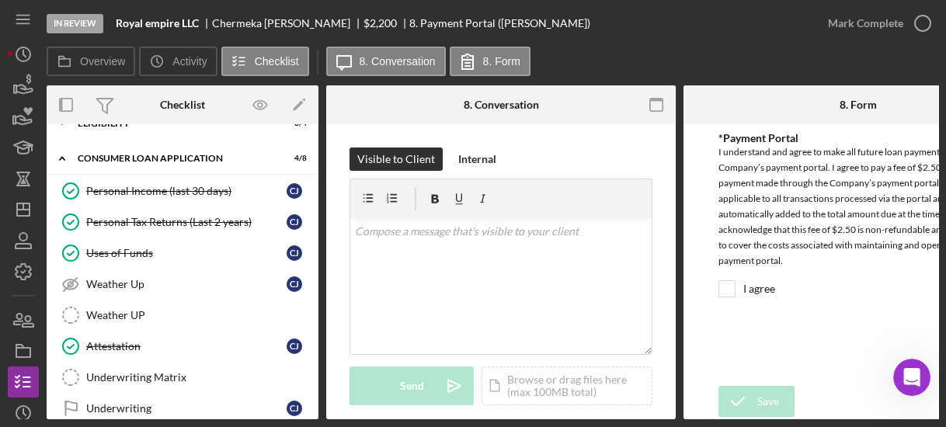
scroll to position [0, 0]
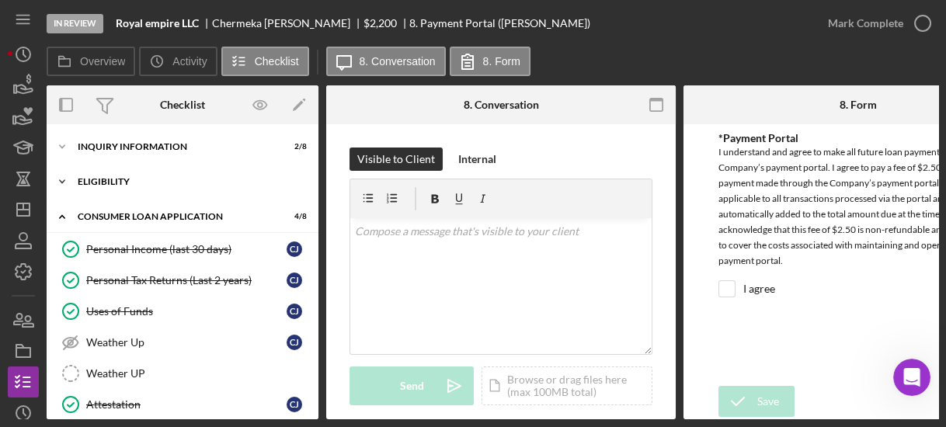
click at [59, 182] on icon "Icon/Expander" at bounding box center [62, 181] width 31 height 31
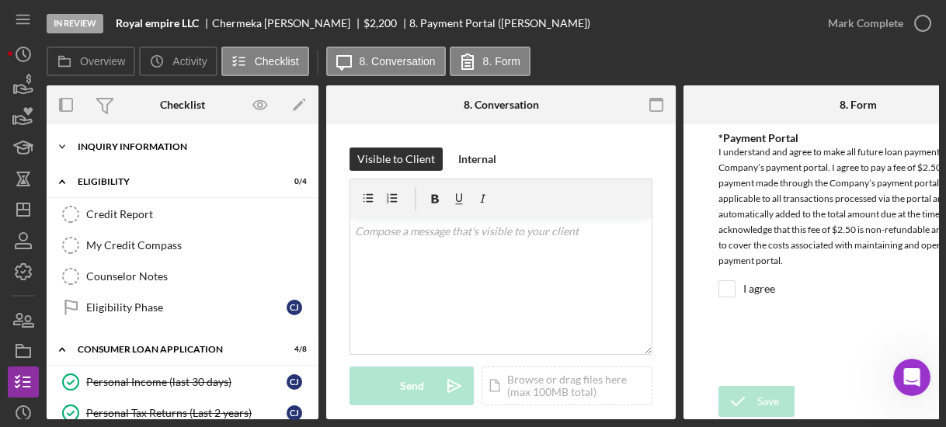
click at [64, 143] on icon "Icon/Expander" at bounding box center [62, 146] width 31 height 31
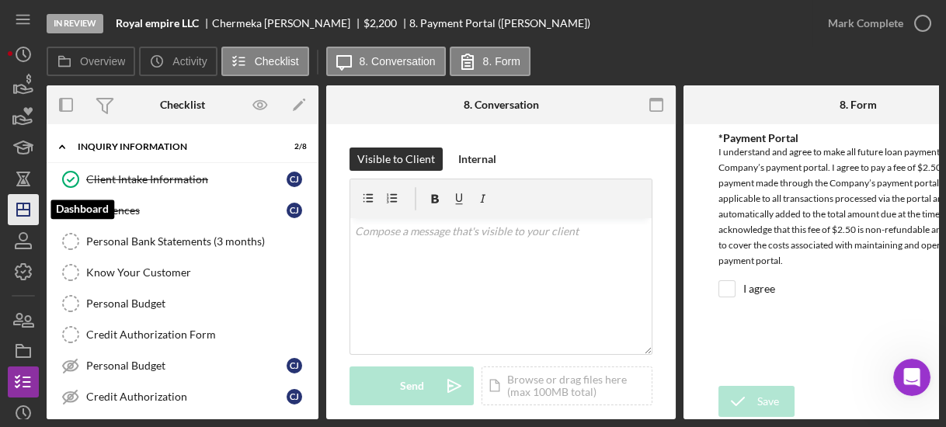
click at [23, 207] on line "button" at bounding box center [23, 206] width 0 height 6
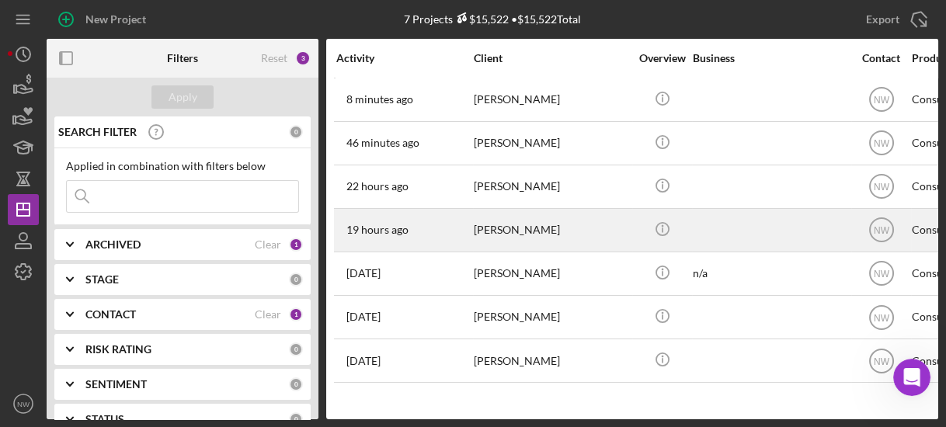
click at [408, 221] on div "19 hours ago [PERSON_NAME]" at bounding box center [404, 230] width 136 height 41
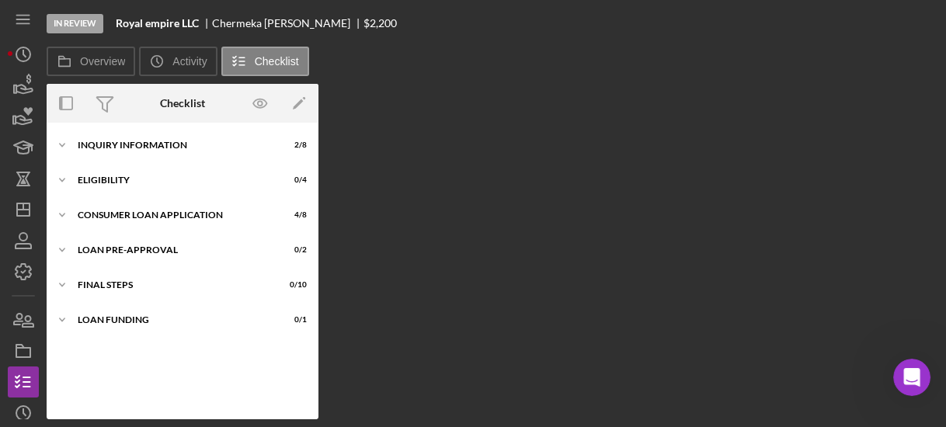
scroll to position [76, 0]
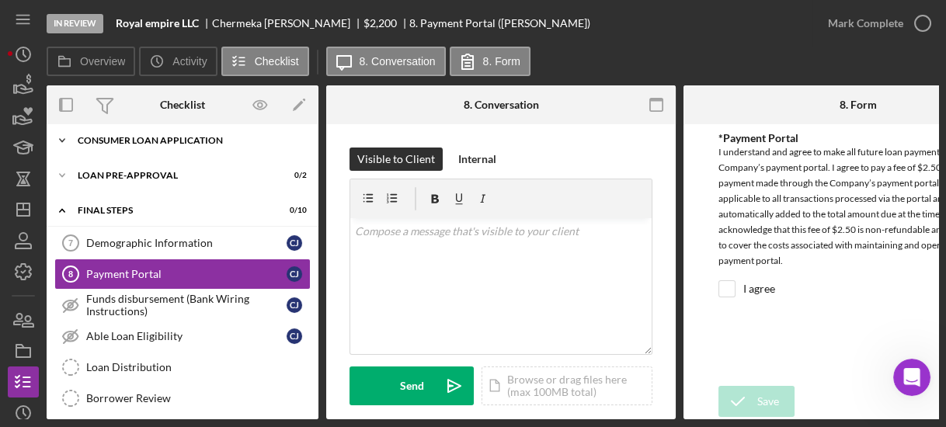
click at [66, 136] on icon "Icon/Expander" at bounding box center [62, 140] width 31 height 31
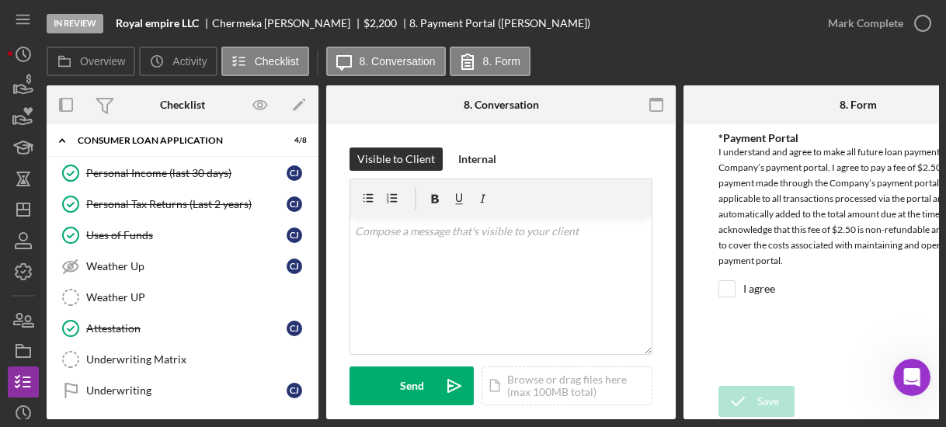
scroll to position [0, 0]
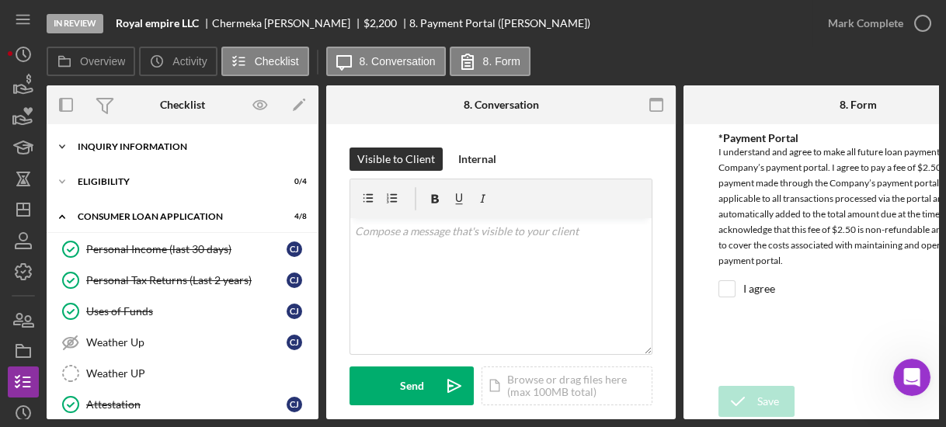
click at [66, 148] on icon "Icon/Expander" at bounding box center [62, 146] width 31 height 31
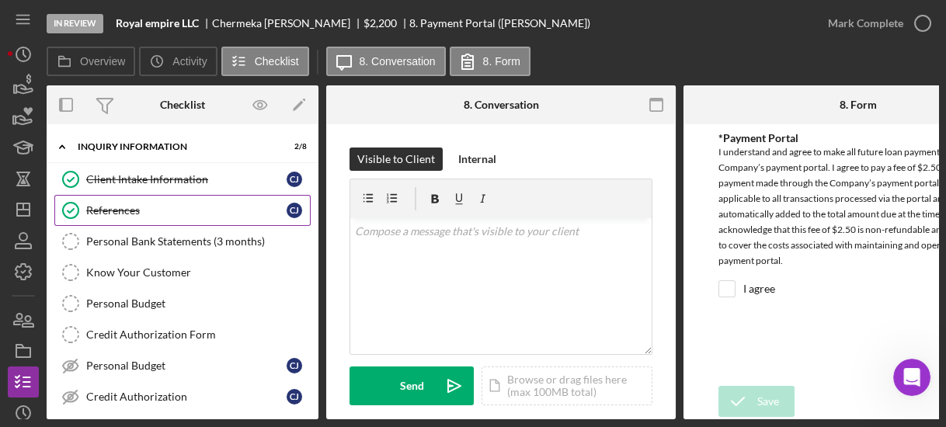
click at [111, 204] on div "References" at bounding box center [186, 210] width 200 height 12
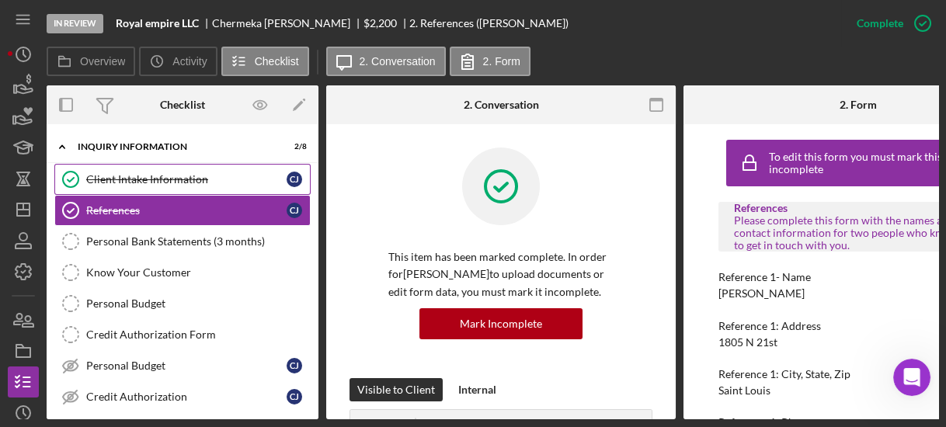
click at [109, 175] on div "Client Intake Information" at bounding box center [186, 179] width 200 height 12
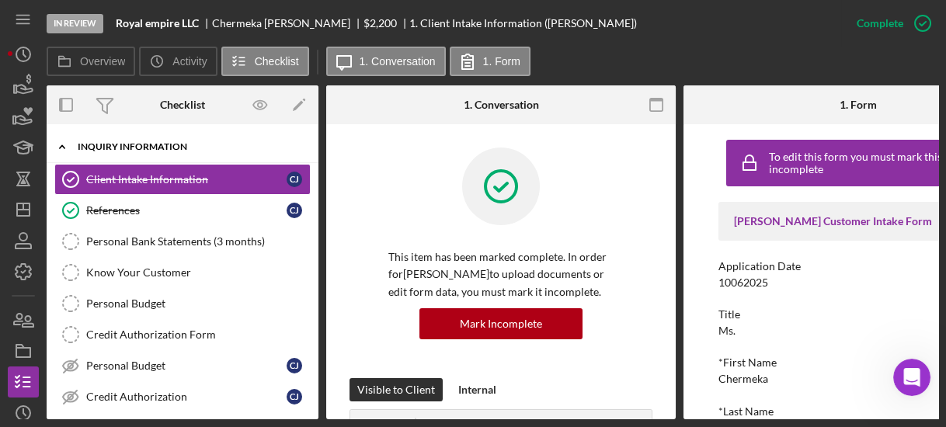
click at [63, 142] on icon "Icon/Expander" at bounding box center [62, 146] width 31 height 31
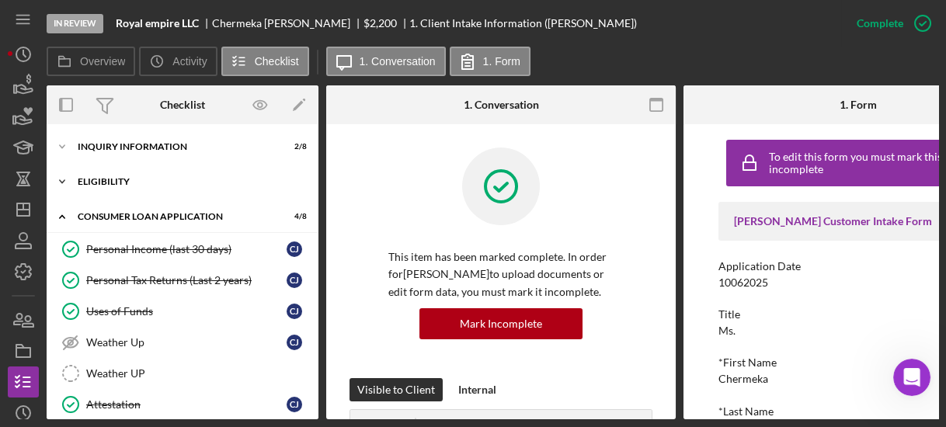
click at [64, 179] on icon "Icon/Expander" at bounding box center [62, 181] width 31 height 31
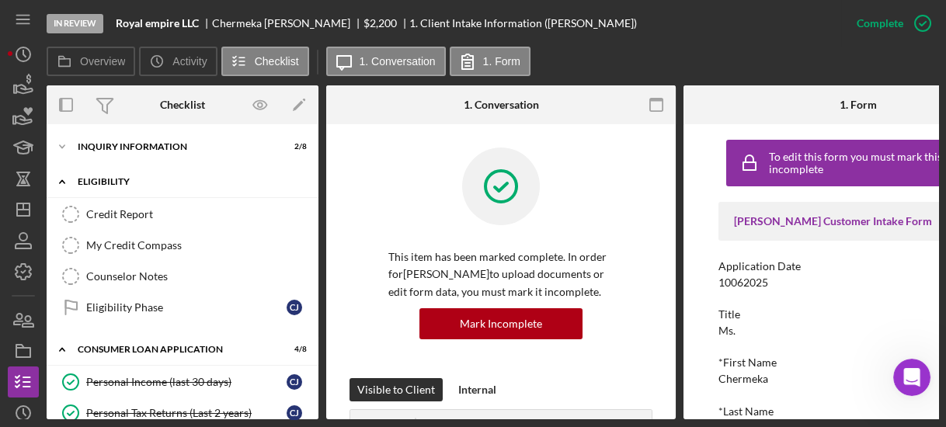
click at [64, 179] on icon "Icon/Expander" at bounding box center [62, 181] width 31 height 31
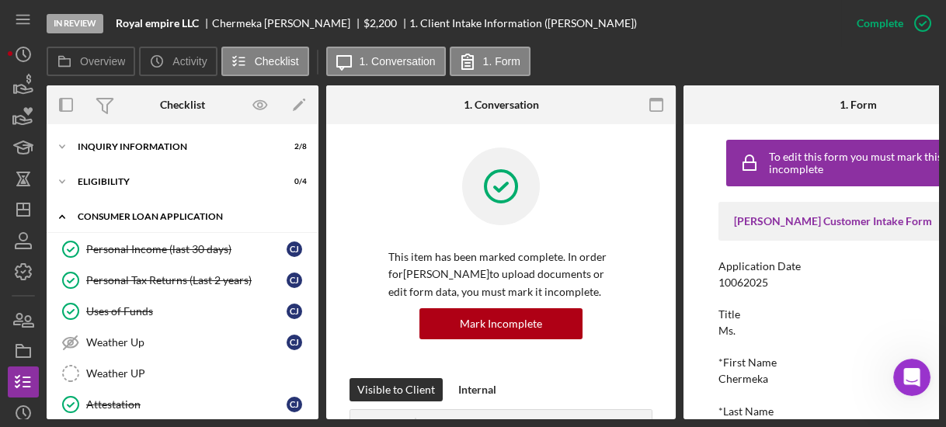
click at [66, 214] on icon "Icon/Expander" at bounding box center [62, 216] width 31 height 31
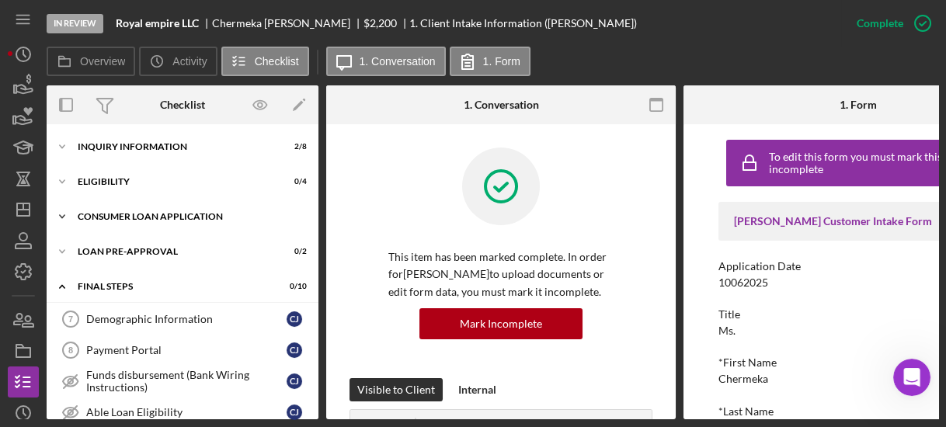
click at [66, 214] on icon "Icon/Expander" at bounding box center [62, 216] width 31 height 31
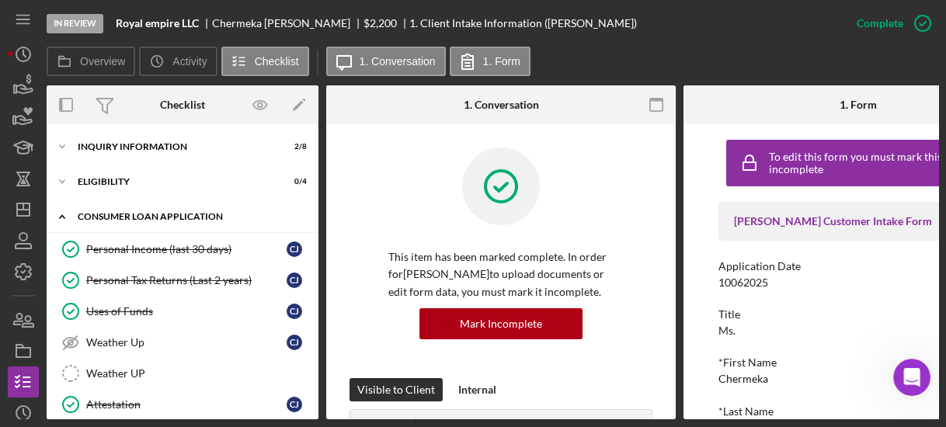
click at [66, 214] on icon "Icon/Expander" at bounding box center [62, 216] width 31 height 31
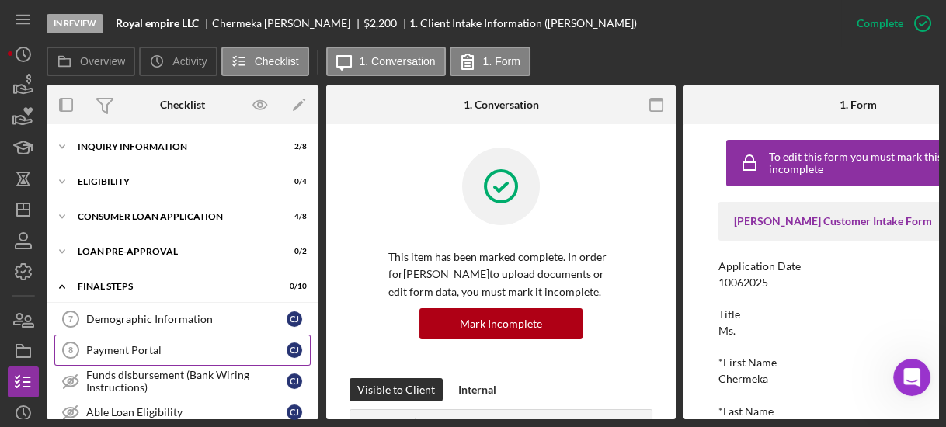
click at [118, 342] on link "Payment Portal 8 Payment Portal [PERSON_NAME]" at bounding box center [182, 350] width 256 height 31
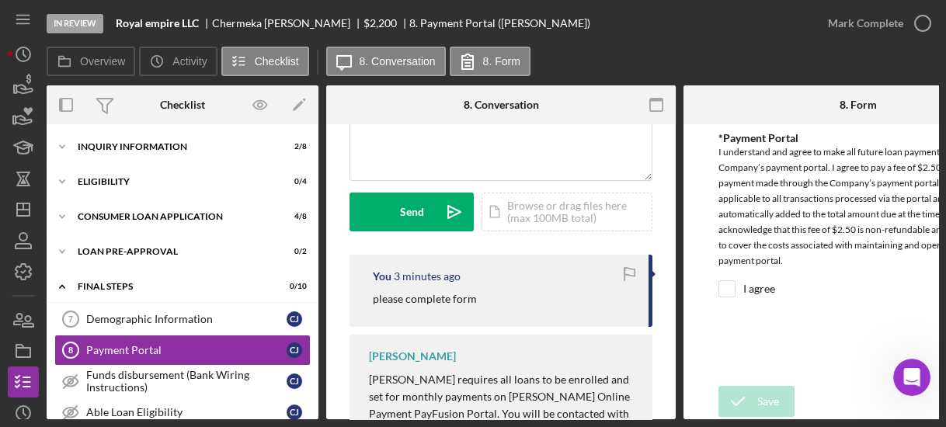
scroll to position [224, 0]
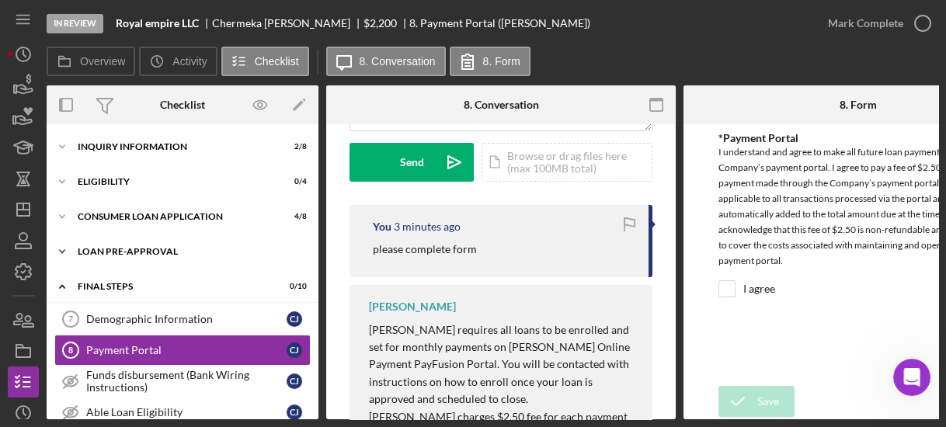
click at [63, 248] on icon "Icon/Expander" at bounding box center [62, 251] width 31 height 31
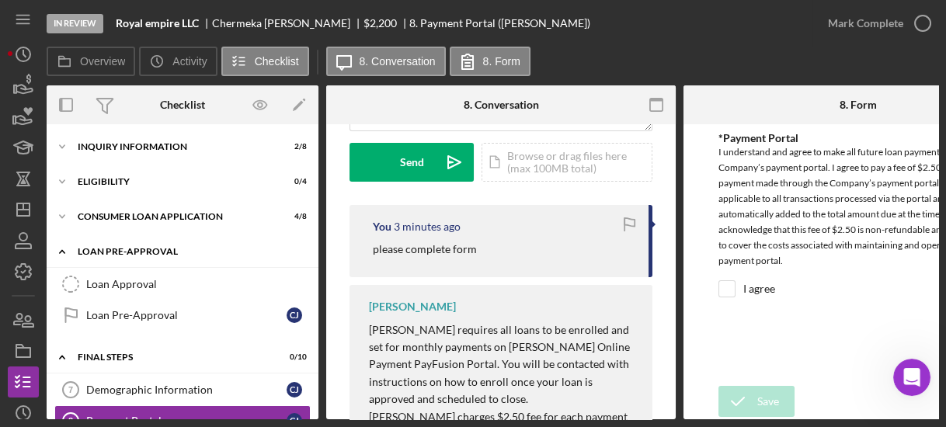
click at [63, 248] on icon "Icon/Expander" at bounding box center [62, 251] width 31 height 31
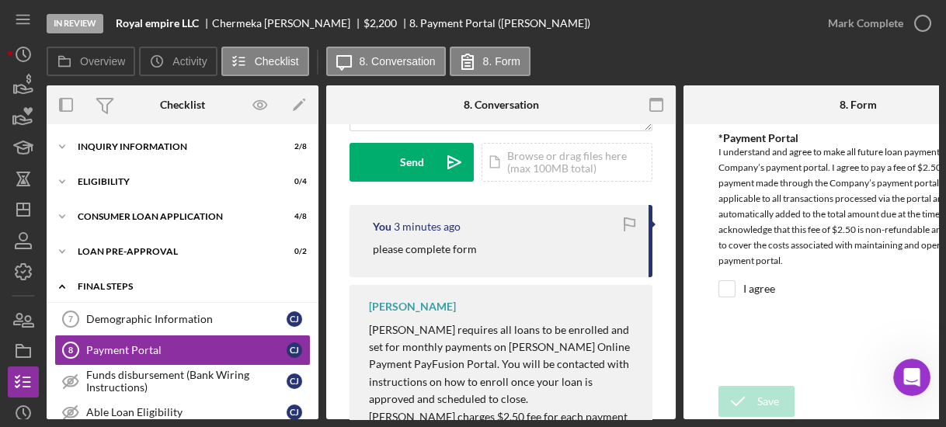
click at [58, 283] on icon "Icon/Expander" at bounding box center [62, 286] width 31 height 31
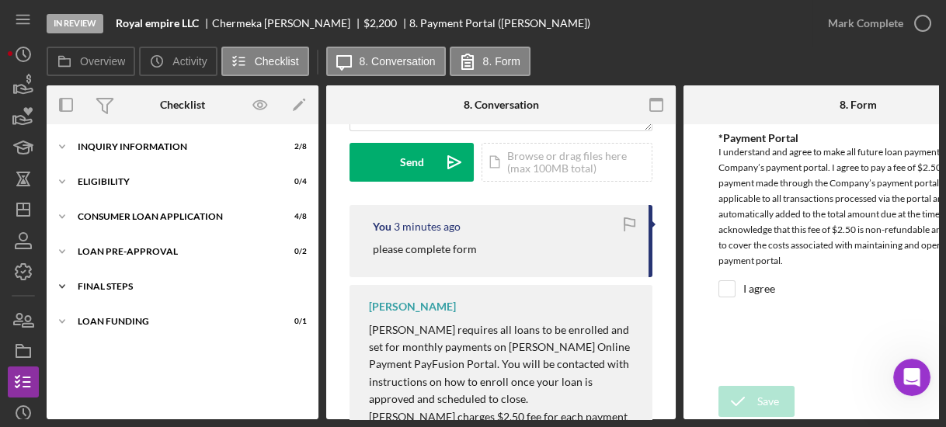
click at [65, 283] on icon "Icon/Expander" at bounding box center [62, 286] width 31 height 31
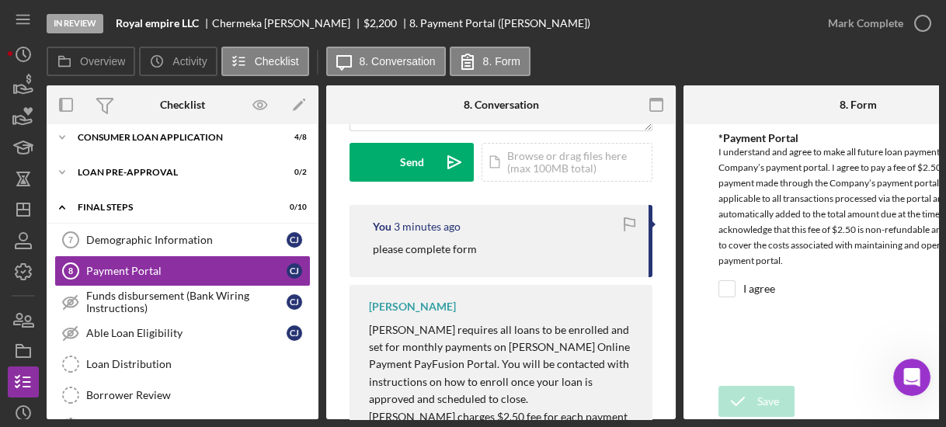
click at [311, 379] on div "Demographic Information 7 Demographic Information [PERSON_NAME] Payment Portal …" at bounding box center [183, 383] width 272 height 318
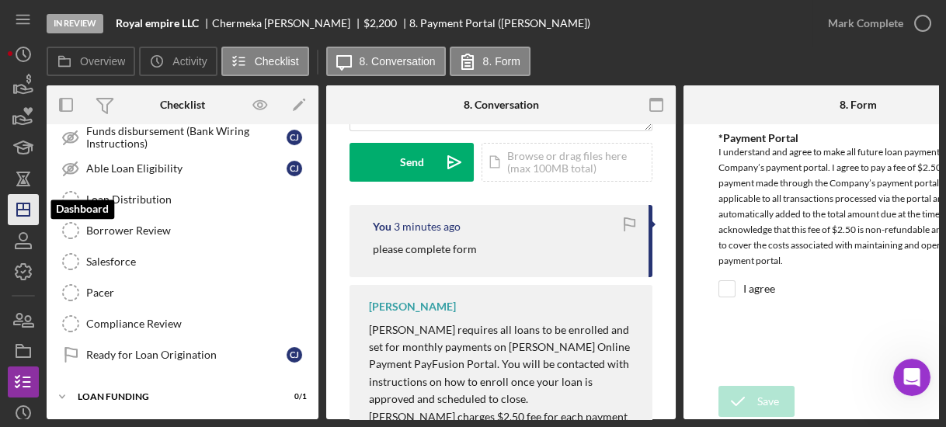
click at [24, 203] on polygon "button" at bounding box center [23, 209] width 12 height 12
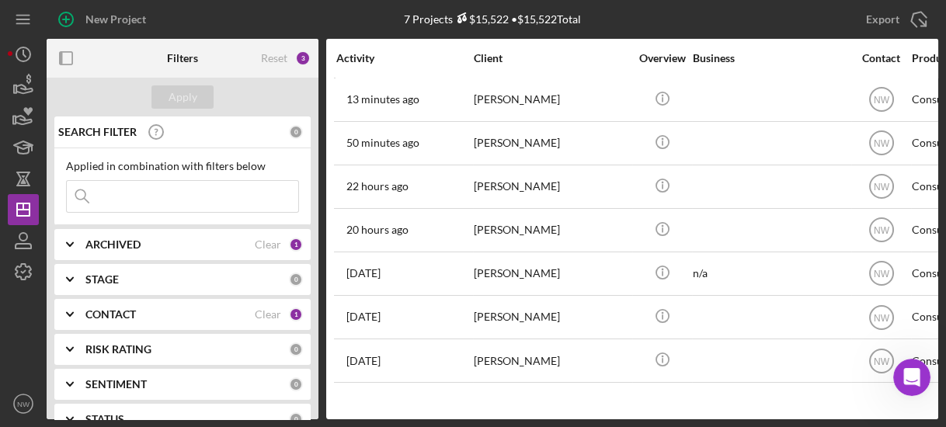
click at [152, 197] on input at bounding box center [182, 196] width 231 height 31
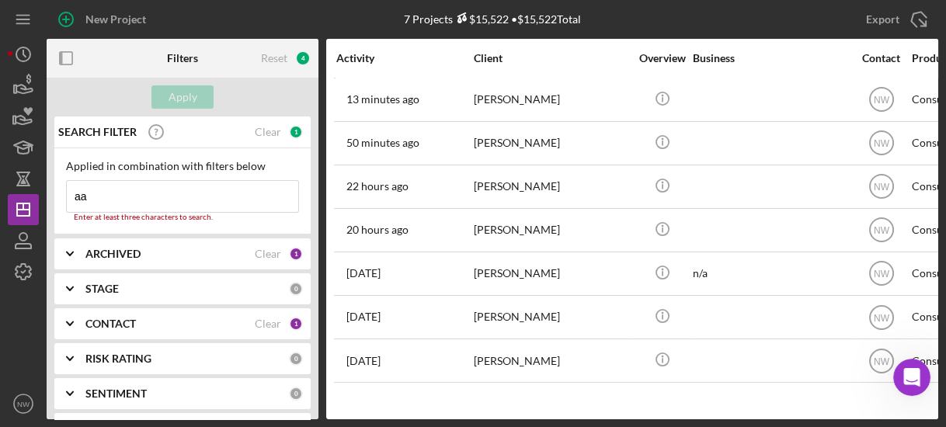
type input "aa"
click at [125, 248] on b "ARCHIVED" at bounding box center [112, 254] width 55 height 12
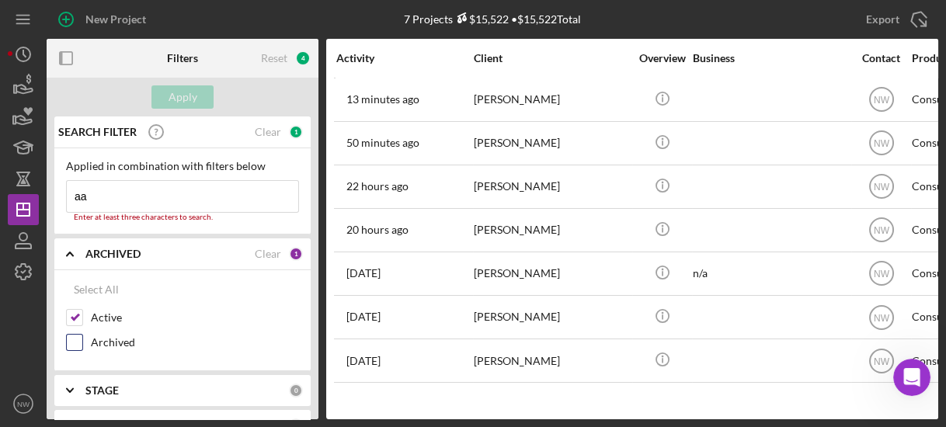
click at [75, 336] on input "Archived" at bounding box center [75, 343] width 16 height 16
checkbox input "true"
click at [73, 311] on input "Active" at bounding box center [75, 318] width 16 height 16
checkbox input "false"
click at [155, 200] on input "aa" at bounding box center [182, 196] width 231 height 31
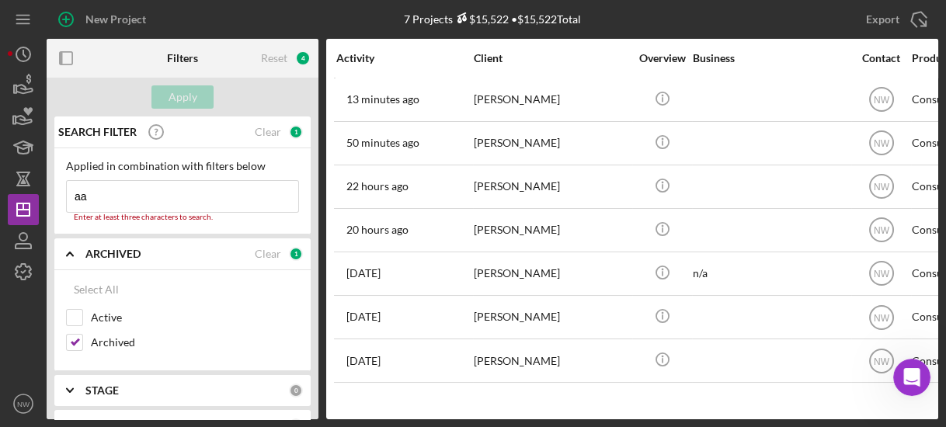
click at [106, 196] on input "aa" at bounding box center [182, 196] width 231 height 31
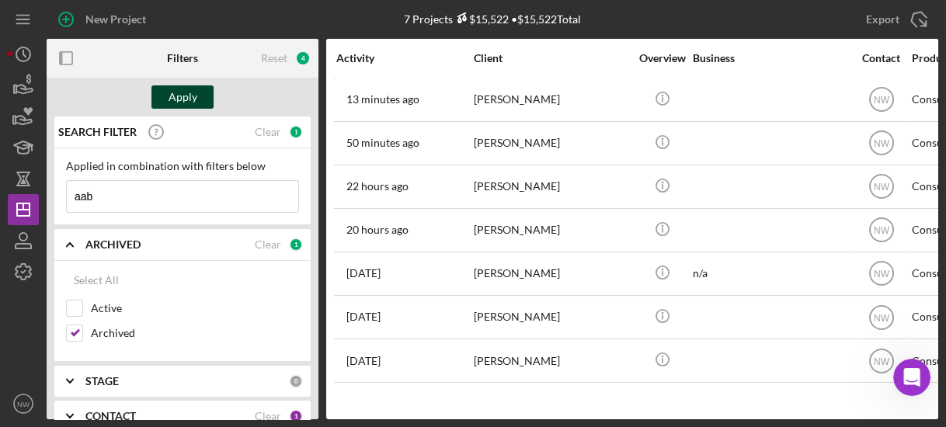
click at [156, 99] on button "Apply" at bounding box center [182, 96] width 62 height 23
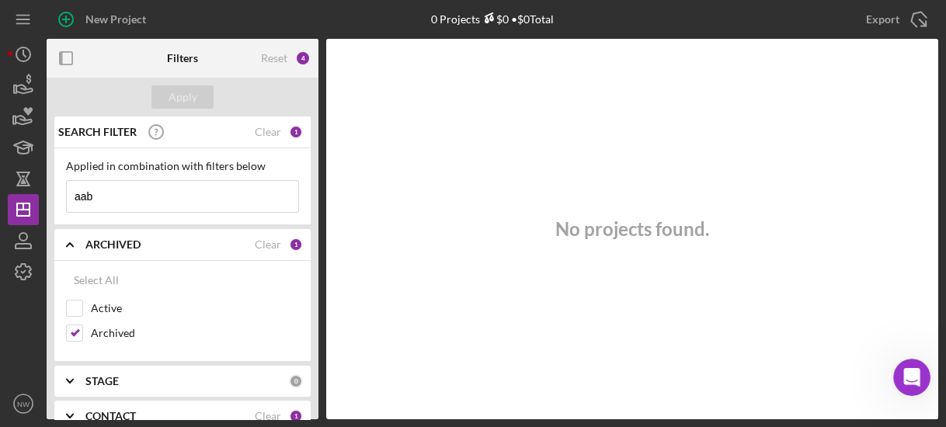
click at [222, 204] on input "aab" at bounding box center [182, 196] width 231 height 31
type input "abba"
click at [180, 88] on div "Apply" at bounding box center [182, 96] width 29 height 23
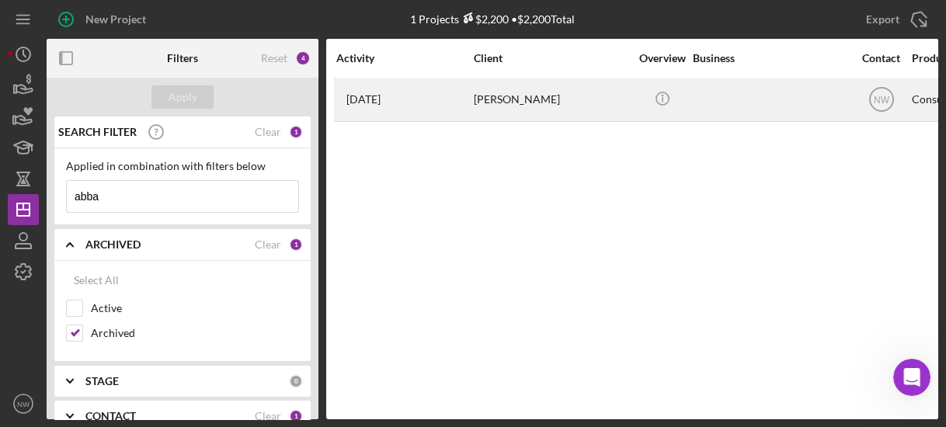
click at [485, 106] on div "[PERSON_NAME]" at bounding box center [551, 99] width 155 height 41
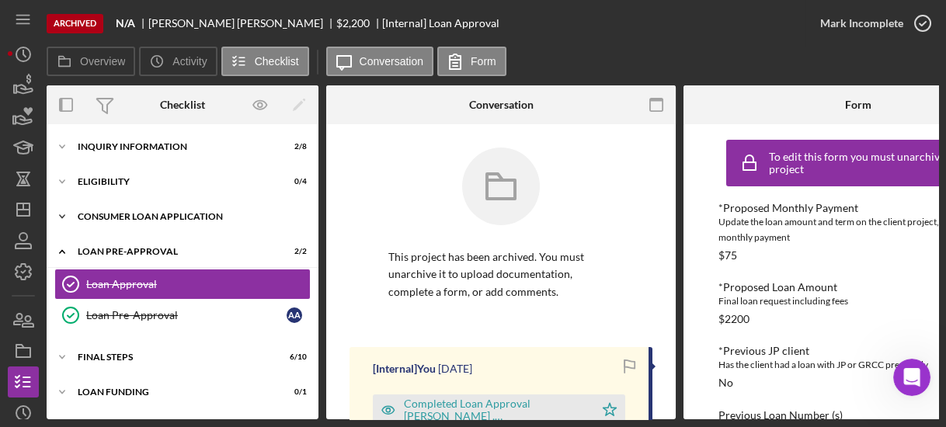
click at [64, 217] on icon "Icon/Expander" at bounding box center [62, 216] width 31 height 31
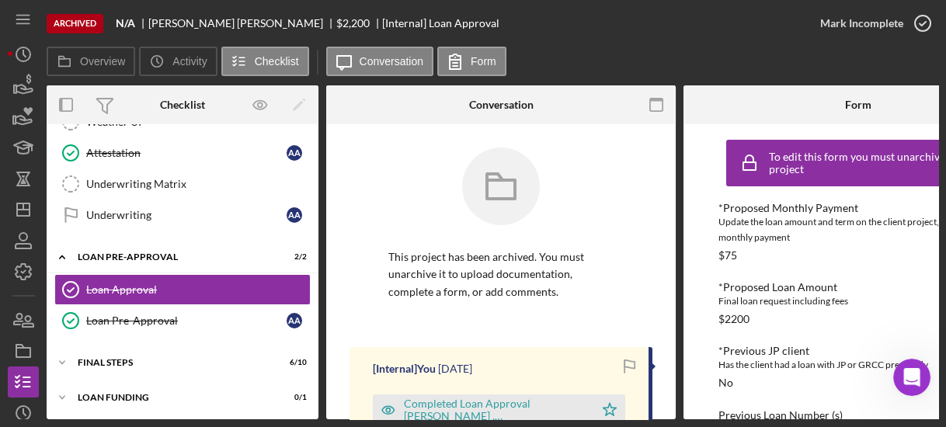
scroll to position [252, 0]
click at [58, 354] on icon "Icon/Expander" at bounding box center [62, 362] width 31 height 31
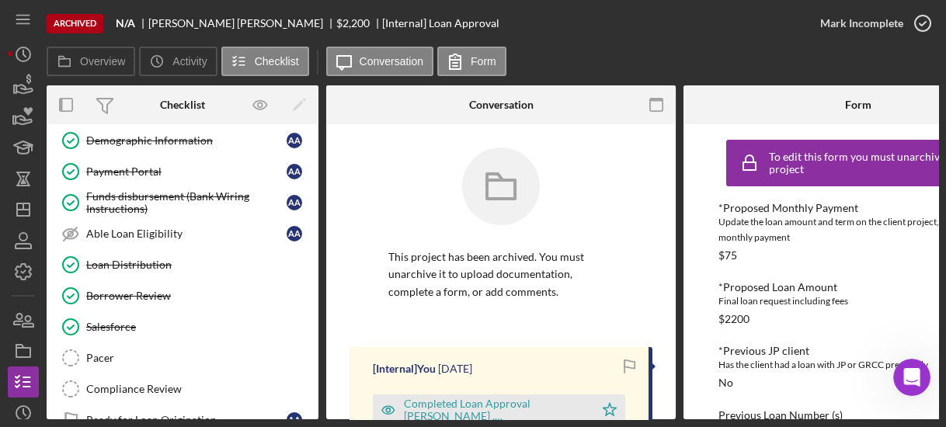
scroll to position [565, 0]
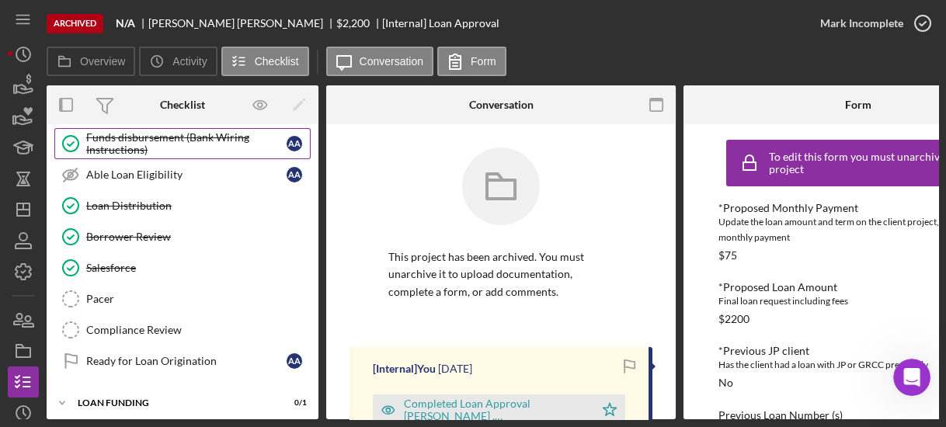
click at [109, 134] on div "Funds disbursement (Bank Wiring Instructions)" at bounding box center [186, 143] width 200 height 25
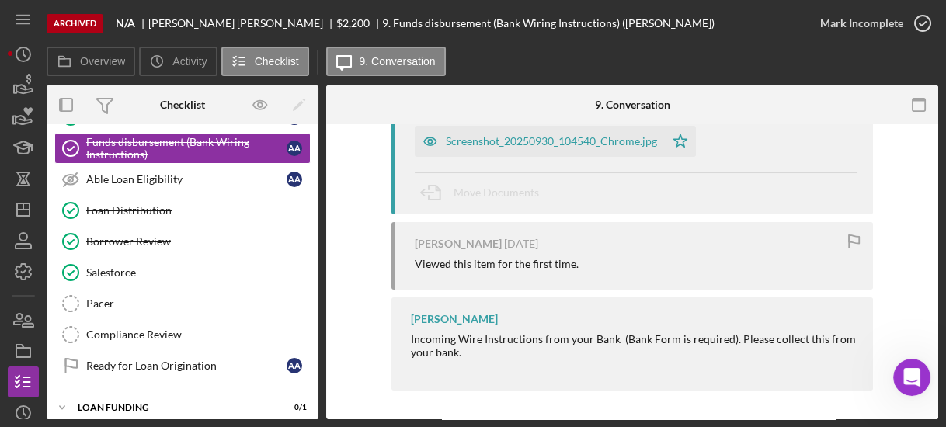
scroll to position [230, 0]
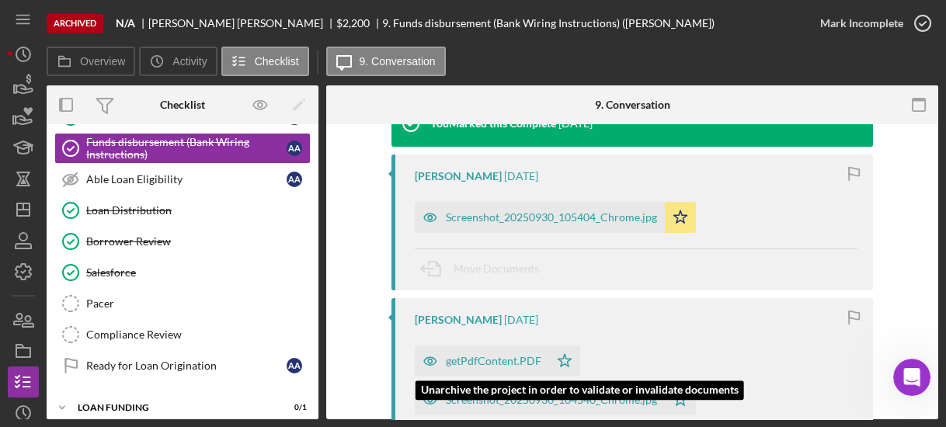
click at [512, 351] on div "getPdfContent.PDF" at bounding box center [482, 361] width 134 height 31
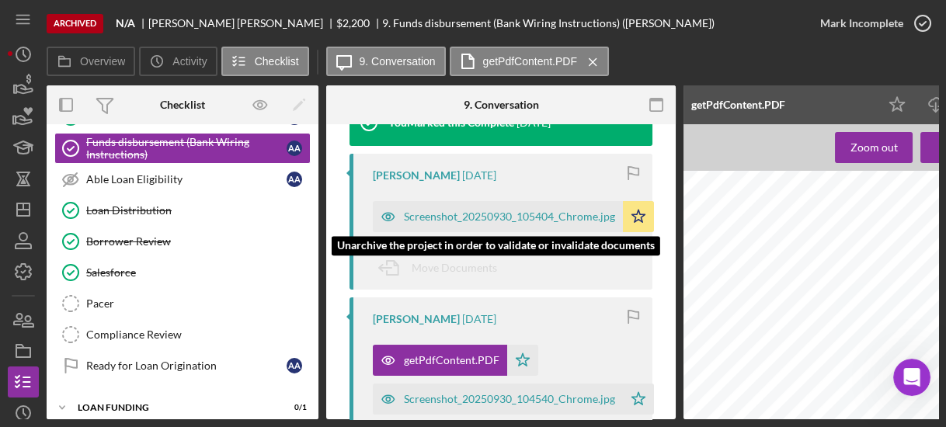
click at [480, 219] on div "Screenshot_20250930_105404_Chrome.jpg" at bounding box center [509, 216] width 211 height 12
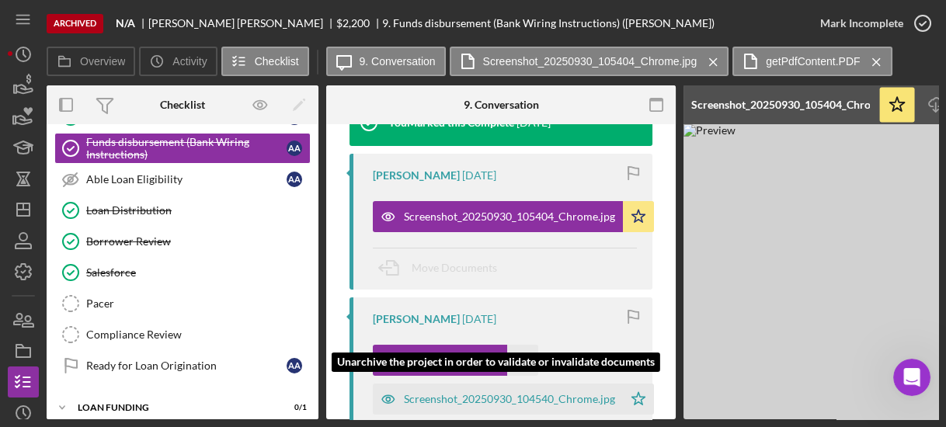
click at [431, 398] on div "Screenshot_20250930_104540_Chrome.jpg" at bounding box center [509, 399] width 211 height 12
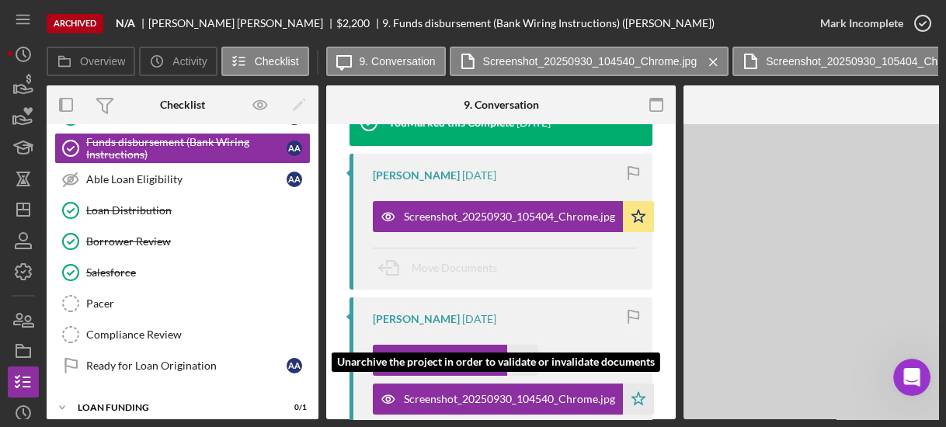
click at [431, 398] on div "Screenshot_20250930_104540_Chrome.jpg" at bounding box center [509, 399] width 211 height 12
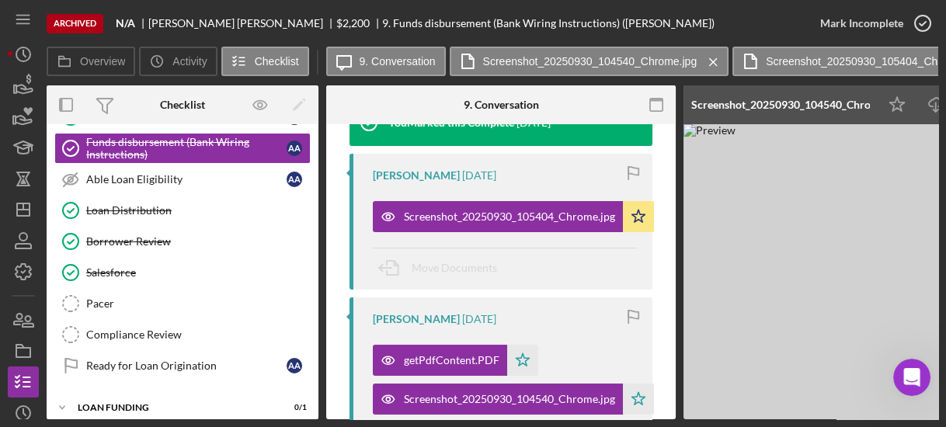
click at [767, 342] on img at bounding box center [916, 271] width 466 height 295
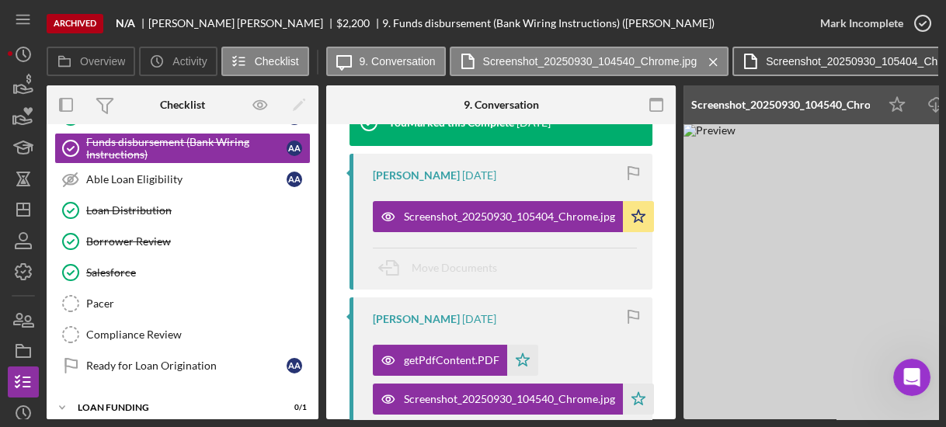
click at [781, 61] on label "Screenshot_20250930_105404_Chrome.jpg" at bounding box center [873, 61] width 214 height 12
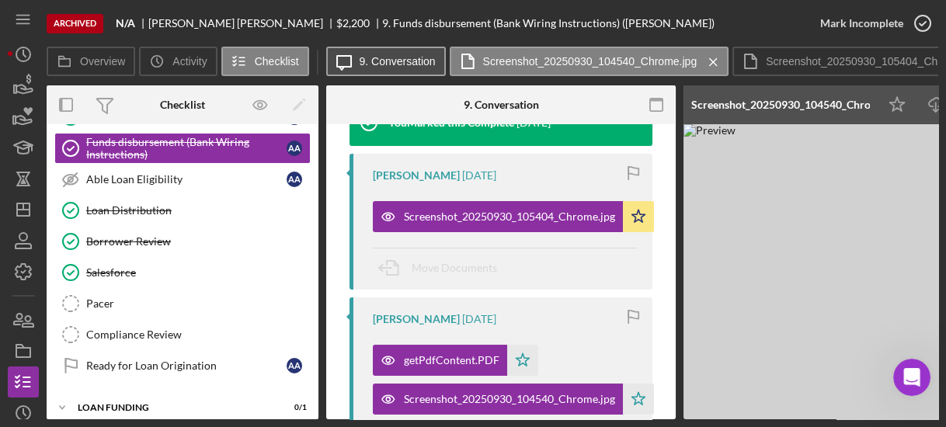
click at [428, 58] on label "9. Conversation" at bounding box center [398, 61] width 76 height 12
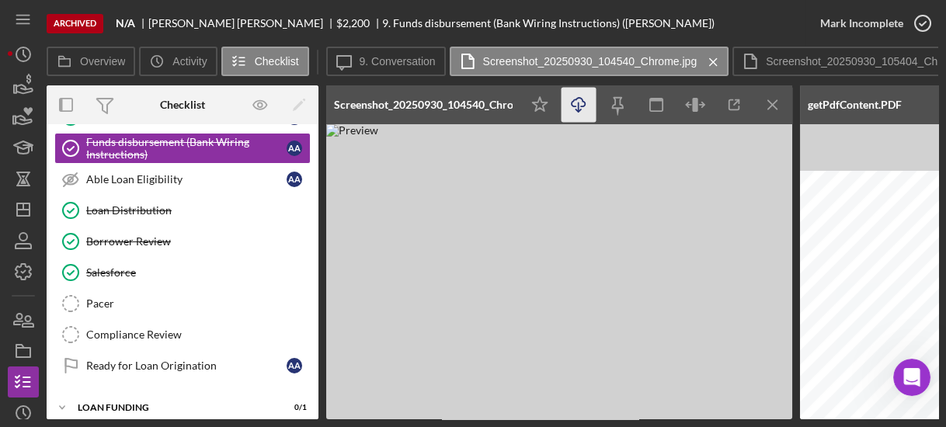
click at [571, 104] on icon "button" at bounding box center [577, 102] width 13 height 9
click at [773, 103] on line "button" at bounding box center [772, 104] width 9 height 9
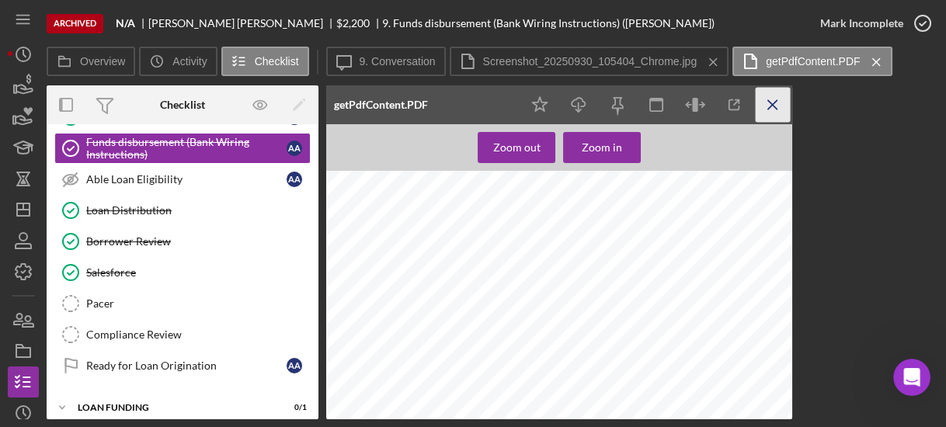
click at [773, 103] on line "button" at bounding box center [772, 104] width 9 height 9
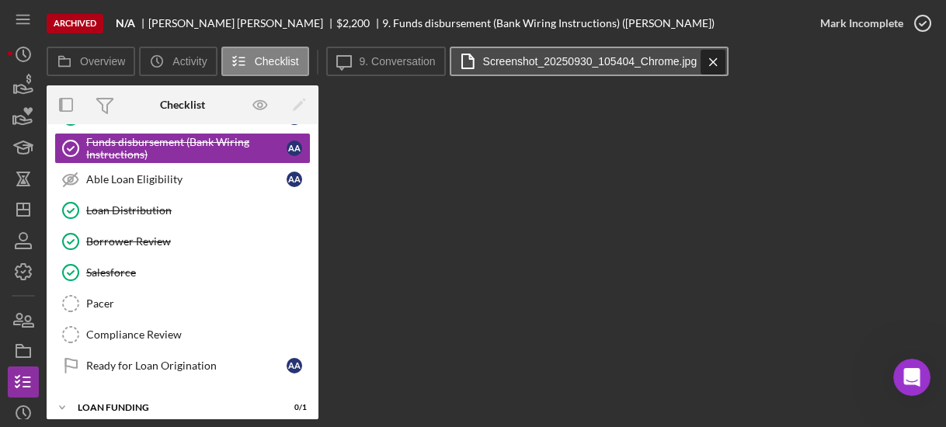
click at [716, 61] on icon "Icon/Menu Close" at bounding box center [713, 62] width 27 height 39
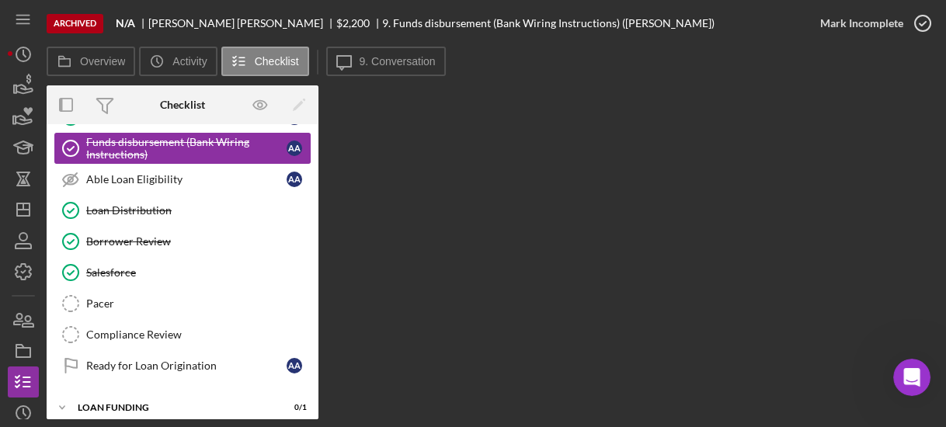
click at [129, 139] on div "Funds disbursement (Bank Wiring Instructions)" at bounding box center [186, 148] width 200 height 25
click at [423, 281] on div "Overview Internal Workflow Stage Done Icon/Dropdown Arrow Icon/Archived Archive…" at bounding box center [492, 252] width 891 height 334
click at [212, 151] on div "Funds disbursement (Bank Wiring Instructions)" at bounding box center [186, 148] width 200 height 25
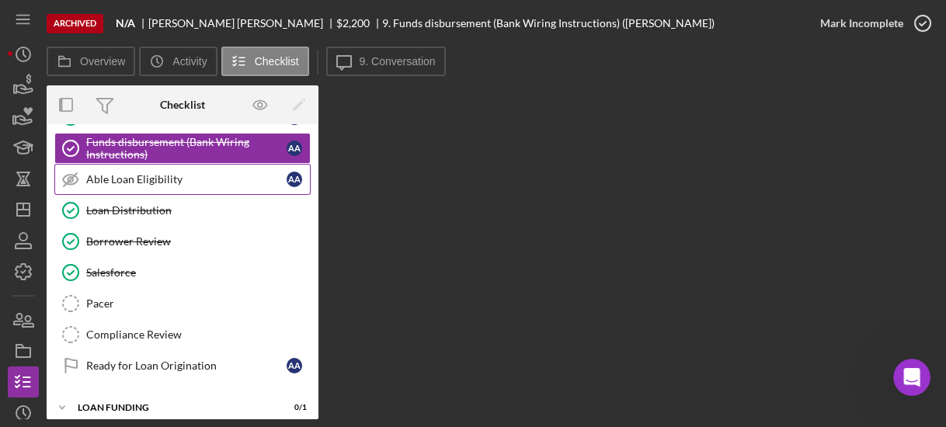
click at [116, 185] on link "Able Loan Eligibility Able Loan Eligibility A A" at bounding box center [182, 179] width 256 height 31
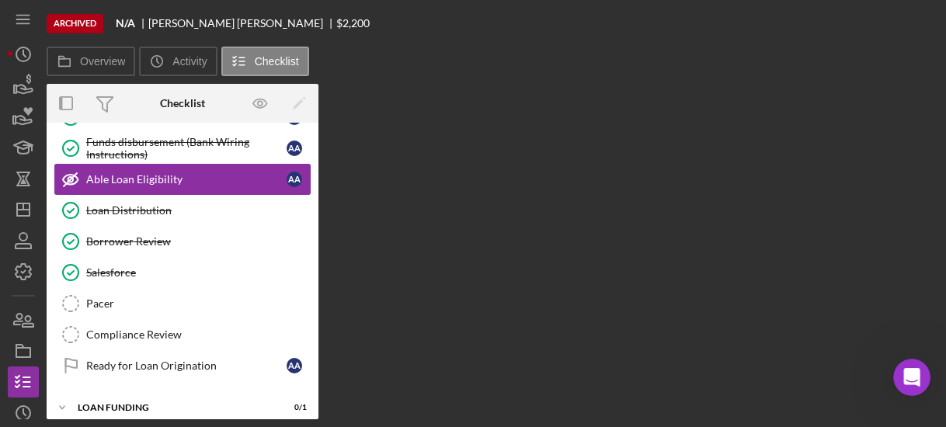
scroll to position [561, 0]
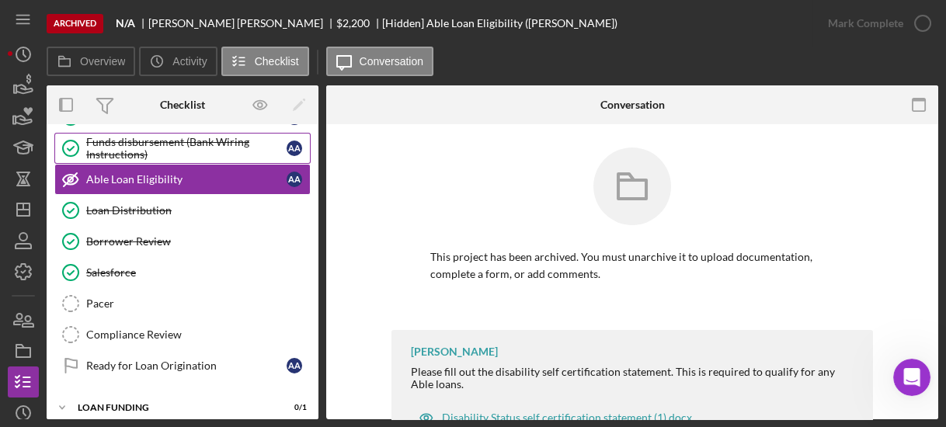
click at [125, 140] on div "Funds disbursement (Bank Wiring Instructions)" at bounding box center [186, 148] width 200 height 25
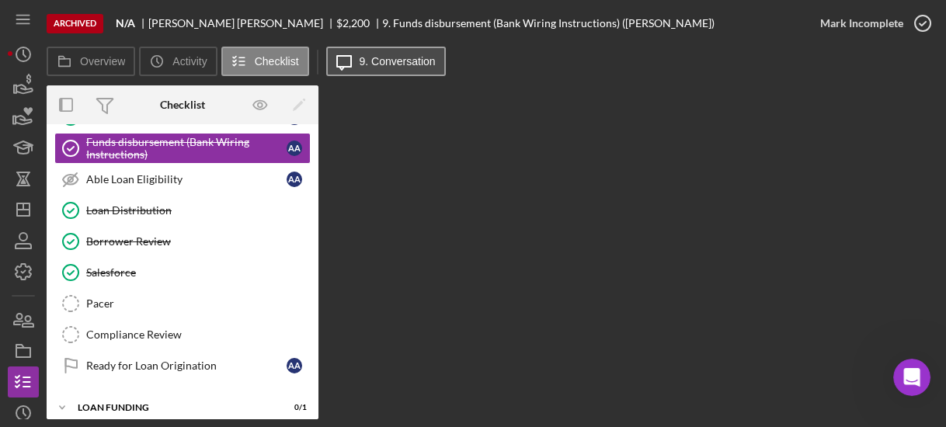
click at [373, 61] on label "9. Conversation" at bounding box center [398, 61] width 76 height 12
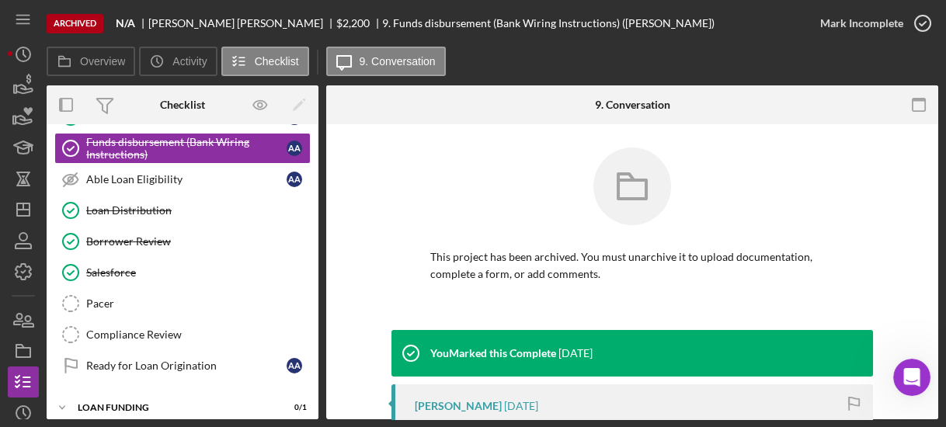
click at [415, 163] on div "This project has been archived. You must unarchive it to upload documentation, …" at bounding box center [631, 239] width 481 height 182
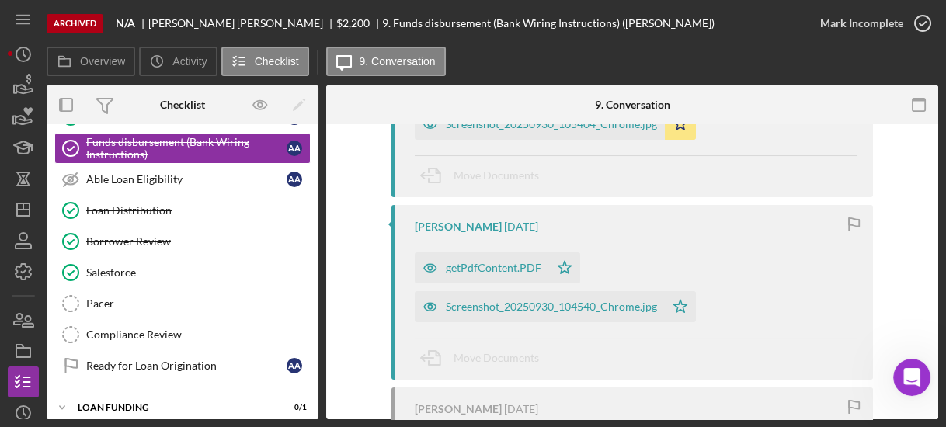
scroll to position [422, 0]
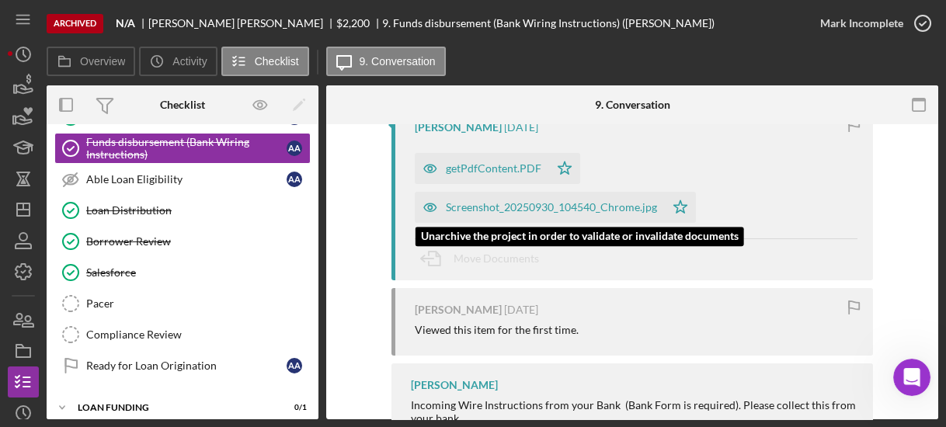
click at [476, 201] on div "Screenshot_20250930_104540_Chrome.jpg" at bounding box center [551, 207] width 211 height 12
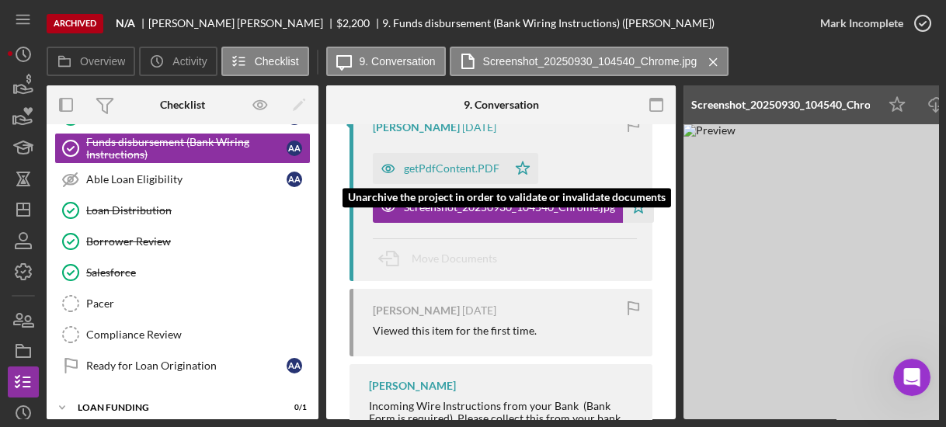
click at [466, 168] on div "getPdfContent.PDF" at bounding box center [452, 168] width 96 height 12
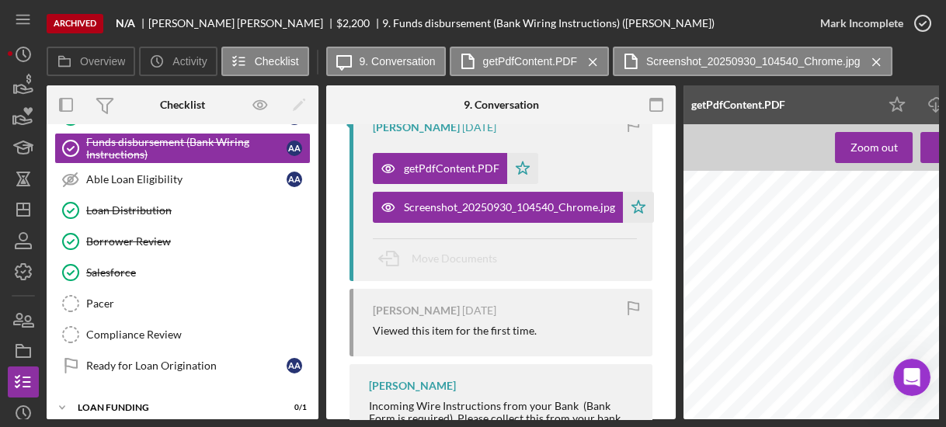
click at [872, 212] on span "Direct Deposit / Automatic Payment" at bounding box center [876, 221] width 316 height 19
click at [933, 108] on icon "Icon/Download" at bounding box center [936, 105] width 35 height 35
